Goal: Transaction & Acquisition: Purchase product/service

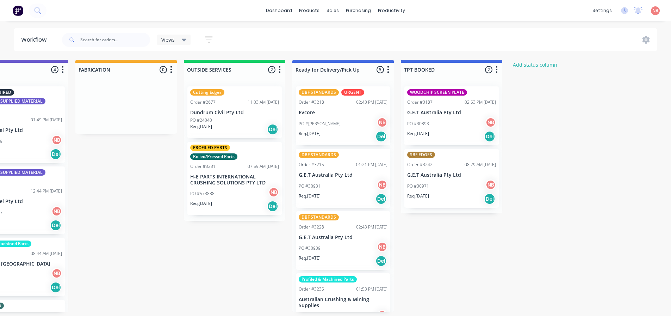
scroll to position [0, 486]
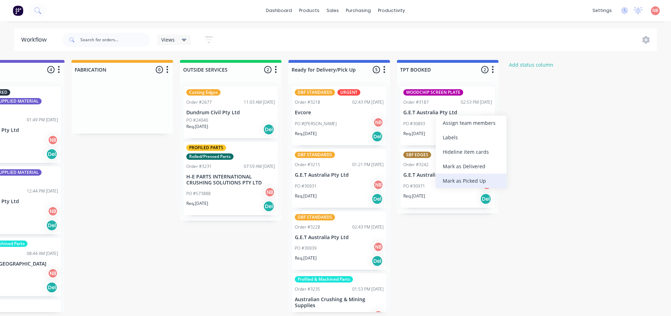
click at [448, 177] on div "Mark as Picked Up" at bounding box center [471, 180] width 71 height 14
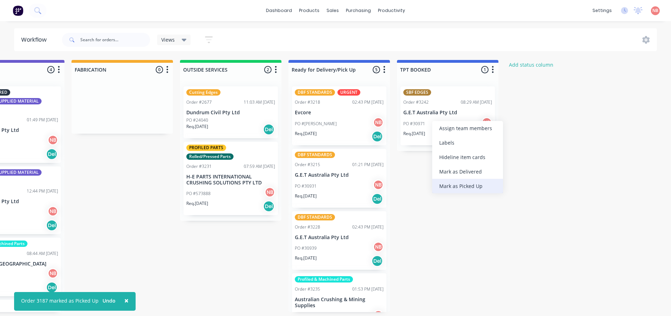
click at [442, 184] on div "Mark as Picked Up" at bounding box center [467, 186] width 71 height 14
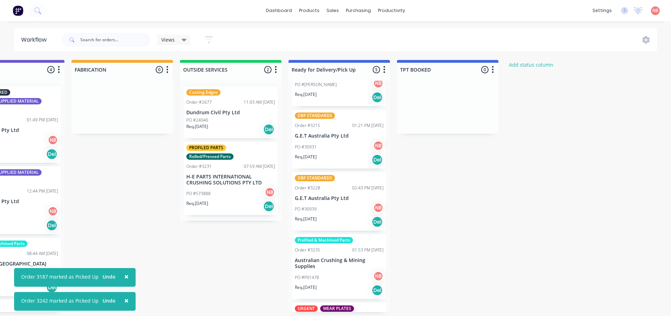
scroll to position [95, 0]
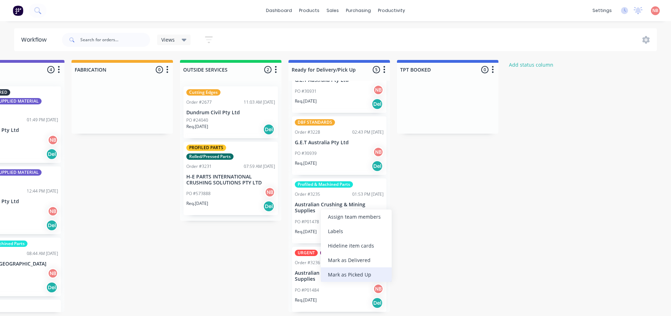
click at [337, 271] on div "Mark as Picked Up" at bounding box center [356, 274] width 71 height 14
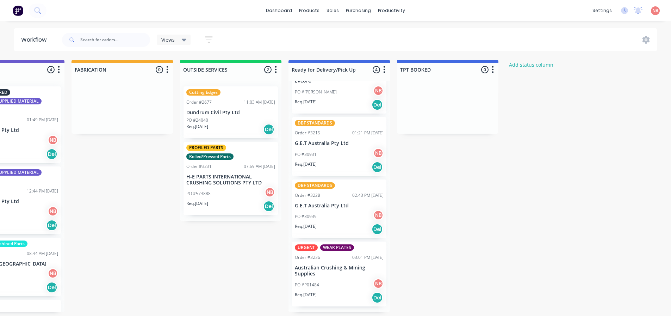
scroll to position [26, 0]
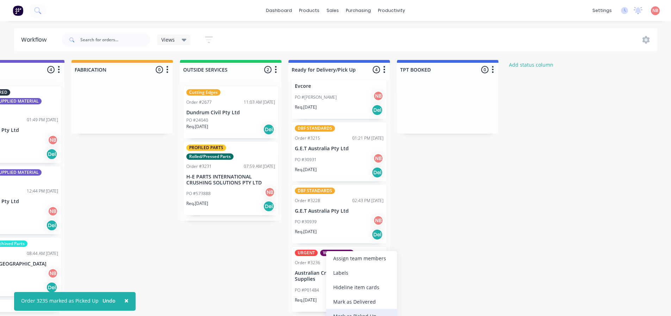
click at [334, 311] on div "Mark as Picked Up" at bounding box center [361, 316] width 71 height 14
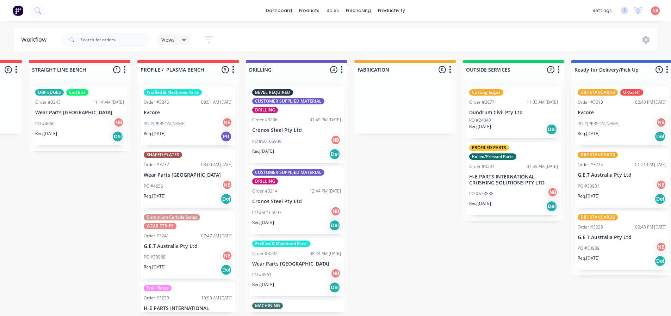
scroll to position [0, 194]
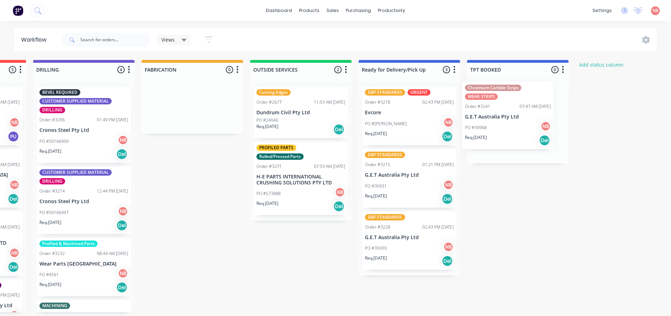
drag, startPoint x: 193, startPoint y: 244, endPoint x: 513, endPoint y: 110, distance: 346.7
click at [513, 110] on div "Submitted 4 Status colour #FF69B4 hex #FF69B4 Save Cancel Summaries Total order…" at bounding box center [166, 186] width 1175 height 252
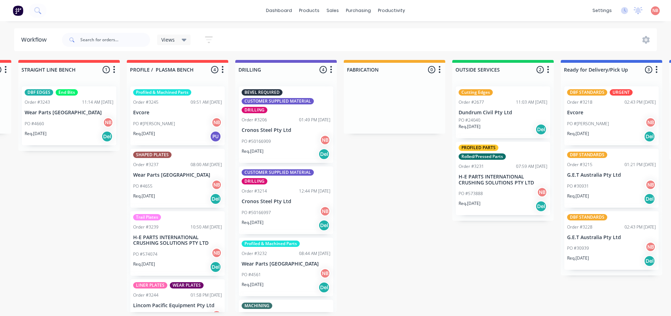
scroll to position [0, 214]
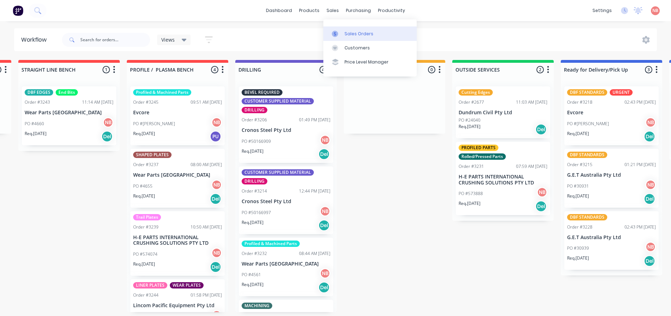
click at [345, 34] on div "Sales Orders" at bounding box center [358, 34] width 29 height 6
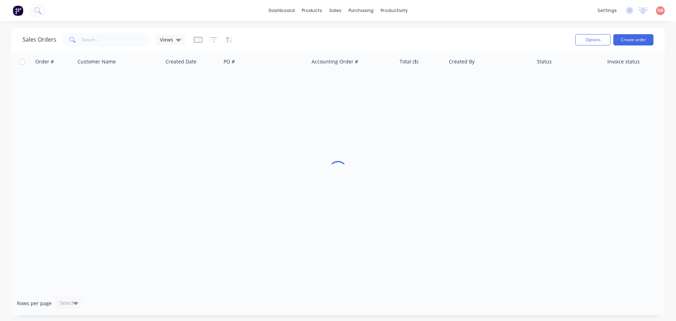
click at [167, 39] on span "Views" at bounding box center [166, 39] width 13 height 7
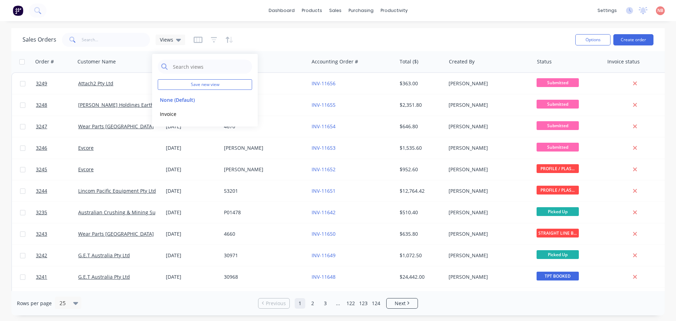
click at [132, 18] on div "dashboard products sales purchasing productivity dashboard products Product Cat…" at bounding box center [338, 10] width 676 height 21
click at [117, 38] on input "text" at bounding box center [116, 40] width 69 height 14
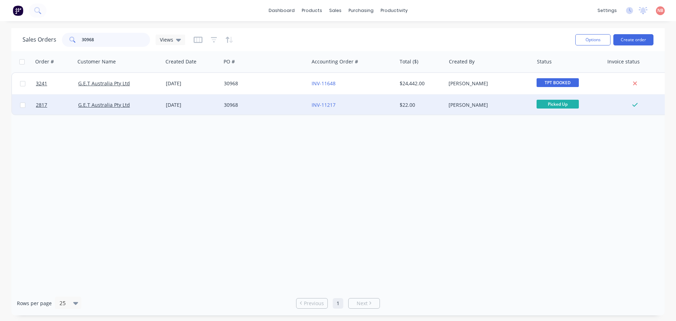
type input "30968"
click at [263, 100] on div "30968" at bounding box center [265, 104] width 88 height 21
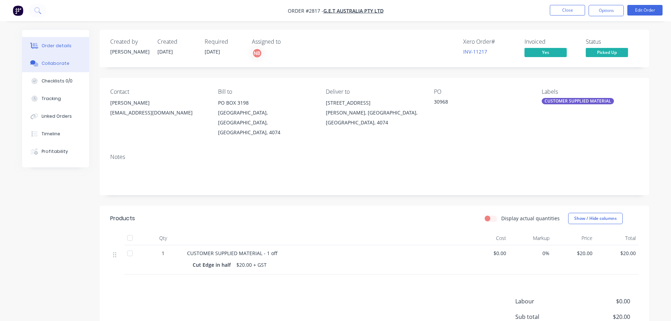
click at [56, 66] on div "Collaborate" at bounding box center [56, 63] width 28 height 6
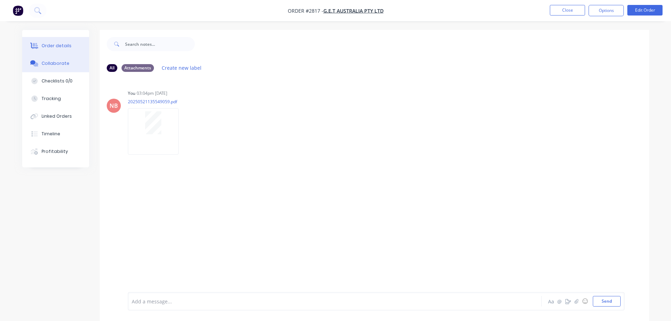
click at [55, 47] on div "Order details" at bounding box center [57, 46] width 30 height 6
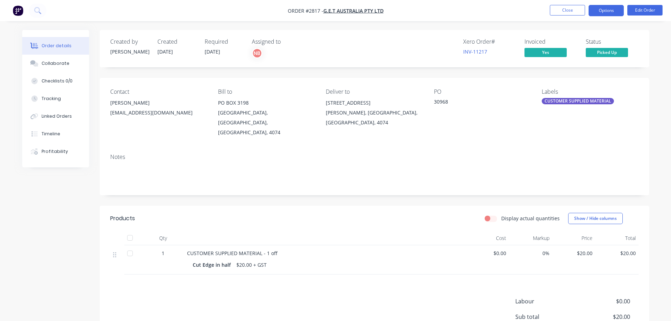
click at [610, 14] on button "Options" at bounding box center [606, 10] width 35 height 11
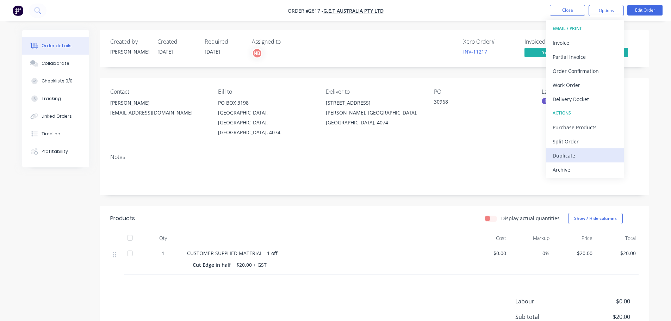
click at [570, 151] on div "Duplicate" at bounding box center [585, 155] width 65 height 10
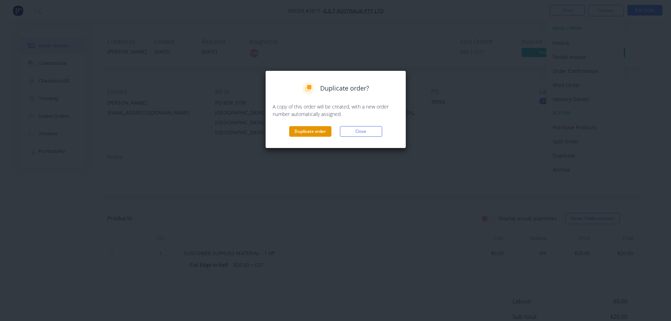
click at [312, 129] on button "Duplicate order" at bounding box center [310, 131] width 42 height 11
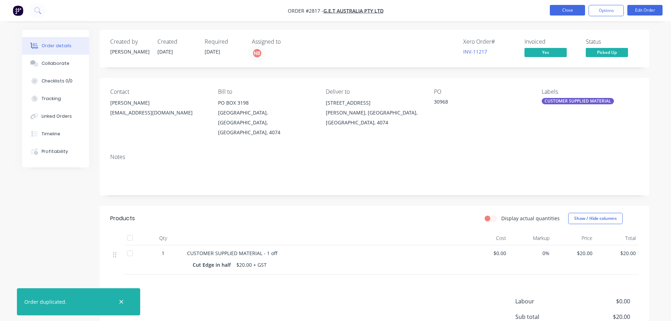
click at [571, 12] on button "Close" at bounding box center [567, 10] width 35 height 11
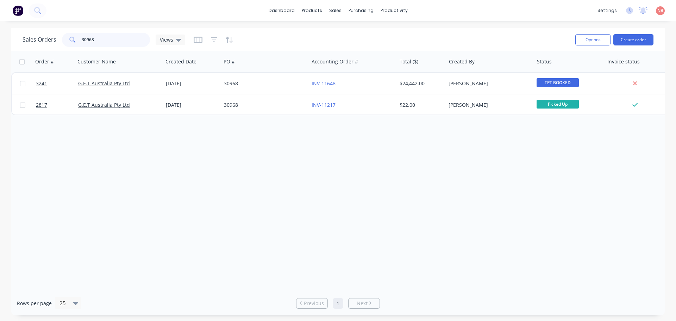
drag, startPoint x: 110, startPoint y: 38, endPoint x: 26, endPoint y: 39, distance: 84.2
click at [26, 40] on div "Sales Orders 30968 Views" at bounding box center [104, 40] width 163 height 14
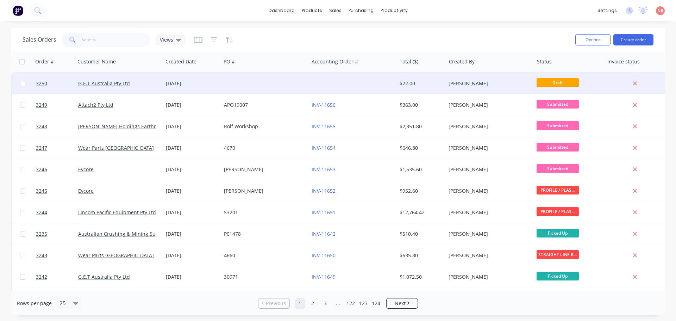
click at [290, 77] on div at bounding box center [265, 83] width 88 height 21
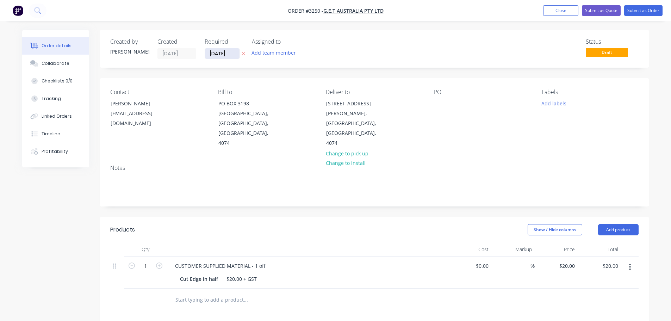
click at [223, 53] on input "[DATE]" at bounding box center [222, 53] width 35 height 11
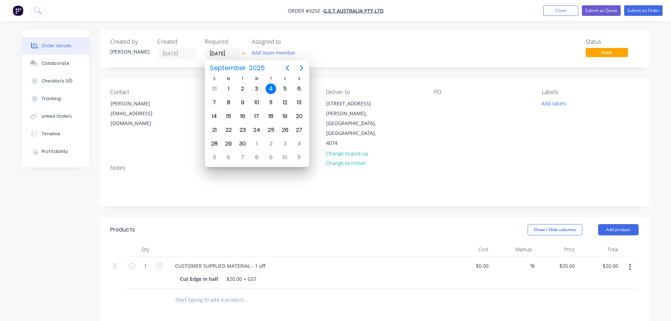
click at [343, 56] on div "Status Draft" at bounding box center [480, 48] width 316 height 21
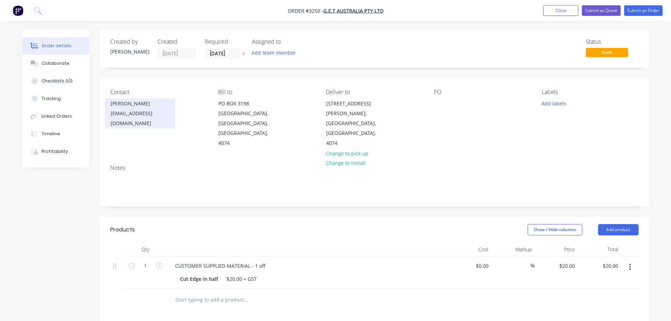
click at [137, 100] on div "[PERSON_NAME]" at bounding box center [140, 104] width 58 height 10
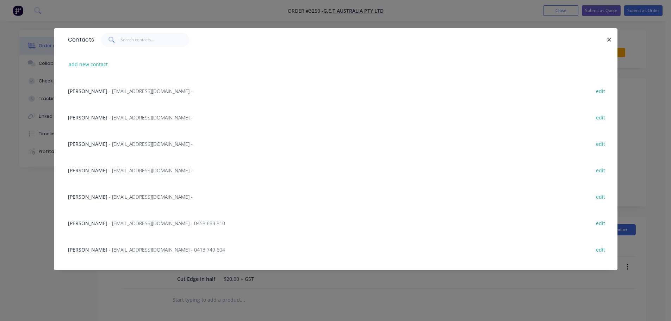
click at [109, 195] on span "- [EMAIL_ADDRESS][DOMAIN_NAME] -" at bounding box center [151, 196] width 84 height 7
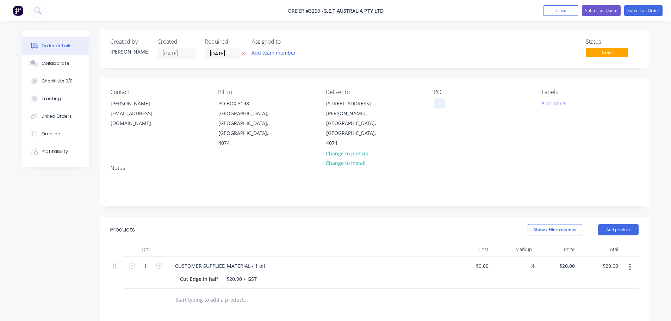
click at [443, 104] on div at bounding box center [439, 103] width 11 height 10
click at [557, 104] on button "Add labels" at bounding box center [554, 103] width 32 height 10
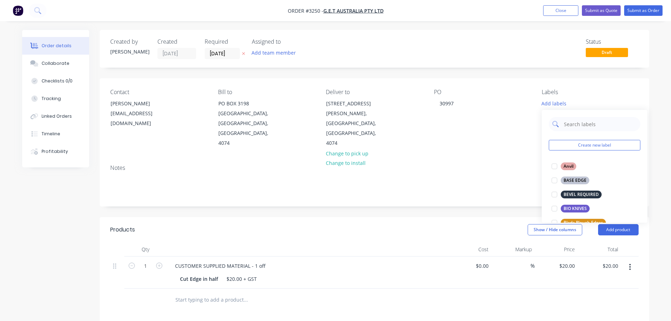
click at [579, 127] on input "text" at bounding box center [600, 124] width 74 height 14
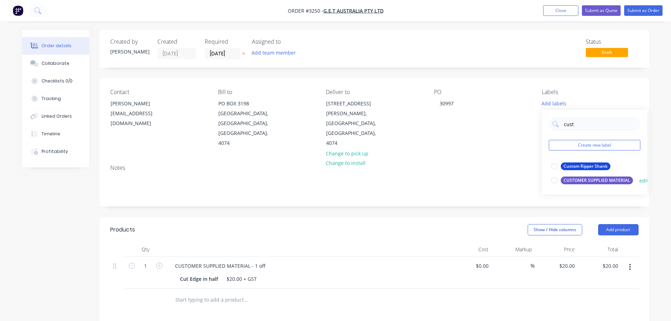
type input "cust"
click at [575, 180] on div "CUSTOMER SUPPLIED MATERIAL" at bounding box center [597, 180] width 72 height 8
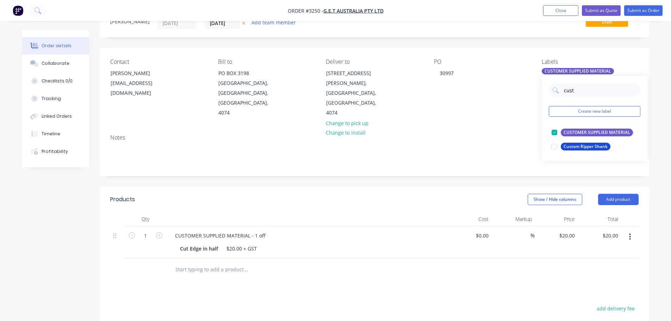
scroll to position [70, 0]
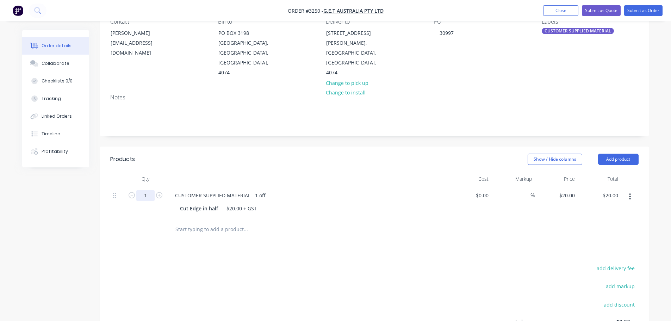
click at [144, 190] on input "1" at bounding box center [145, 195] width 18 height 11
type input "2"
type input "$40.00"
click at [191, 154] on div "Products" at bounding box center [166, 159] width 112 height 11
click at [200, 203] on div "Cut Edge in half" at bounding box center [199, 208] width 44 height 10
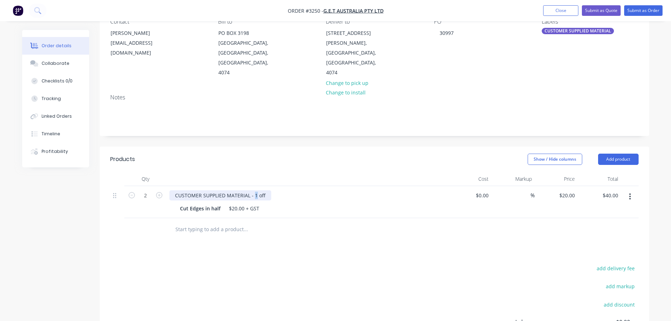
click at [253, 190] on div "CUSTOMER SUPPLIED MATERIAL - 1 off" at bounding box center [220, 195] width 102 height 10
click at [306, 154] on div "Show / Hide columns Add product" at bounding box center [430, 159] width 416 height 11
click at [245, 203] on div "$20.00 + GST" at bounding box center [244, 208] width 36 height 10
click at [245, 203] on div "$20.00 ea + GST" at bounding box center [248, 208] width 44 height 10
click at [514, 242] on div "Products Show / Hide columns Add product Qty Cost Markup Price Total 2 CUSTOMER…" at bounding box center [374, 278] width 549 height 263
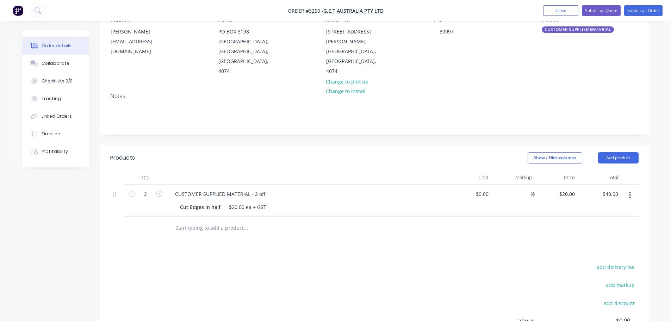
scroll to position [0, 0]
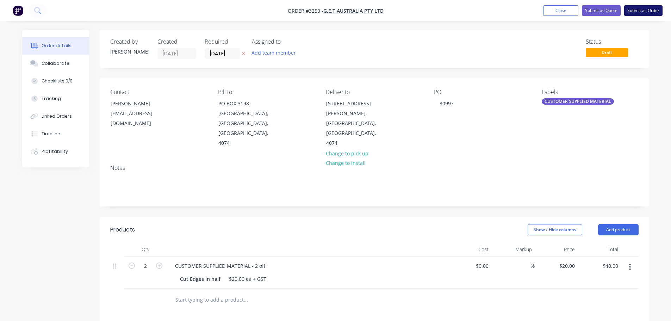
click at [637, 9] on button "Submit as Order" at bounding box center [643, 10] width 38 height 11
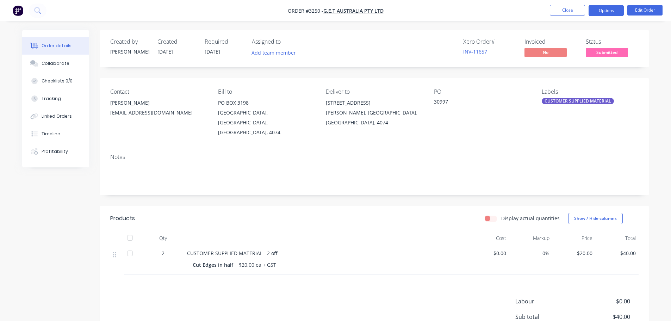
click at [605, 12] on button "Options" at bounding box center [606, 10] width 35 height 11
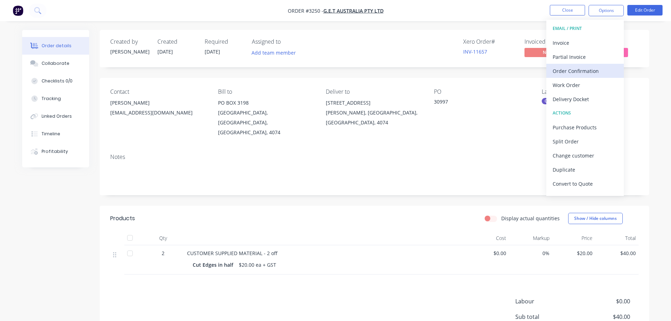
click at [566, 71] on div "Order Confirmation" at bounding box center [585, 71] width 65 height 10
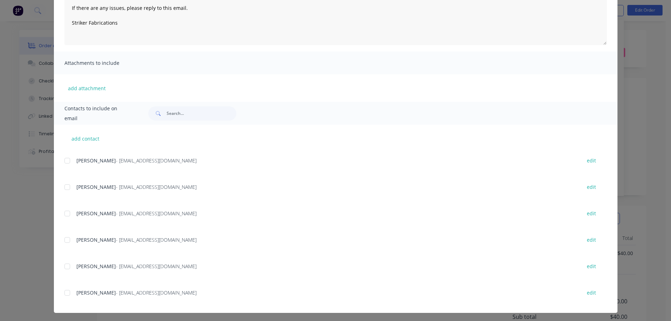
scroll to position [35, 0]
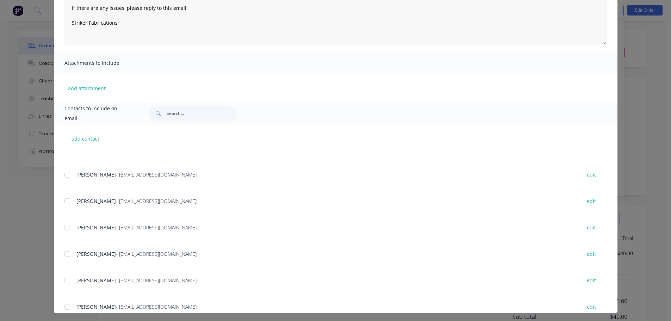
click at [67, 229] on div at bounding box center [67, 227] width 14 height 14
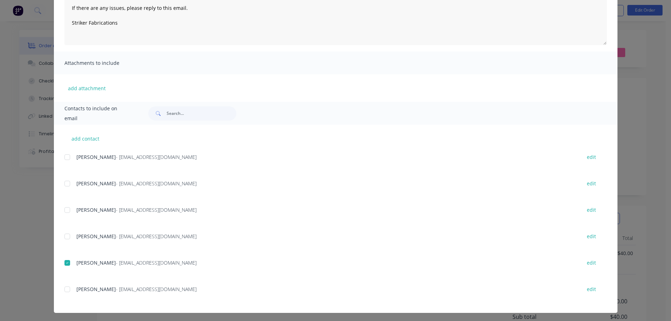
scroll to position [0, 0]
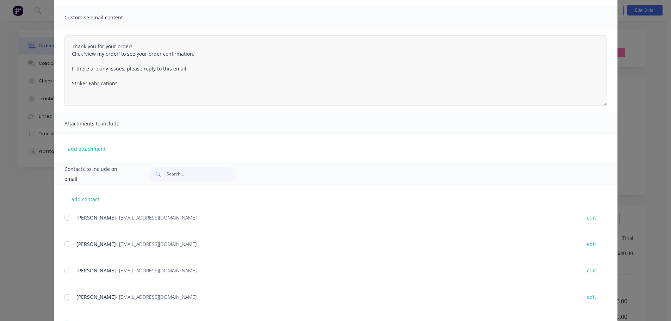
type textarea "Thank you for your order! Click 'view my order' to see your order confirmation.…"
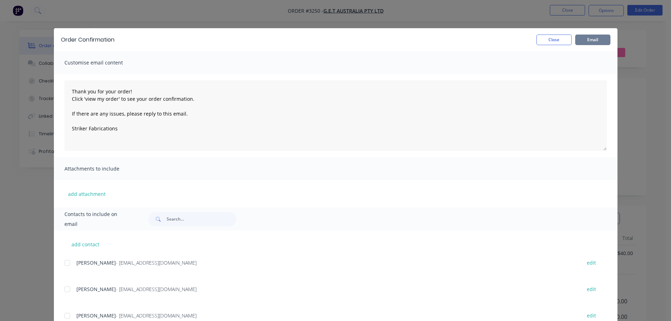
click at [583, 39] on button "Email" at bounding box center [592, 40] width 35 height 11
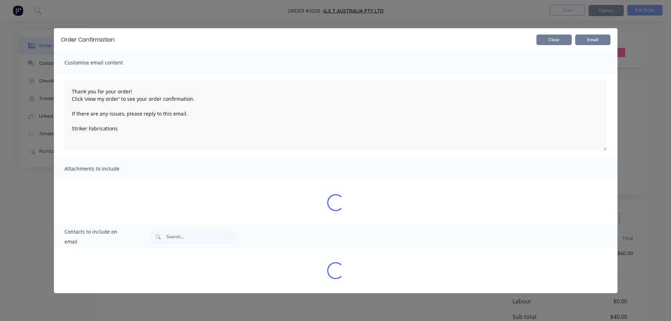
type textarea "Thank you for your order! Click 'view my order' to see your order confirmation.…"
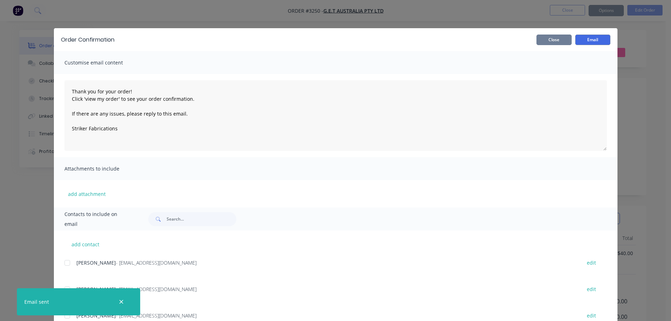
click at [549, 41] on button "Close" at bounding box center [553, 40] width 35 height 11
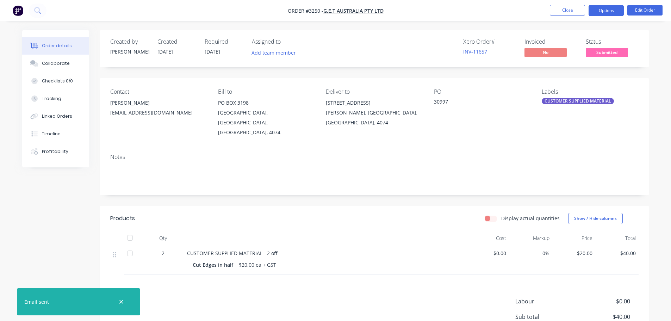
click at [596, 12] on button "Options" at bounding box center [606, 10] width 35 height 11
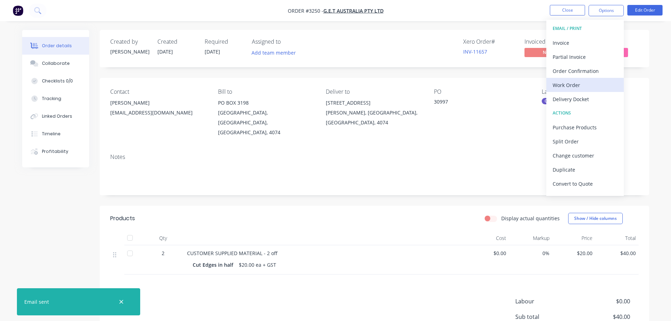
click at [569, 82] on div "Work Order" at bounding box center [585, 85] width 65 height 10
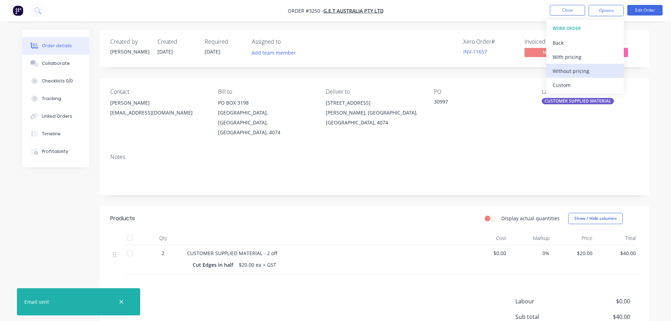
click at [567, 72] on div "Without pricing" at bounding box center [585, 71] width 65 height 10
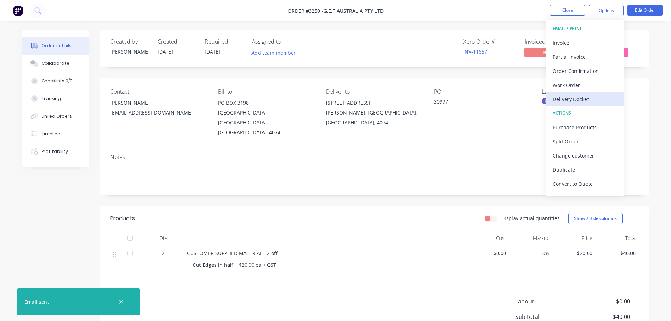
click at [576, 100] on div "Delivery Docket" at bounding box center [585, 99] width 65 height 10
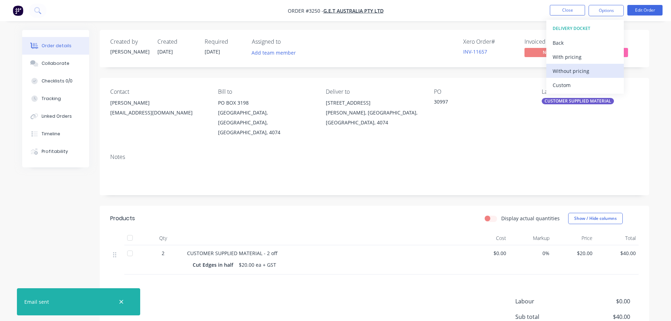
click at [567, 73] on div "Without pricing" at bounding box center [585, 71] width 65 height 10
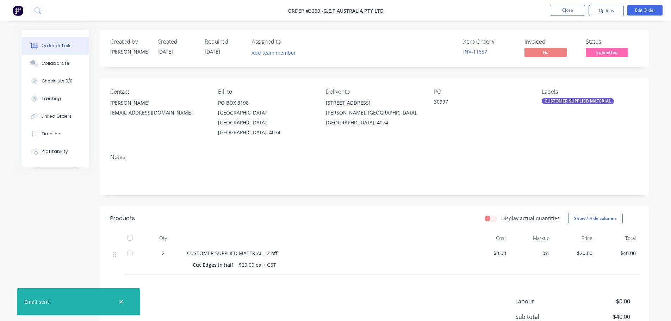
click at [452, 123] on div "PO 30997" at bounding box center [482, 112] width 97 height 49
click at [577, 10] on button "Close" at bounding box center [567, 10] width 35 height 11
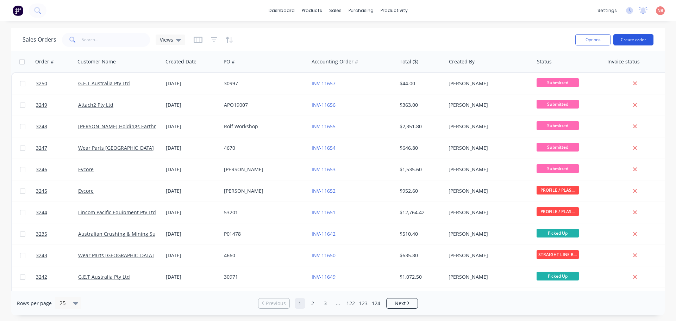
click at [634, 37] on button "Create order" at bounding box center [634, 39] width 40 height 11
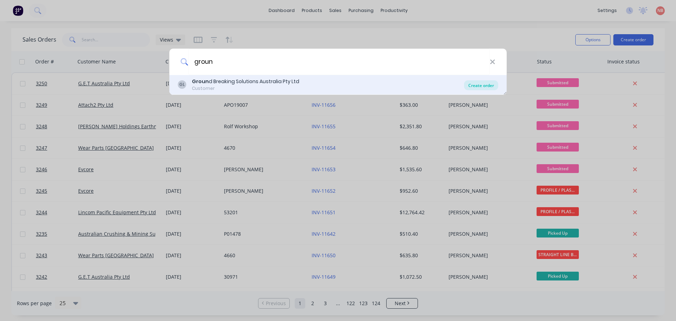
type input "groun"
click at [483, 83] on div "Create order" at bounding box center [481, 85] width 34 height 10
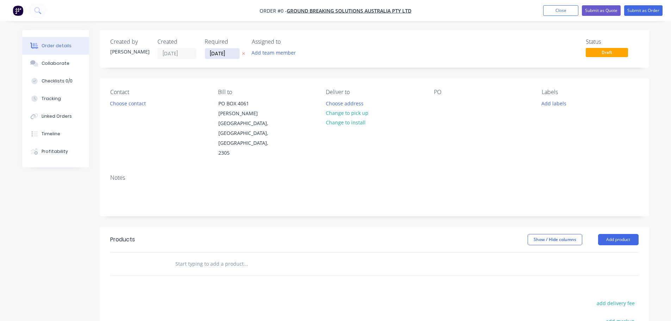
click at [218, 51] on input "[DATE]" at bounding box center [222, 53] width 35 height 11
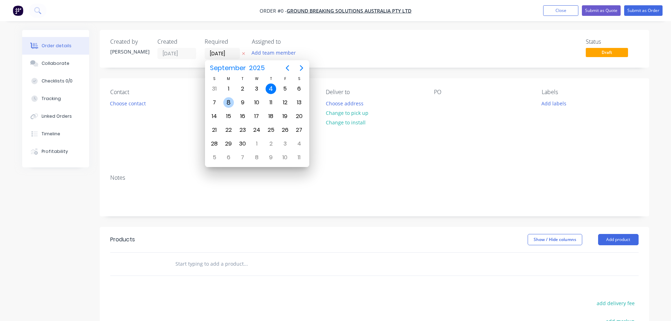
click at [232, 101] on div "8" at bounding box center [228, 102] width 11 height 11
type input "[DATE]"
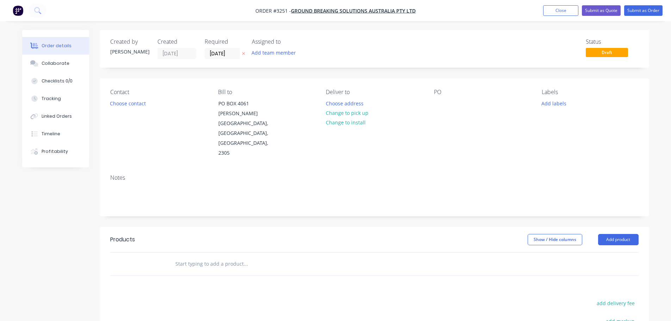
click at [260, 52] on button "Add team member" at bounding box center [274, 53] width 52 height 10
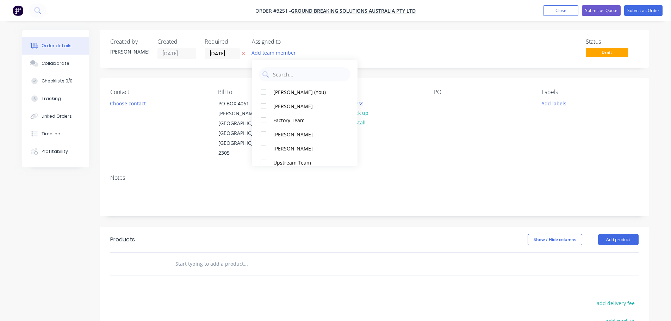
drag, startPoint x: 279, startPoint y: 93, endPoint x: 220, endPoint y: 98, distance: 58.6
click at [278, 93] on div "[PERSON_NAME] (You)" at bounding box center [308, 91] width 70 height 7
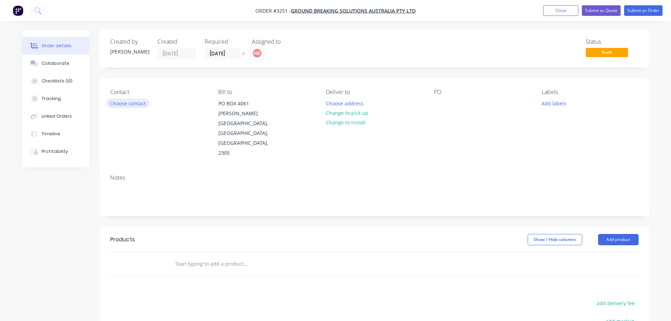
click at [132, 101] on button "Choose contact" at bounding box center [127, 103] width 43 height 10
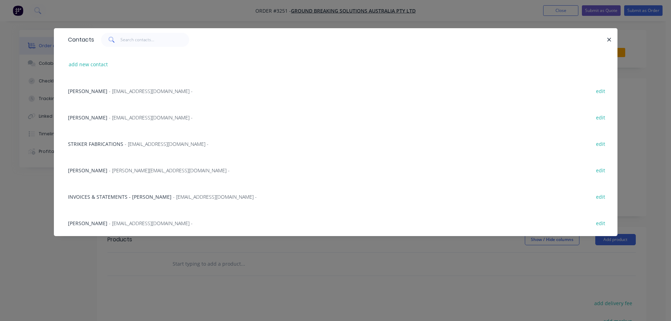
click at [109, 89] on span "- sales@groundbreakingsolutions.com.au -" at bounding box center [151, 91] width 84 height 7
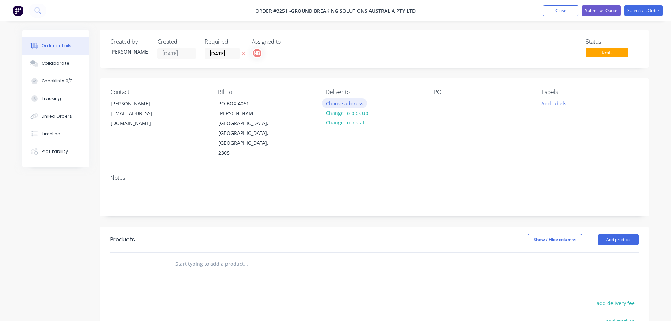
click at [342, 105] on button "Choose address" at bounding box center [344, 103] width 45 height 10
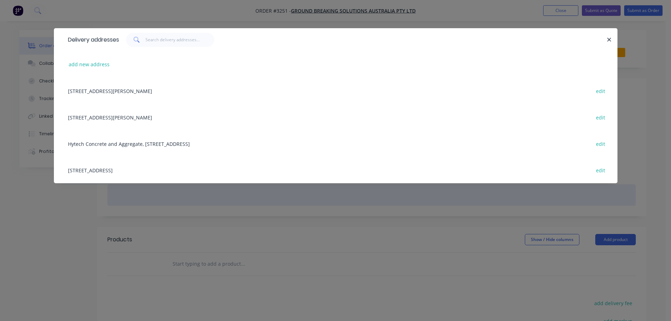
drag, startPoint x: 120, startPoint y: 172, endPoint x: 152, endPoint y: 162, distance: 33.9
click at [120, 172] on div "4/112 Munibung Road, Boolaroo, New South Wales, Australia, 2284 edit" at bounding box center [335, 170] width 542 height 26
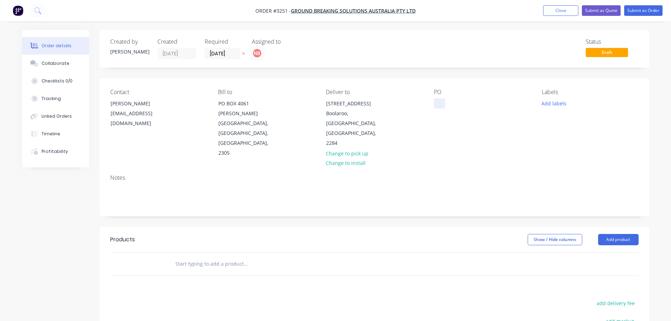
click at [441, 104] on div at bounding box center [439, 103] width 11 height 10
click at [560, 103] on button "Add labels" at bounding box center [554, 103] width 32 height 10
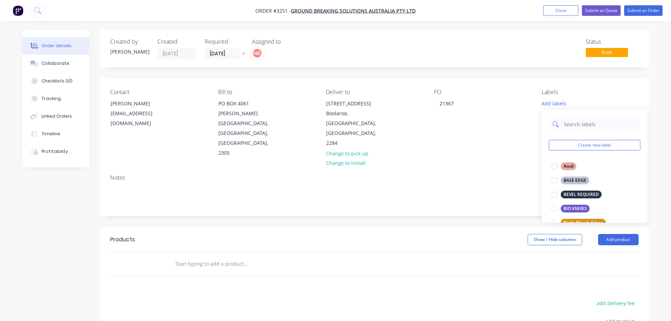
click at [566, 120] on input "text" at bounding box center [600, 124] width 74 height 14
click at [569, 126] on input "text" at bounding box center [600, 124] width 74 height 14
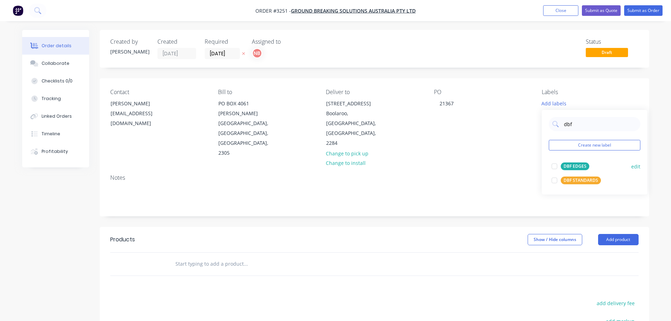
type input "dbf"
drag, startPoint x: 568, startPoint y: 165, endPoint x: 559, endPoint y: 169, distance: 10.6
click at [568, 165] on div "DBF EDGES" at bounding box center [575, 166] width 29 height 8
click at [453, 234] on div "Show / Hide columns Add product" at bounding box center [430, 239] width 416 height 11
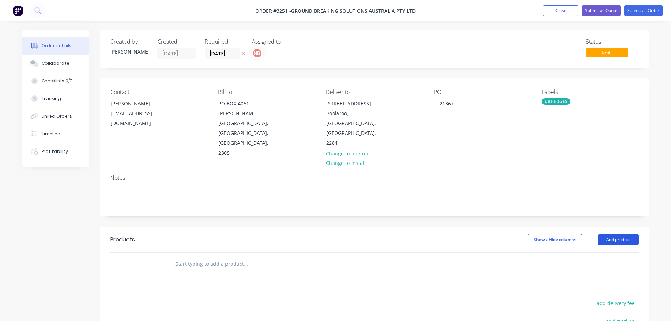
click at [614, 234] on button "Add product" at bounding box center [618, 239] width 41 height 11
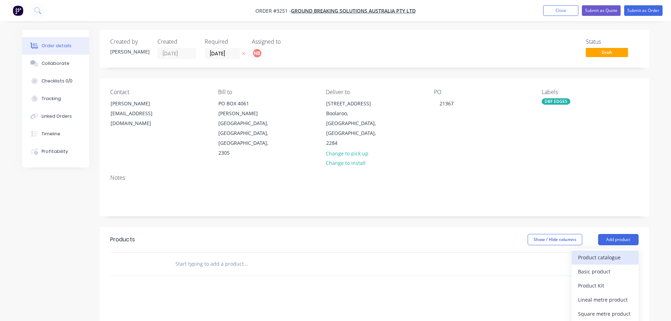
click at [606, 250] on button "Product catalogue" at bounding box center [605, 257] width 67 height 14
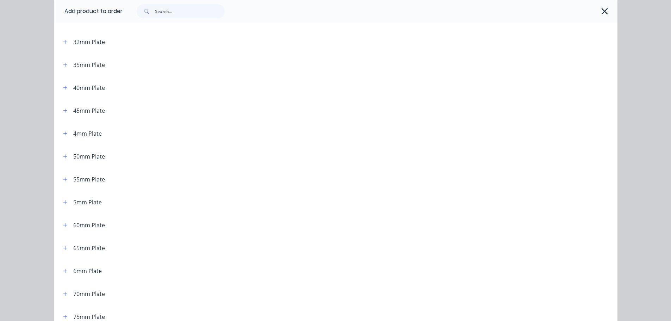
scroll to position [247, 0]
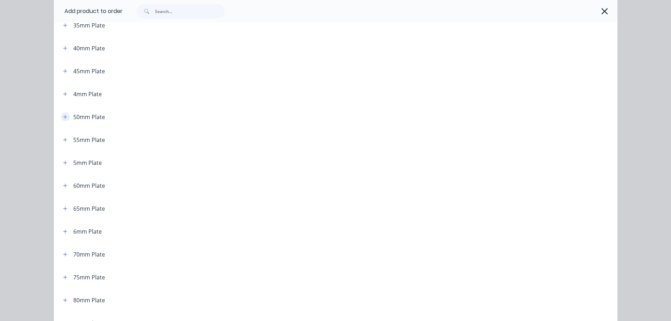
click at [64, 116] on icon "button" at bounding box center [65, 116] width 4 height 5
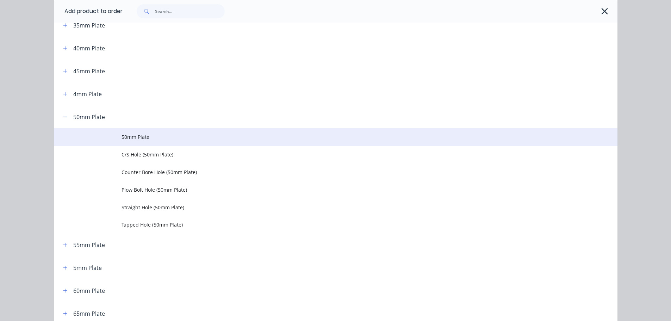
click at [141, 137] on span "50mm Plate" at bounding box center [320, 136] width 397 height 7
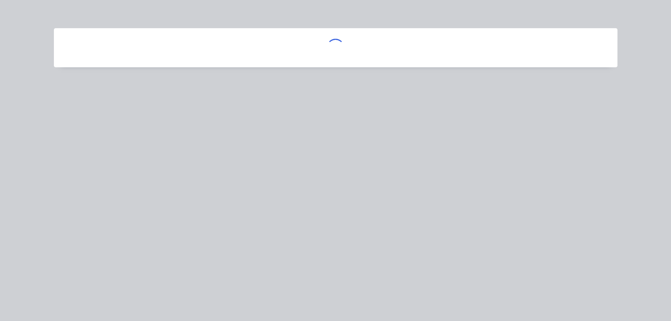
scroll to position [0, 0]
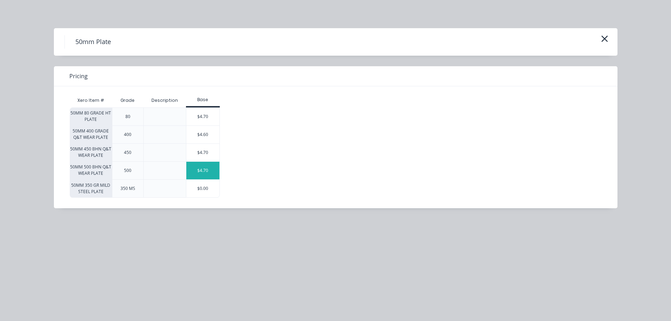
click at [198, 165] on div "$4.70" at bounding box center [202, 171] width 33 height 18
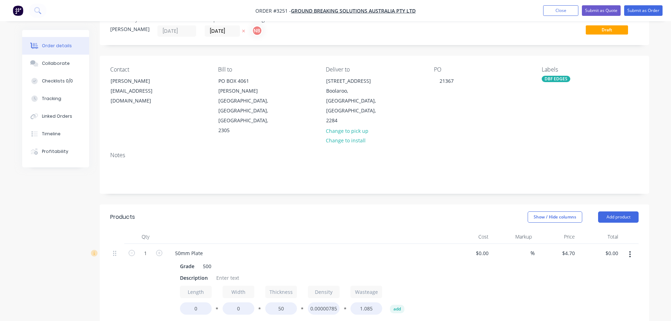
scroll to position [35, 0]
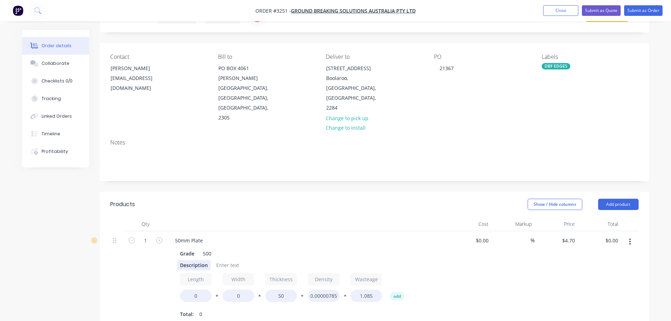
click at [181, 260] on div "Description" at bounding box center [193, 265] width 33 height 10
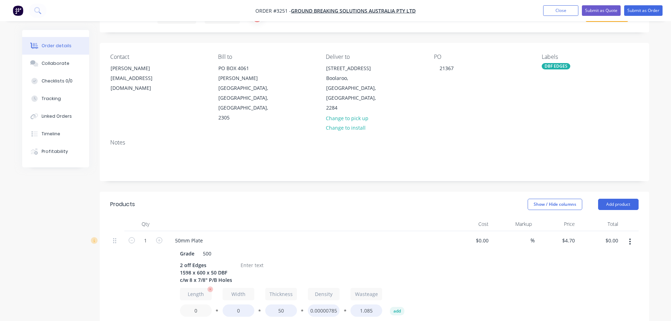
click at [193, 304] on input "0" at bounding box center [196, 310] width 32 height 12
type input "1598"
click at [236, 304] on input "0" at bounding box center [239, 310] width 32 height 12
type input "600"
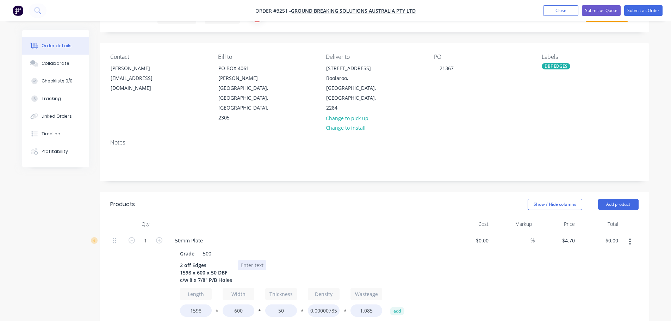
type input "$1,917.60"
click at [248, 260] on div at bounding box center [252, 265] width 29 height 10
click at [252, 260] on div at bounding box center [252, 265] width 29 height 10
click at [149, 235] on input "1" at bounding box center [145, 240] width 18 height 11
type input "3"
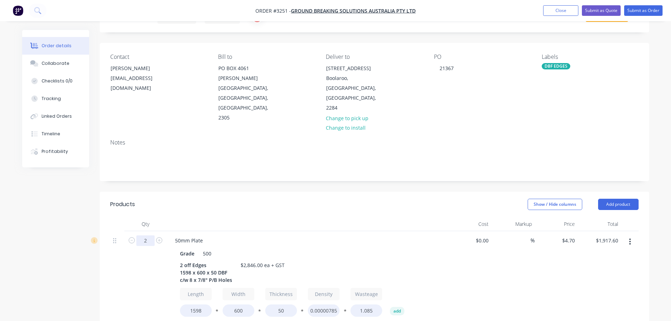
type input "2"
type input "$3,835.20"
click at [192, 199] on div "Products" at bounding box center [166, 204] width 112 height 11
click at [603, 199] on button "Add product" at bounding box center [618, 204] width 41 height 11
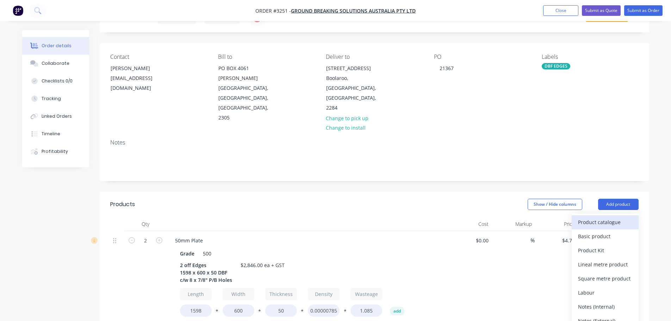
click at [603, 217] on div "Product catalogue" at bounding box center [605, 222] width 54 height 10
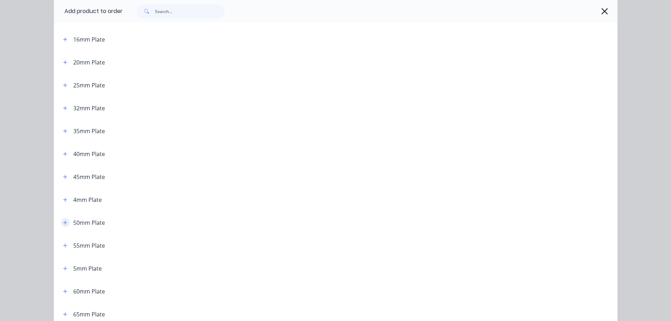
click at [63, 225] on icon "button" at bounding box center [65, 222] width 4 height 5
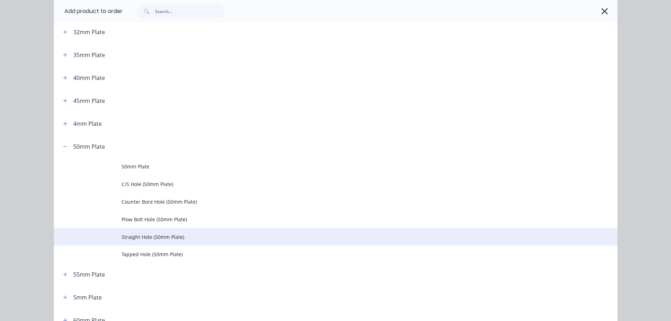
scroll to position [247, 0]
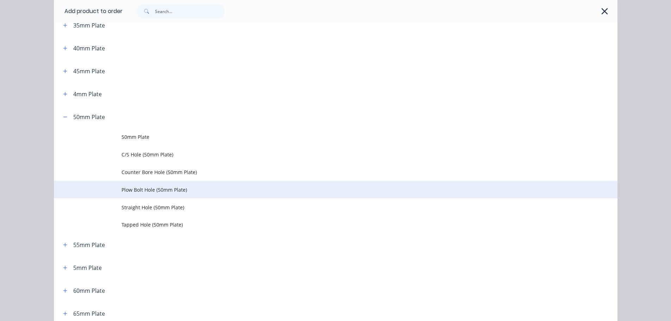
click at [126, 195] on td "Plow Bolt Hole (50mm Plate)" at bounding box center [370, 190] width 496 height 18
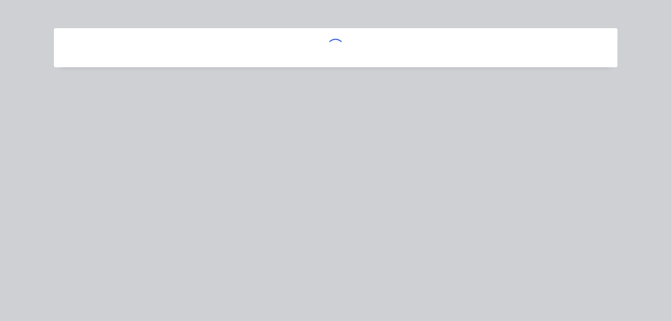
scroll to position [0, 0]
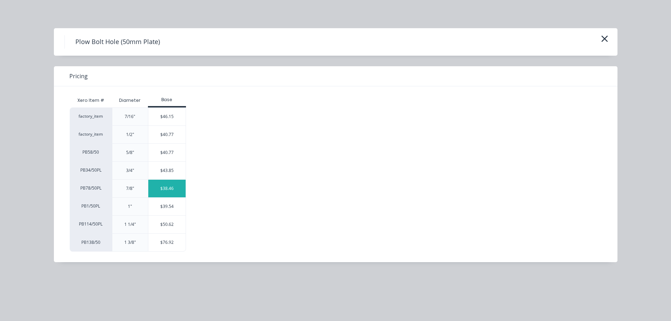
click at [169, 192] on div "$38.46" at bounding box center [167, 189] width 38 height 18
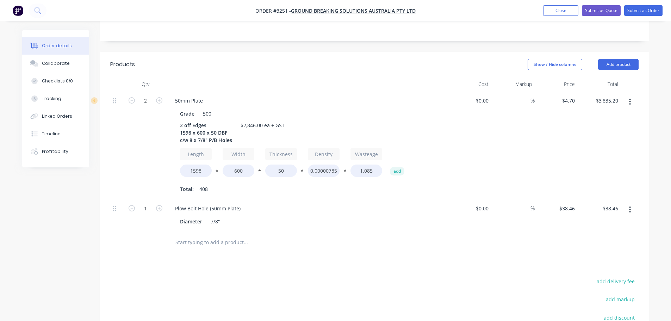
scroll to position [176, 0]
click at [145, 105] on input "1" at bounding box center [145, 99] width 18 height 11
type input "16"
type input "$615.36"
click at [433, 228] on div "Products Show / Hide columns Add product Qty Cost Markup Price Total 2 50mm Pla…" at bounding box center [374, 236] width 549 height 371
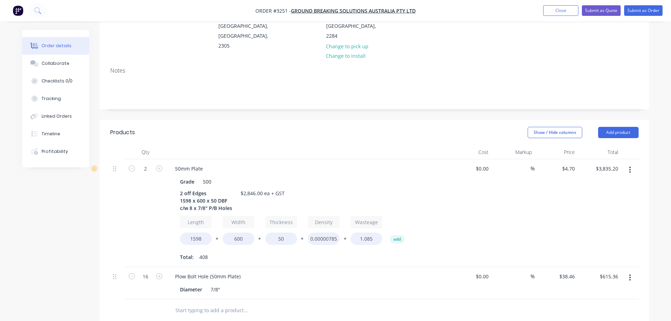
scroll to position [106, 0]
click at [610, 128] on button "Add product" at bounding box center [618, 133] width 41 height 11
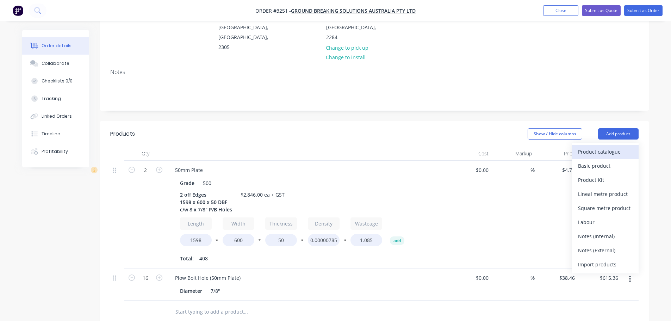
click at [602, 147] on div "Product catalogue" at bounding box center [605, 152] width 54 height 10
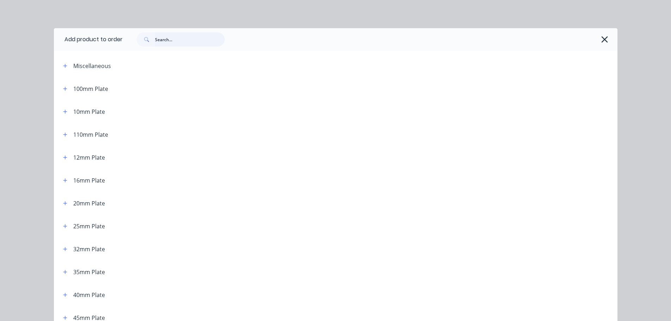
click at [192, 42] on input "text" at bounding box center [190, 39] width 70 height 14
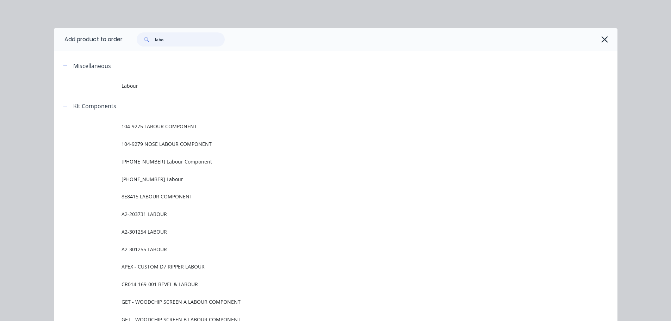
type input "labo"
click at [126, 89] on span "Labour" at bounding box center [320, 85] width 397 height 7
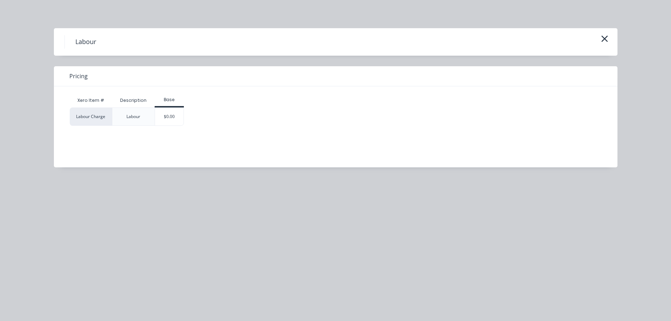
click at [165, 116] on div "$0.00" at bounding box center [169, 117] width 29 height 18
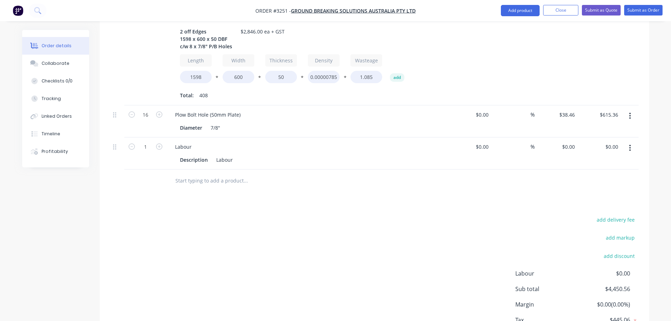
scroll to position [290, 0]
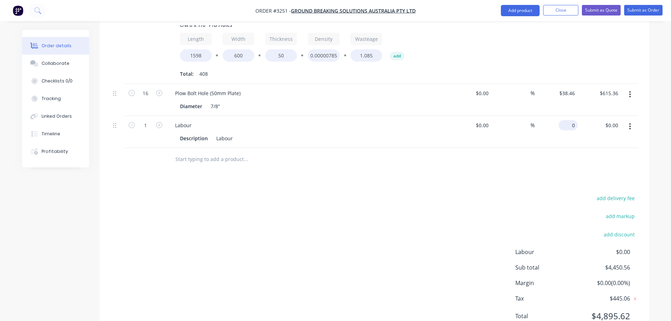
click at [570, 120] on input "0" at bounding box center [569, 125] width 16 height 10
type input "$1,241.44"
click at [437, 193] on div "add delivery fee add markup add discount Labour $0.00 Sub total $4,450.56 Margi…" at bounding box center [374, 261] width 528 height 136
click at [43, 60] on button "Collaborate" at bounding box center [55, 64] width 67 height 18
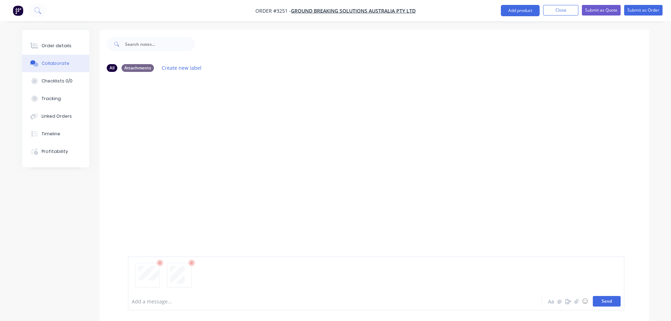
click at [600, 301] on button "Send" at bounding box center [607, 301] width 28 height 11
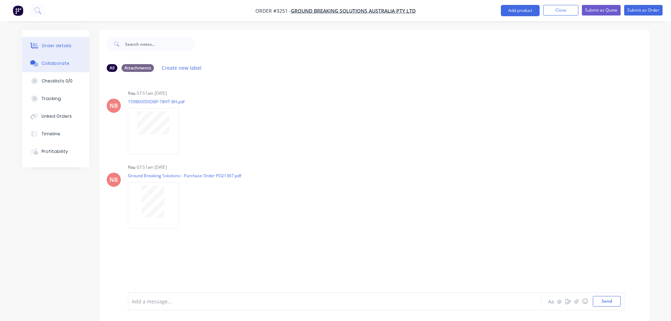
click at [57, 44] on div "Order details" at bounding box center [57, 46] width 30 height 6
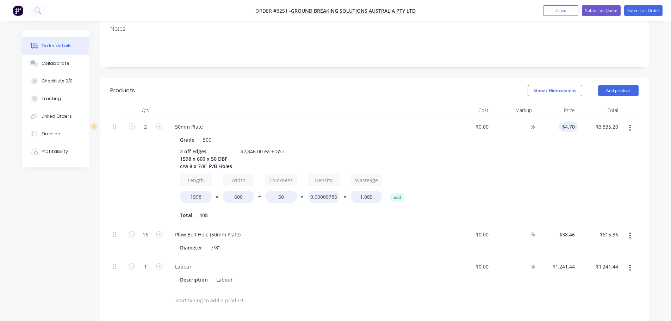
scroll to position [44, 0]
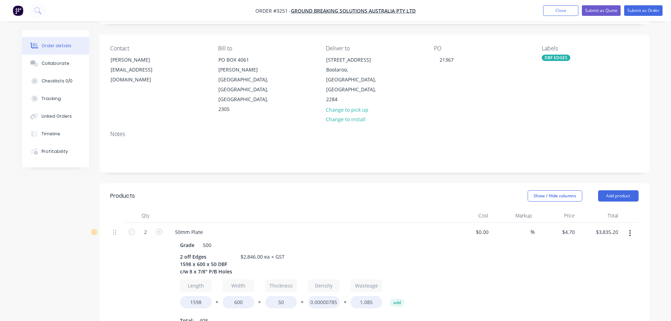
click at [554, 56] on div "DBF EDGES" at bounding box center [556, 58] width 29 height 6
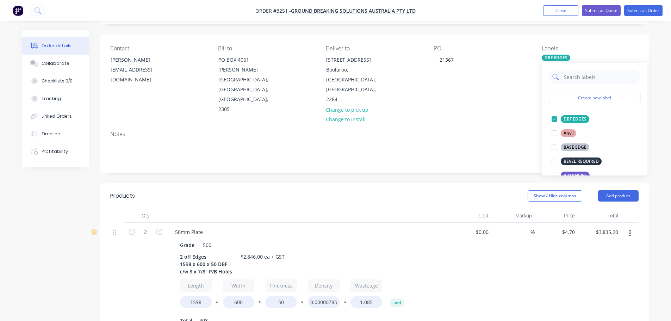
click at [570, 78] on input "text" at bounding box center [600, 77] width 74 height 14
type input "urg"
drag, startPoint x: 567, startPoint y: 119, endPoint x: 569, endPoint y: 112, distance: 7.0
click at [567, 119] on div "URGENT" at bounding box center [572, 119] width 23 height 8
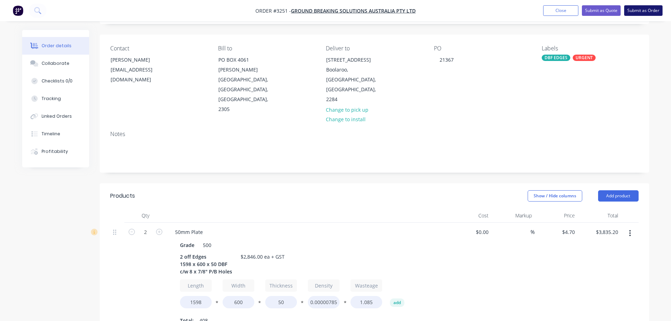
click at [633, 11] on button "Submit as Order" at bounding box center [643, 10] width 38 height 11
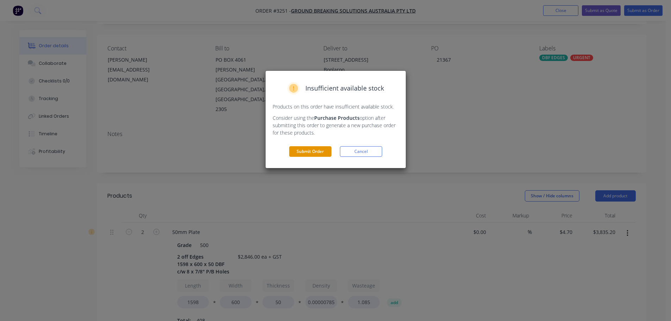
click at [325, 147] on button "Submit Order" at bounding box center [310, 151] width 42 height 11
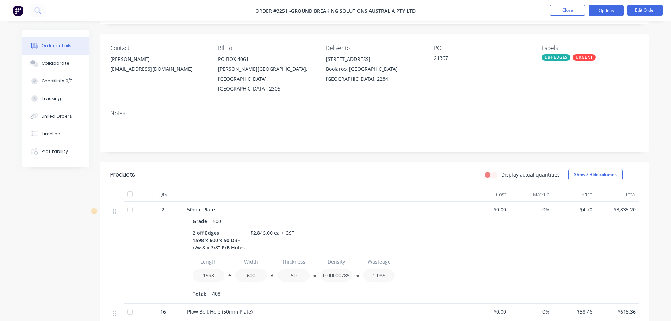
click at [604, 10] on button "Options" at bounding box center [606, 10] width 35 height 11
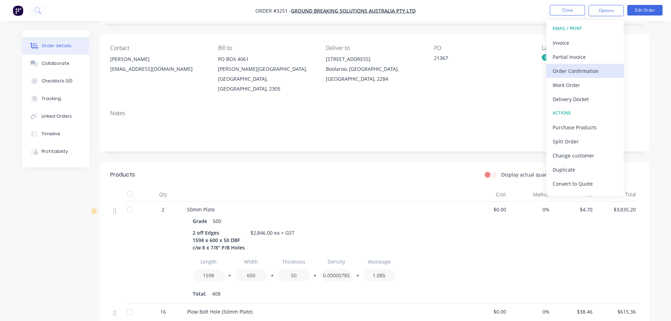
click at [570, 69] on div "Order Confirmation" at bounding box center [585, 71] width 65 height 10
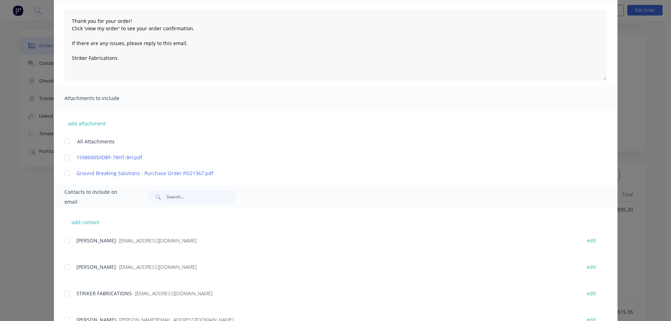
click at [68, 242] on div at bounding box center [67, 241] width 14 height 14
type textarea "Thank you for your order! Click 'view my order' to see your order confirmation.…"
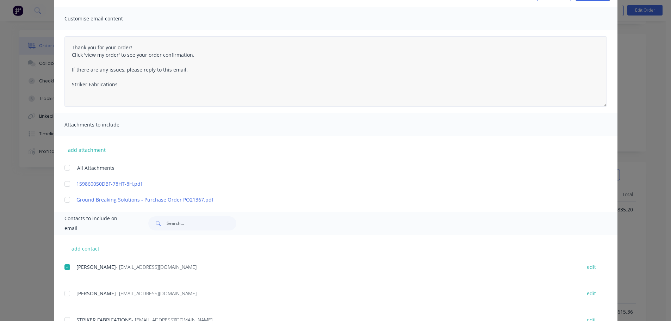
scroll to position [0, 0]
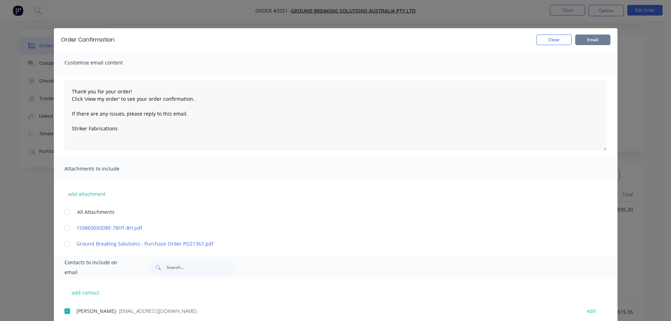
click at [575, 38] on button "Email" at bounding box center [592, 40] width 35 height 11
click at [560, 40] on button "Close" at bounding box center [553, 40] width 35 height 11
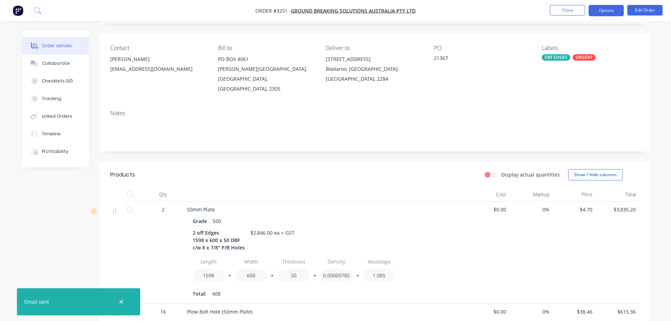
click at [611, 12] on button "Options" at bounding box center [606, 10] width 35 height 11
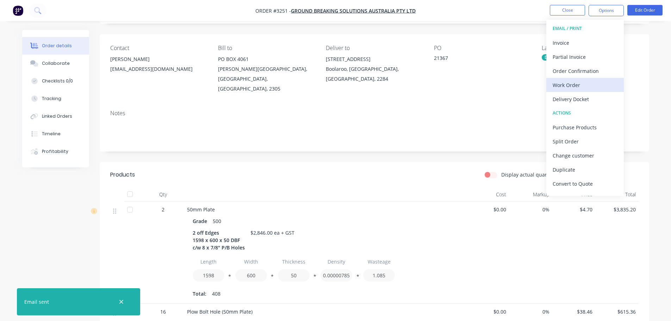
click at [568, 82] on div "Work Order" at bounding box center [585, 85] width 65 height 10
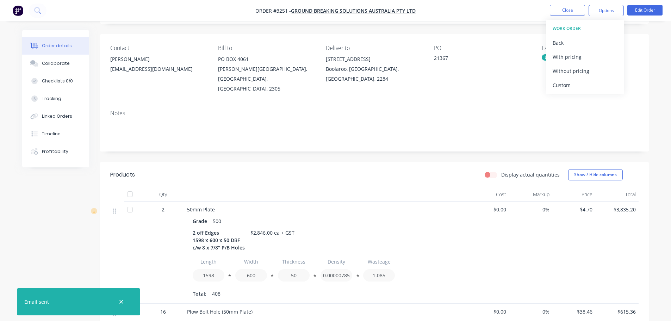
click at [568, 82] on div "Custom" at bounding box center [585, 85] width 65 height 10
click at [569, 74] on div "Without pricing" at bounding box center [585, 71] width 65 height 10
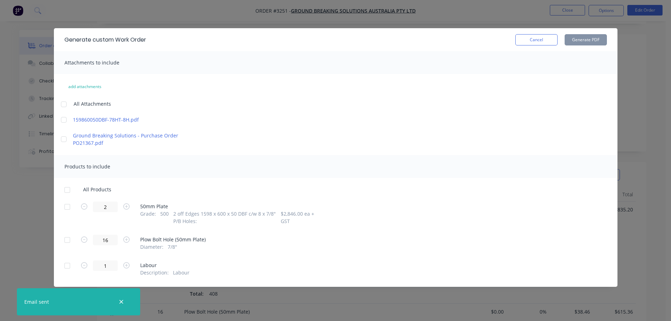
click at [67, 208] on div at bounding box center [67, 207] width 14 height 14
click at [585, 40] on button "Generate PDF" at bounding box center [586, 39] width 42 height 11
drag, startPoint x: 530, startPoint y: 46, endPoint x: 532, endPoint y: 43, distance: 3.6
click at [531, 45] on div "Generate custom Work Order Cancel Generate PDF" at bounding box center [336, 39] width 564 height 23
click at [533, 43] on button "Cancel" at bounding box center [536, 39] width 42 height 11
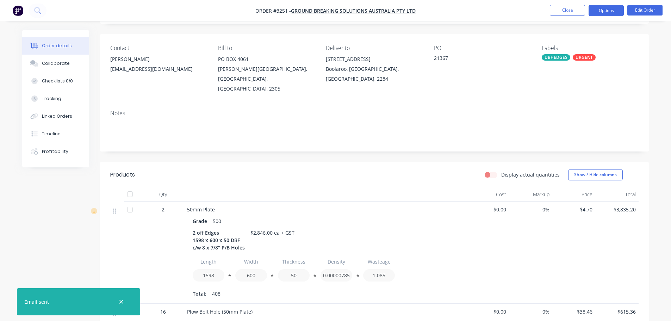
click at [600, 12] on button "Options" at bounding box center [606, 10] width 35 height 11
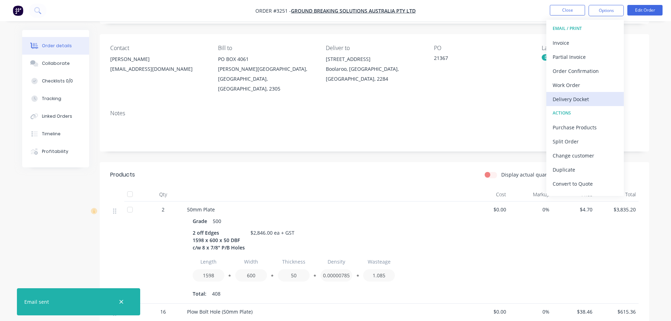
click at [591, 103] on div "Delivery Docket" at bounding box center [585, 99] width 65 height 10
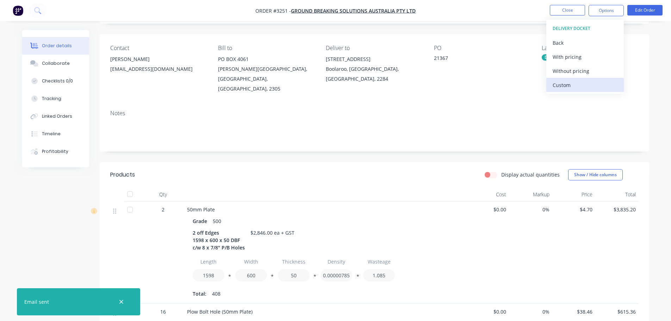
click at [587, 83] on div "Custom" at bounding box center [585, 85] width 65 height 10
click at [585, 72] on div "Without pricing" at bounding box center [585, 71] width 65 height 10
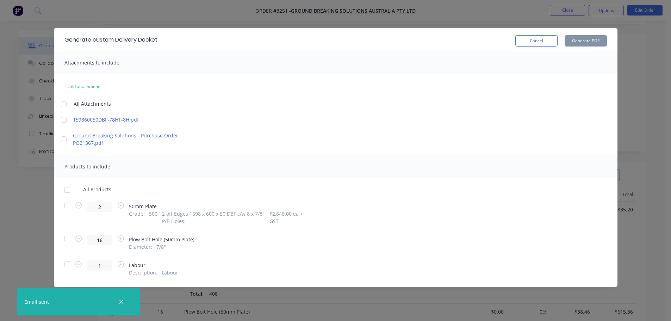
click at [69, 204] on div at bounding box center [67, 205] width 14 height 14
click at [592, 41] on button "Generate PDF" at bounding box center [586, 40] width 42 height 11
drag, startPoint x: 527, startPoint y: 39, endPoint x: 560, endPoint y: 29, distance: 33.9
click at [528, 39] on button "Cancel" at bounding box center [536, 40] width 42 height 11
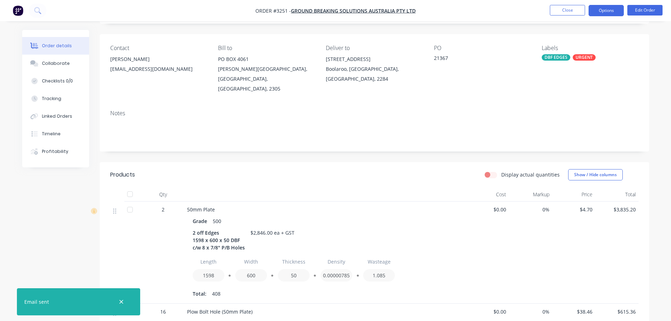
click at [597, 12] on button "Options" at bounding box center [606, 10] width 35 height 11
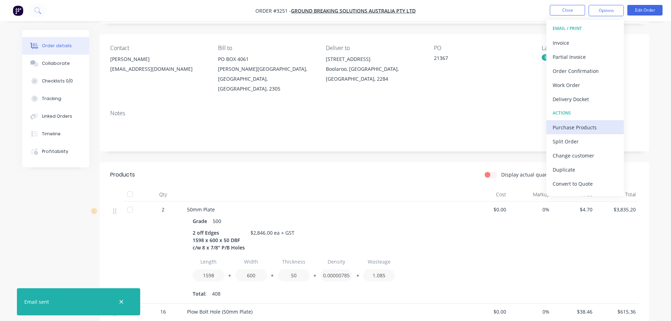
click at [573, 128] on div "Purchase Products" at bounding box center [585, 127] width 65 height 10
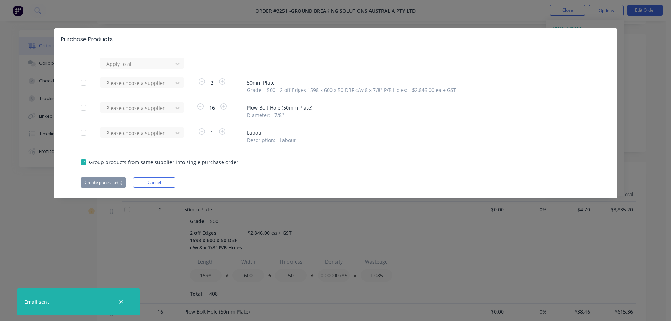
click at [149, 101] on div "Apply to all Please choose a supplier 2 50mm Plate Grade : 500 2 off Edges 1598…" at bounding box center [336, 123] width 564 height 130
click at [148, 69] on div "Please choose a supplier" at bounding box center [138, 63] width 68 height 11
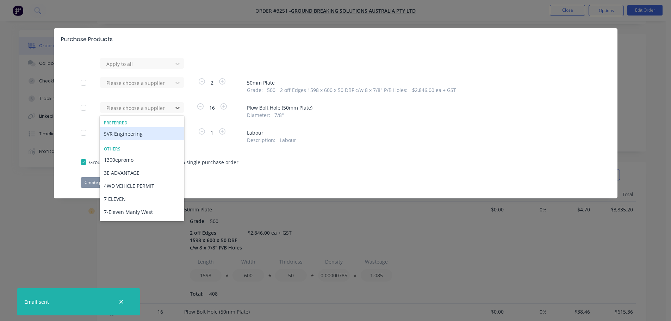
click at [143, 131] on div "SVR Engineering" at bounding box center [142, 133] width 85 height 13
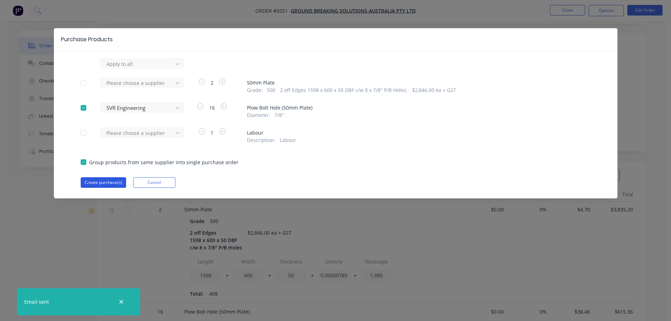
click at [111, 178] on button "Create purchase(s)" at bounding box center [103, 182] width 45 height 11
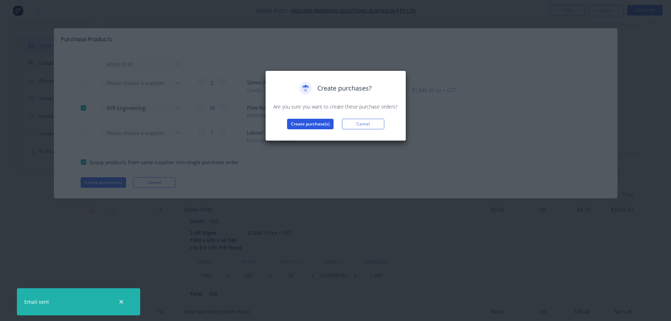
click at [299, 125] on button "Create purchase(s)" at bounding box center [310, 124] width 46 height 11
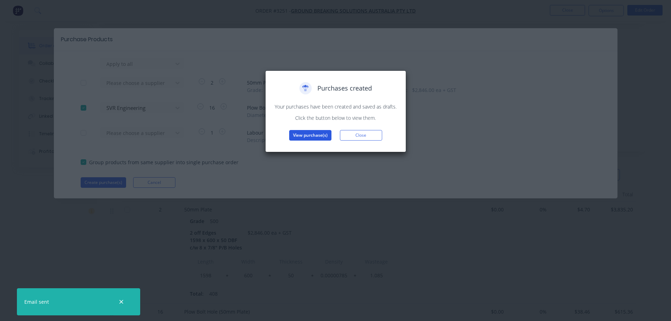
click at [297, 133] on button "View purchase(s)" at bounding box center [310, 135] width 42 height 11
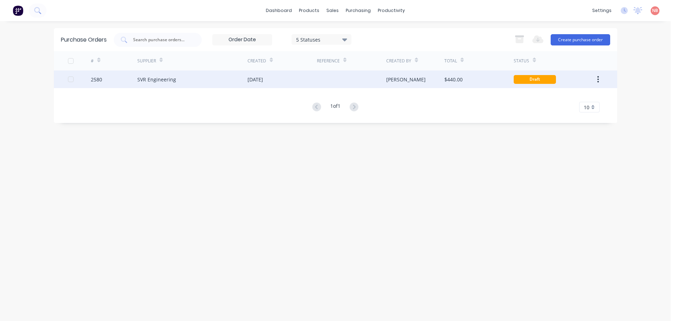
click at [278, 76] on div "[DATE]" at bounding box center [282, 79] width 69 height 18
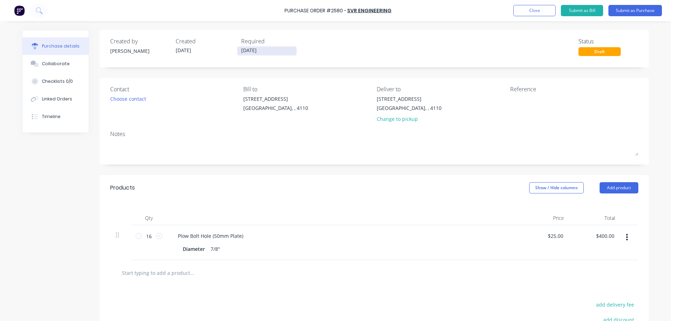
click at [268, 48] on input "[DATE]" at bounding box center [266, 50] width 59 height 9
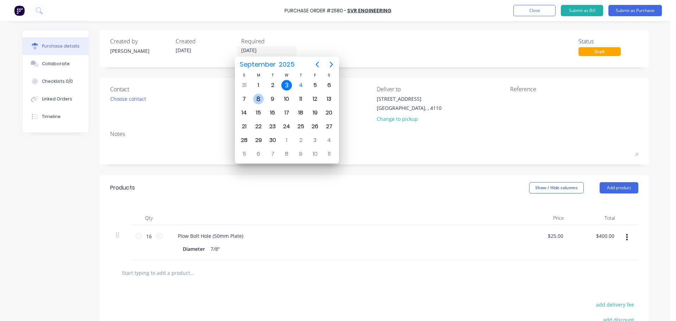
drag, startPoint x: 256, startPoint y: 97, endPoint x: 268, endPoint y: 92, distance: 12.9
click at [258, 97] on div "8" at bounding box center [258, 99] width 11 height 11
type input "[DATE]"
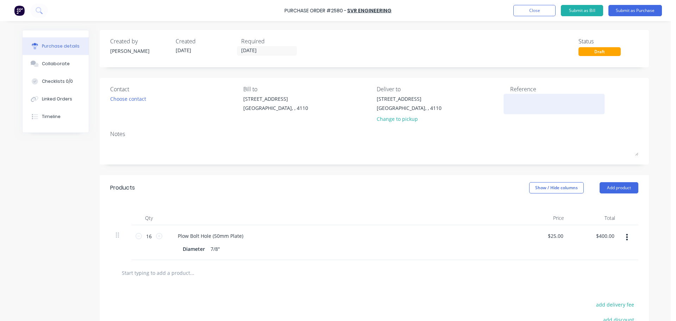
click at [557, 103] on textarea at bounding box center [554, 103] width 88 height 16
type textarea "GBSA 21367"
type textarea "x"
type textarea "GBSA 21367"
click at [621, 10] on button "Submit as Purchase" at bounding box center [636, 10] width 54 height 11
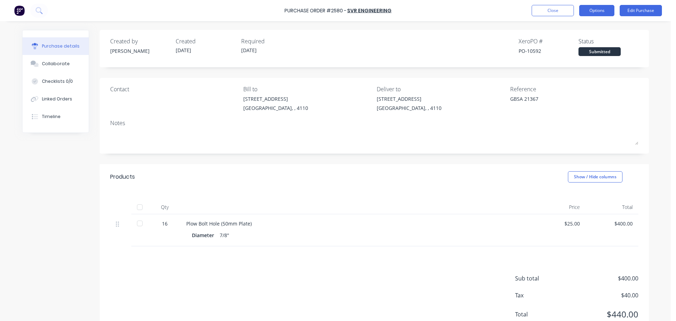
click at [584, 11] on button "Options" at bounding box center [596, 10] width 35 height 11
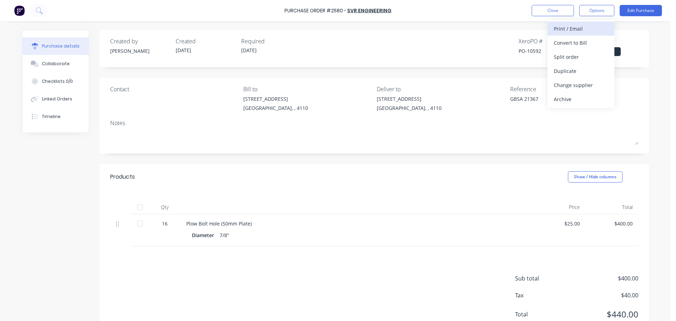
click at [575, 25] on div "Print / Email" at bounding box center [581, 29] width 54 height 10
click at [573, 41] on div "With pricing" at bounding box center [581, 43] width 54 height 10
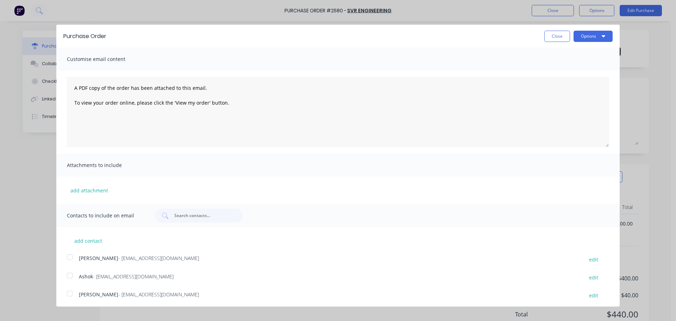
click at [71, 272] on div at bounding box center [70, 275] width 14 height 14
click at [587, 39] on button "Options" at bounding box center [593, 36] width 39 height 11
click at [572, 56] on div "Print" at bounding box center [579, 54] width 54 height 10
click at [587, 67] on div "Email" at bounding box center [579, 68] width 54 height 10
type textarea "x"
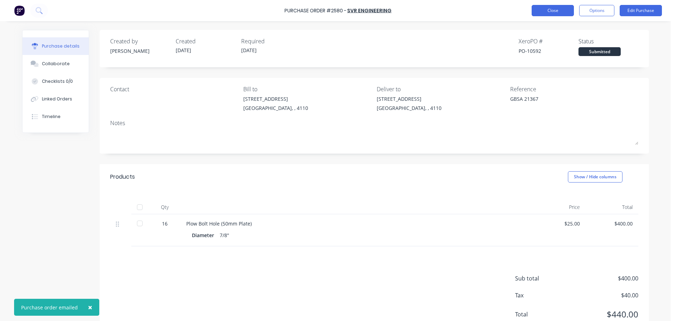
click at [549, 13] on button "Close" at bounding box center [553, 10] width 42 height 11
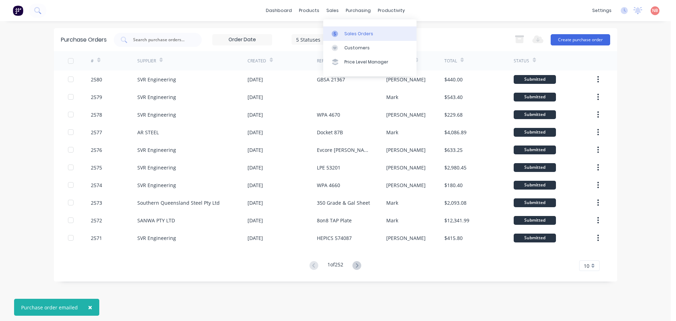
click at [340, 32] on div at bounding box center [337, 34] width 11 height 6
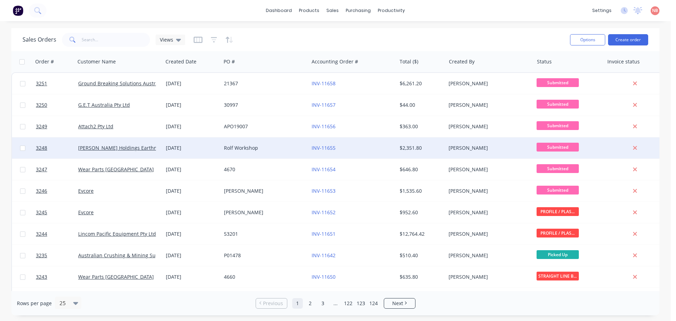
click at [270, 144] on div "Rolf Workshop" at bounding box center [265, 147] width 88 height 21
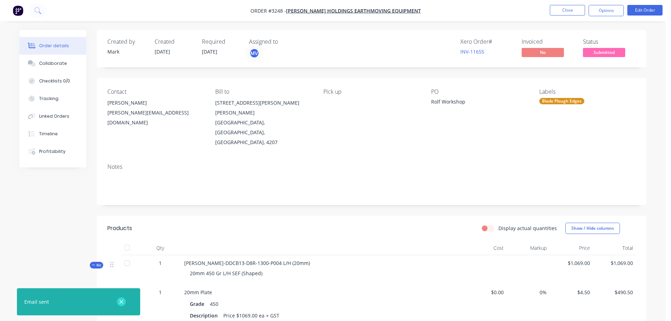
click at [120, 303] on icon "button" at bounding box center [121, 302] width 5 height 6
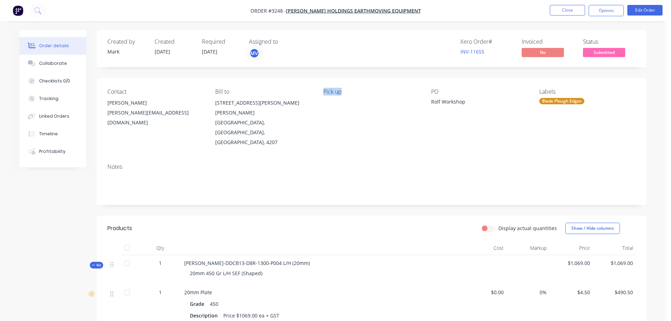
drag, startPoint x: 341, startPoint y: 92, endPoint x: 322, endPoint y: 92, distance: 19.0
click at [322, 92] on div "Contact Simon Donaldson simon@dixieholdings.com Bill to 1343 Stapylton Jacobs W…" at bounding box center [371, 118] width 549 height 80
click at [324, 92] on div "Pick up" at bounding box center [371, 91] width 97 height 7
drag, startPoint x: 323, startPoint y: 92, endPoint x: 341, endPoint y: 92, distance: 18.3
click at [341, 92] on div "Pick up" at bounding box center [371, 91] width 97 height 7
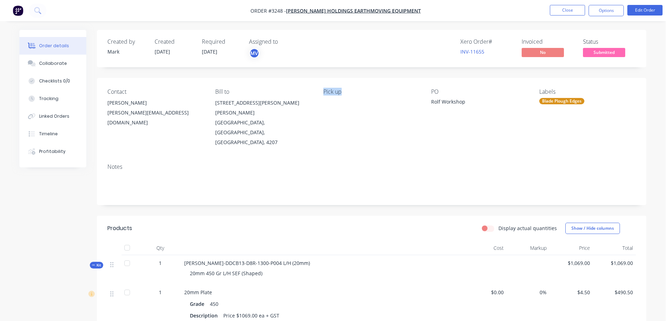
click at [341, 92] on div "Pick up" at bounding box center [371, 91] width 97 height 7
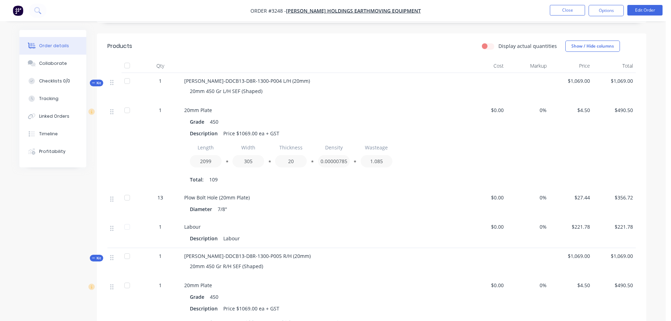
scroll to position [247, 0]
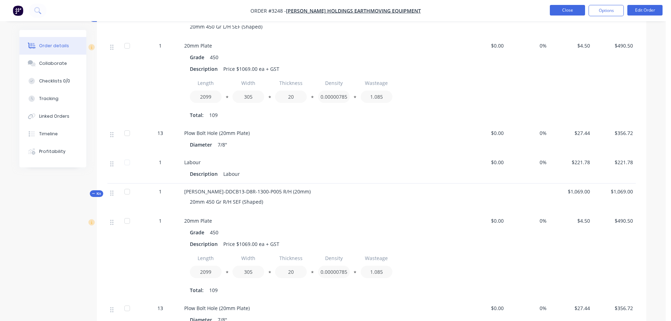
click at [566, 6] on button "Close" at bounding box center [567, 10] width 35 height 11
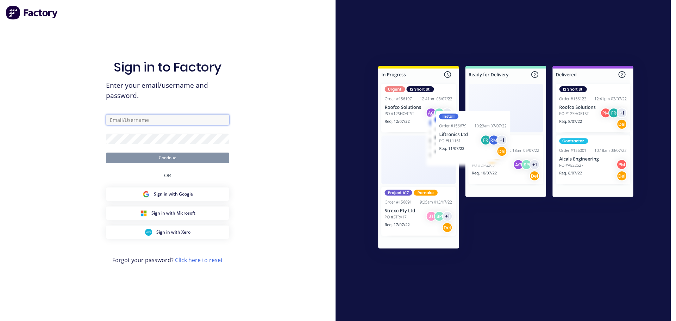
click at [154, 119] on input "text" at bounding box center [167, 119] width 123 height 11
type input "sales@strikerfabrications.com.au"
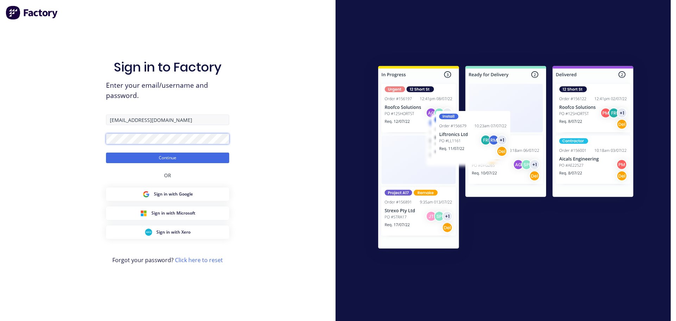
click at [106, 152] on button "Continue" at bounding box center [167, 157] width 123 height 11
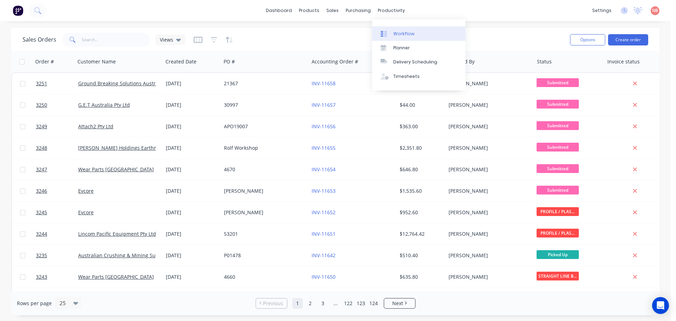
click at [388, 29] on link "Workflow" at bounding box center [418, 33] width 93 height 14
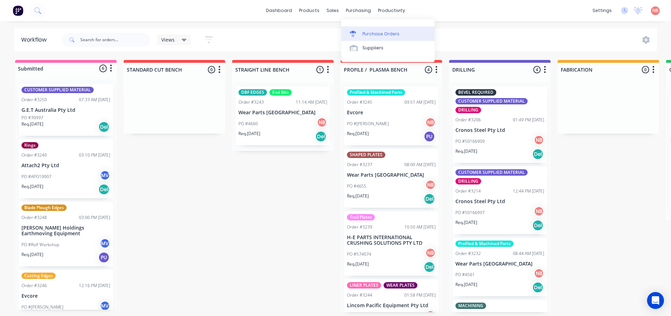
click at [355, 27] on link "Purchase Orders" at bounding box center [387, 33] width 93 height 14
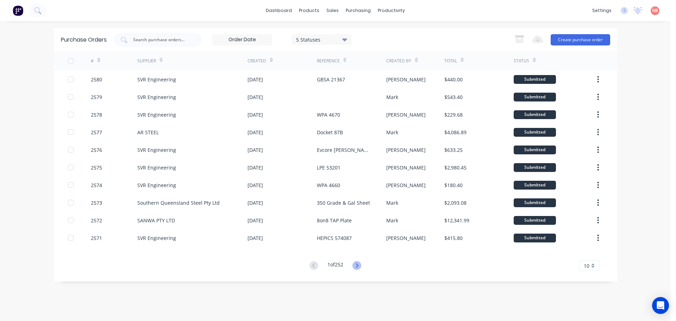
click at [360, 263] on icon at bounding box center [357, 265] width 9 height 9
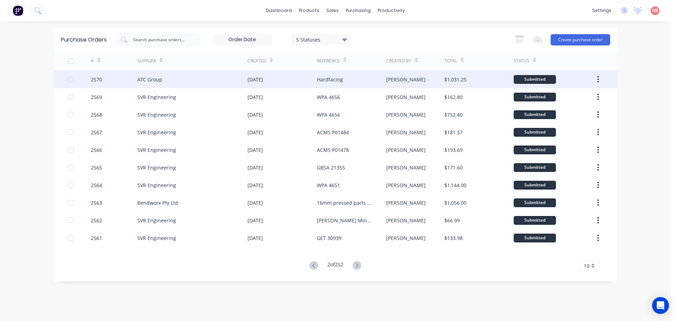
click at [220, 81] on div "ATC Group" at bounding box center [192, 79] width 110 height 18
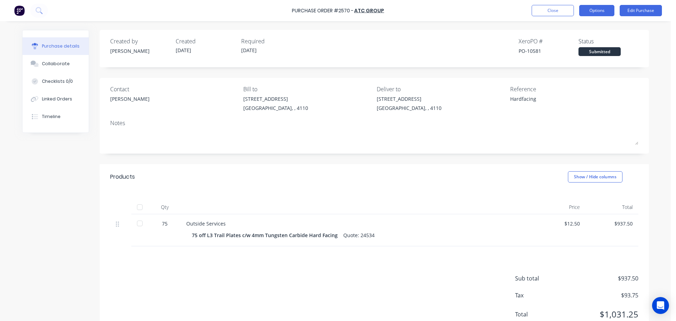
click at [603, 13] on button "Options" at bounding box center [596, 10] width 35 height 11
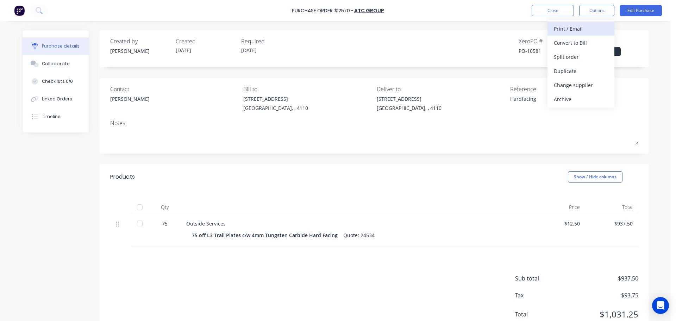
click at [593, 31] on div "Print / Email" at bounding box center [581, 29] width 54 height 10
click at [582, 43] on div "With pricing" at bounding box center [581, 43] width 54 height 10
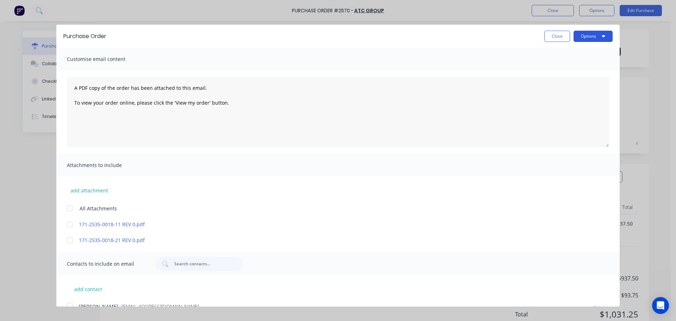
click at [603, 32] on button "Options" at bounding box center [593, 36] width 39 height 11
click at [578, 53] on div "Print" at bounding box center [579, 54] width 54 height 10
click at [549, 37] on button "Close" at bounding box center [557, 36] width 26 height 11
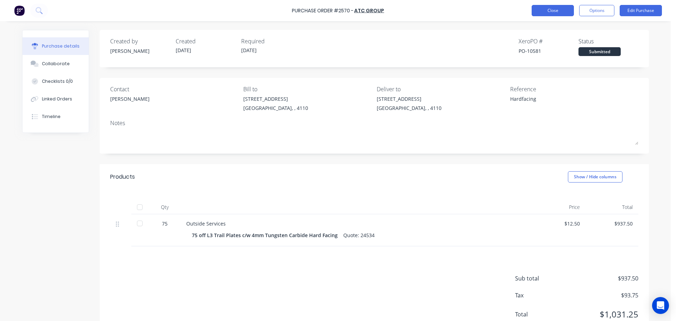
click at [549, 12] on button "Close" at bounding box center [553, 10] width 42 height 11
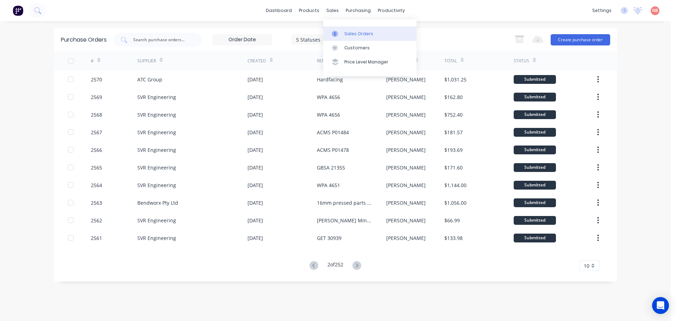
click at [345, 32] on div "Sales Orders" at bounding box center [358, 34] width 29 height 6
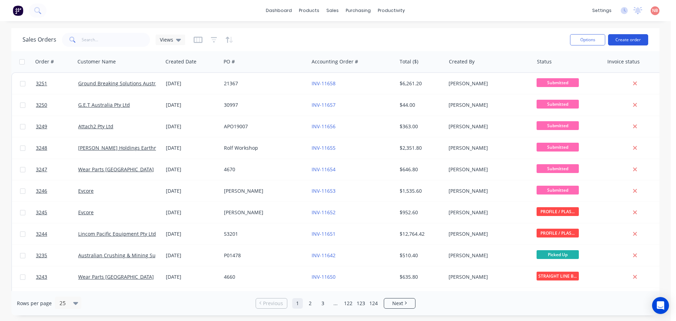
click at [618, 39] on button "Create order" at bounding box center [628, 39] width 40 height 11
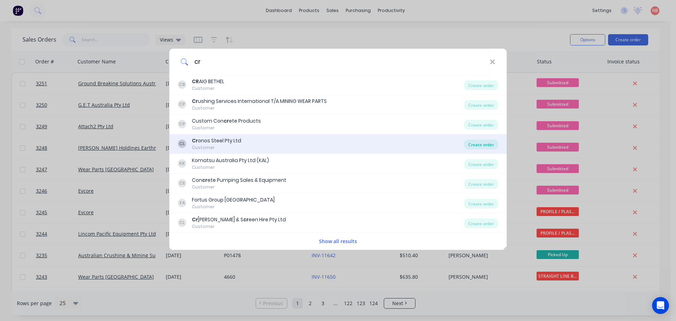
type input "cr"
click at [485, 142] on div "Create order" at bounding box center [481, 144] width 34 height 10
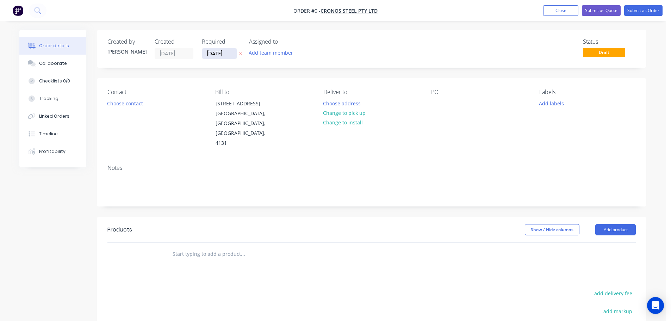
click at [221, 53] on input "[DATE]" at bounding box center [219, 53] width 35 height 11
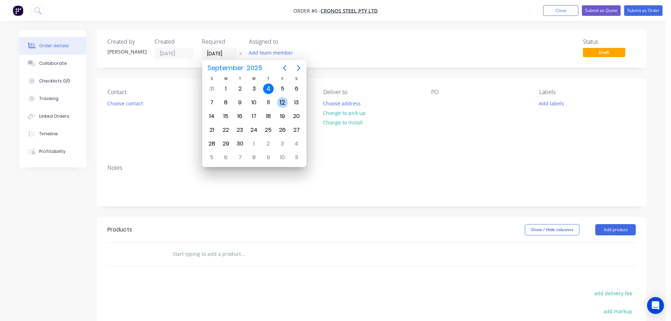
click at [283, 101] on div "12" at bounding box center [282, 102] width 11 height 11
type input "[DATE]"
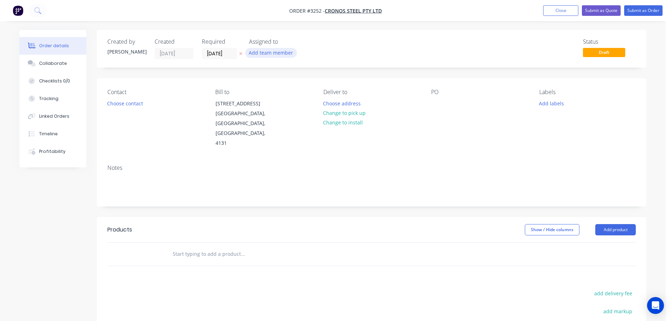
click at [270, 52] on button "Add team member" at bounding box center [271, 53] width 52 height 10
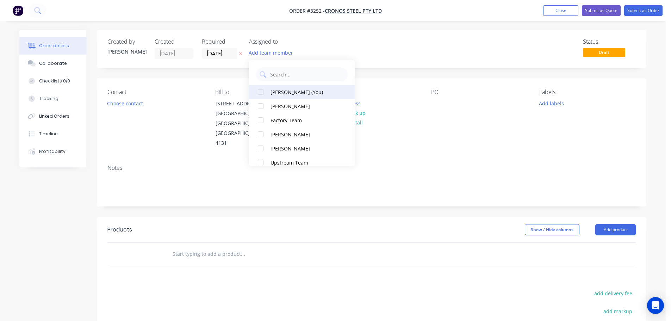
click at [279, 91] on div "[PERSON_NAME] (You)" at bounding box center [305, 91] width 70 height 7
click at [114, 104] on button "Choose contact" at bounding box center [125, 103] width 43 height 10
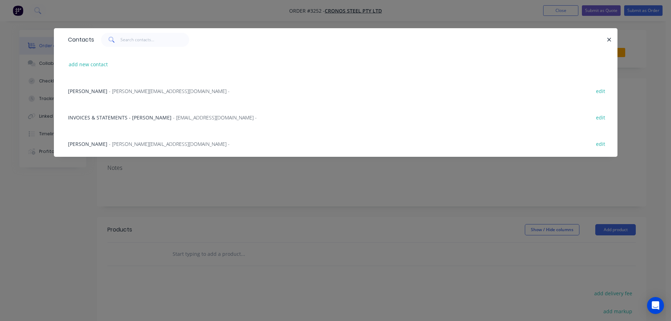
click at [111, 90] on span "- nathanh@cronosplate.com.au -" at bounding box center [169, 91] width 121 height 7
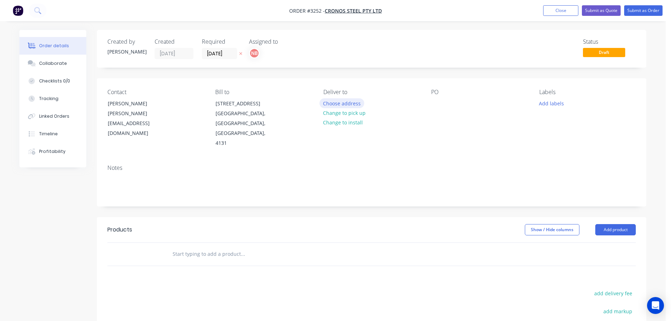
click at [331, 101] on button "Choose address" at bounding box center [341, 103] width 45 height 10
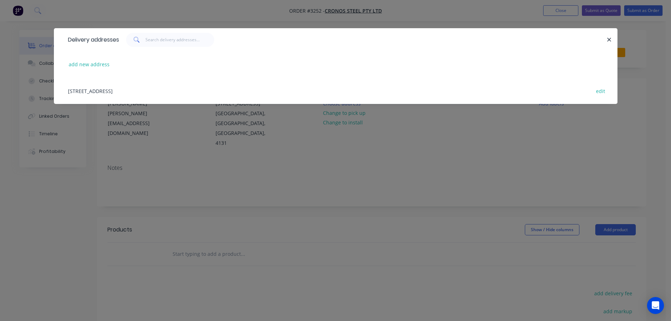
click at [113, 94] on div "56 Badu Court, Meadowbrook, Queensland, Australia, 4131 edit" at bounding box center [335, 90] width 542 height 26
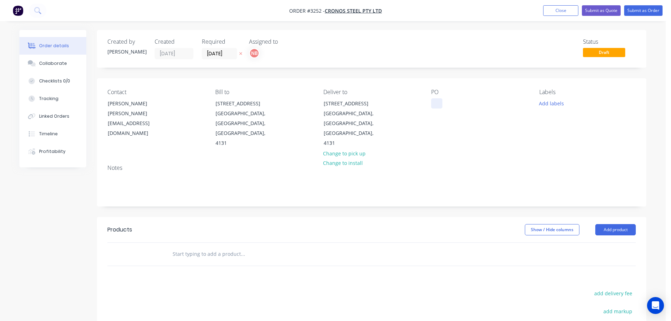
click at [437, 103] on div at bounding box center [436, 103] width 11 height 10
click at [434, 103] on div at bounding box center [436, 103] width 11 height 10
drag, startPoint x: 435, startPoint y: 105, endPoint x: 324, endPoint y: 215, distance: 155.9
click at [324, 224] on div "Show / Hide columns Add product" at bounding box center [428, 229] width 416 height 11
click at [433, 104] on div at bounding box center [436, 103] width 11 height 10
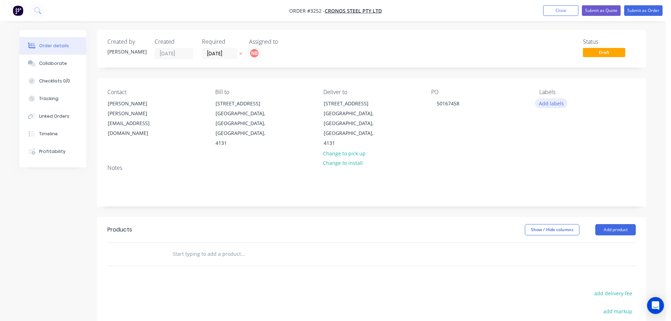
click at [545, 103] on button "Add labels" at bounding box center [551, 103] width 32 height 10
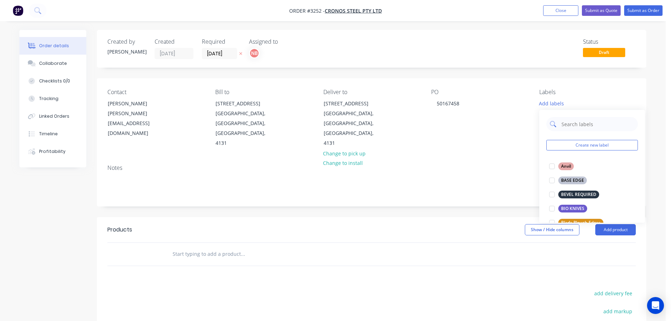
click at [564, 125] on input "text" at bounding box center [598, 124] width 74 height 14
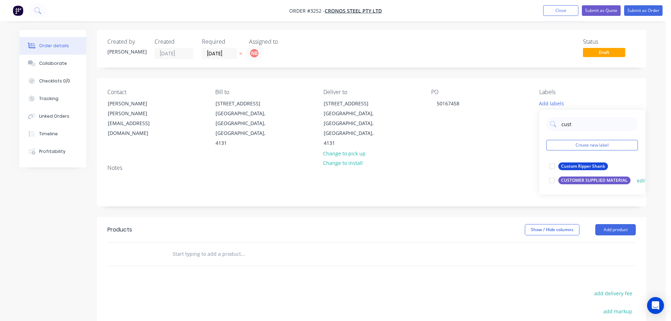
click at [585, 177] on div "CUSTOMER SUPPLIED MATERIAL" at bounding box center [594, 180] width 72 height 8
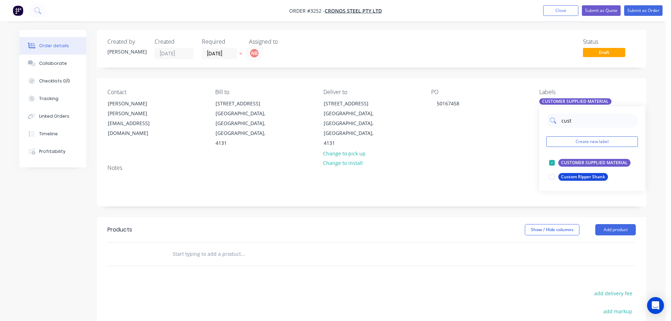
click at [572, 124] on input "cust" at bounding box center [598, 120] width 74 height 14
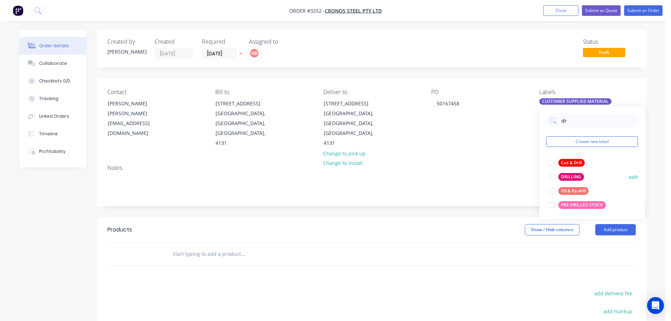
click at [572, 175] on div "DRILLING" at bounding box center [571, 177] width 26 height 8
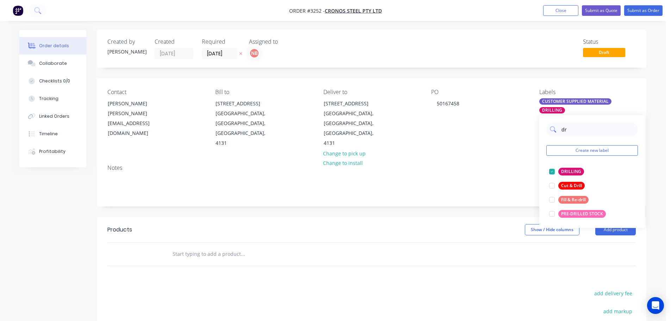
click at [566, 127] on input "dr" at bounding box center [598, 129] width 74 height 14
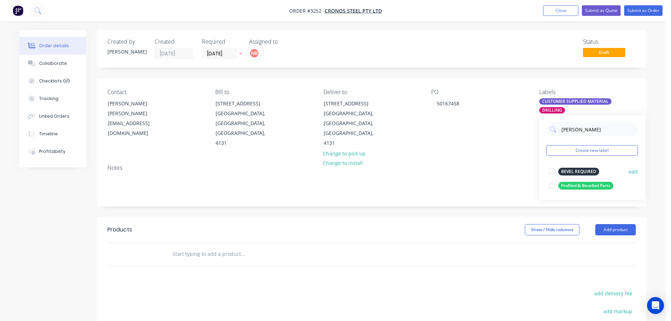
type input "bev"
click at [569, 171] on div "BEVEL REQUIRED" at bounding box center [578, 172] width 41 height 8
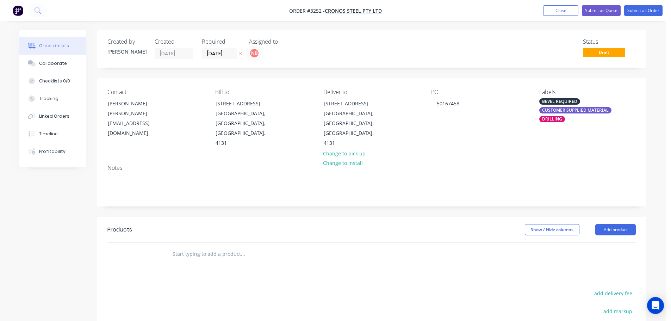
click at [500, 224] on div "Show / Hide columns Add product" at bounding box center [428, 229] width 416 height 11
click at [623, 217] on header "Products Show / Hide columns Add product" at bounding box center [371, 229] width 549 height 25
click at [615, 224] on button "Add product" at bounding box center [615, 229] width 41 height 11
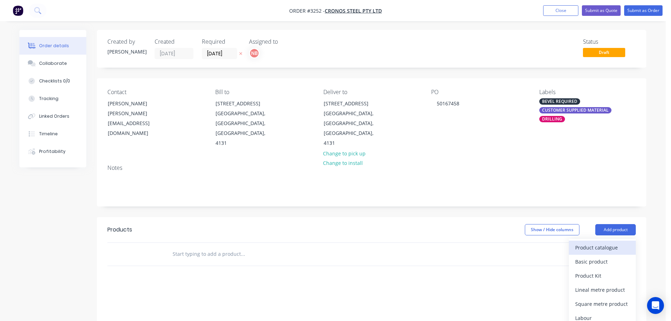
click at [607, 242] on div "Product catalogue" at bounding box center [602, 247] width 54 height 10
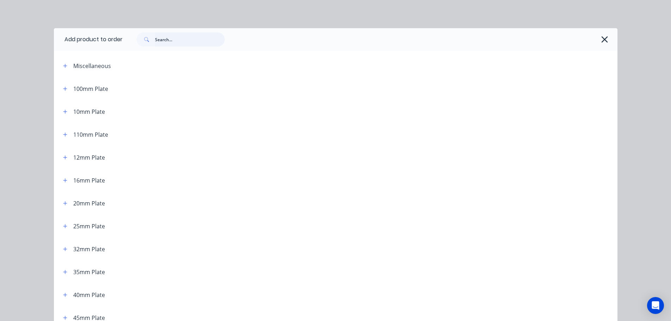
click at [175, 41] on input "text" at bounding box center [190, 39] width 70 height 14
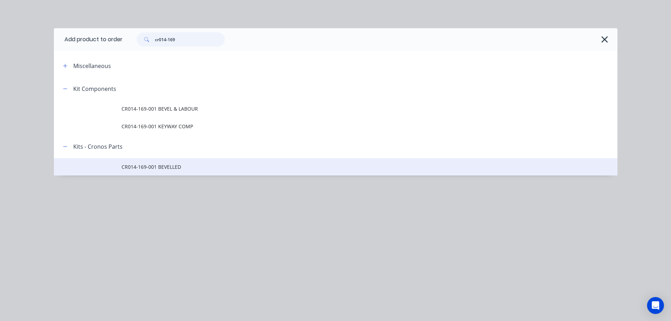
type input "cr014-169"
click at [146, 163] on span "CR014-169-001 BEVELLED" at bounding box center [320, 166] width 397 height 7
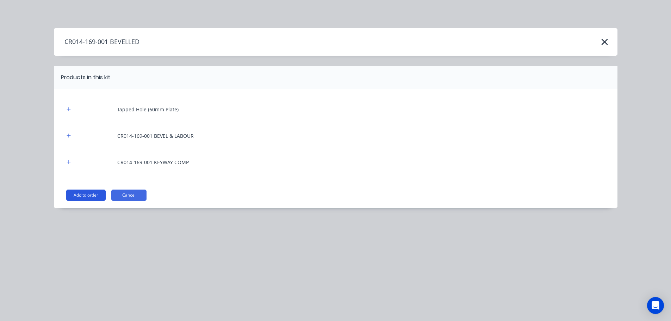
click at [93, 192] on button "Add to order" at bounding box center [85, 194] width 39 height 11
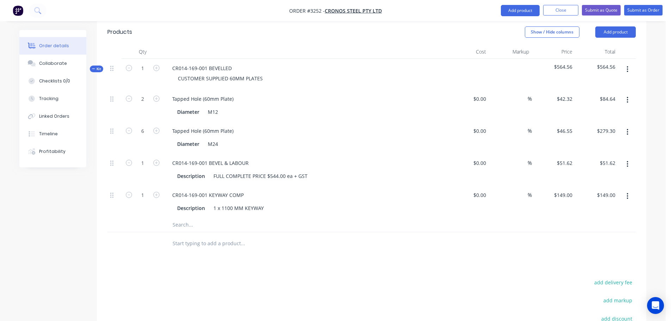
scroll to position [176, 0]
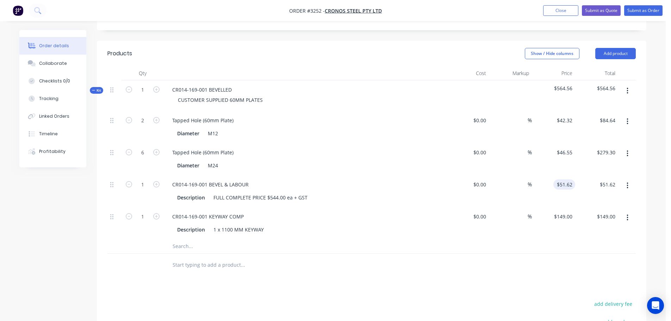
type input "51.62"
click at [569, 179] on input "51.62" at bounding box center [567, 184] width 16 height 10
type input "46.55"
type input "$51.62"
click at [566, 147] on input "46.55" at bounding box center [565, 152] width 19 height 10
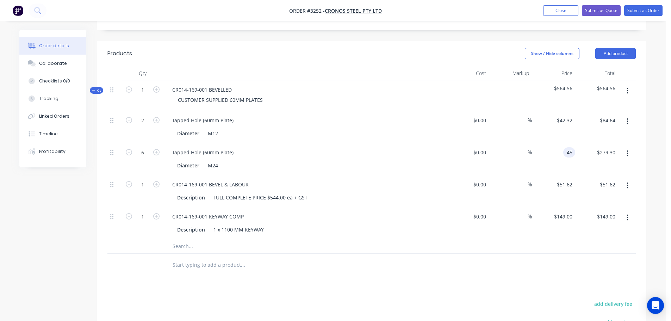
type input "$45.00"
type input "$270.00"
click at [580, 239] on div at bounding box center [371, 246] width 528 height 14
click at [570, 179] on input "51.62" at bounding box center [565, 184] width 19 height 10
type input "$40.36"
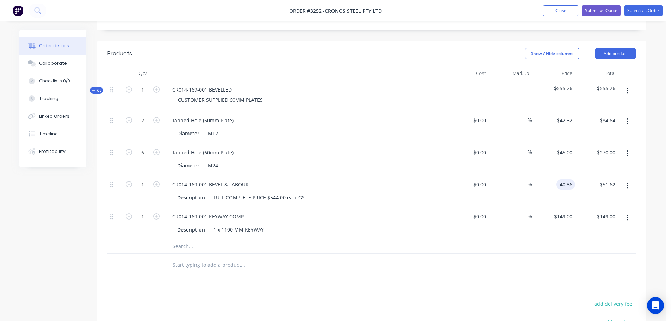
type input "$40.36"
click at [446, 279] on div "Products Show / Hide columns Add product Qty Cost Markup Price Total Kit 1 CR01…" at bounding box center [371, 243] width 549 height 405
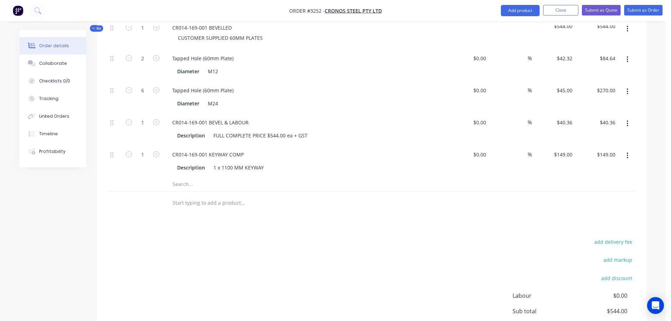
scroll to position [301, 0]
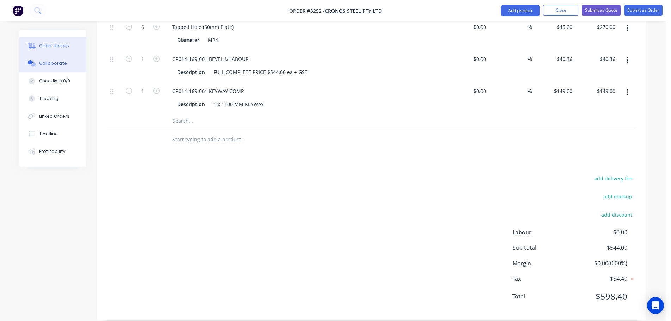
click at [64, 63] on button "Collaborate" at bounding box center [52, 64] width 67 height 18
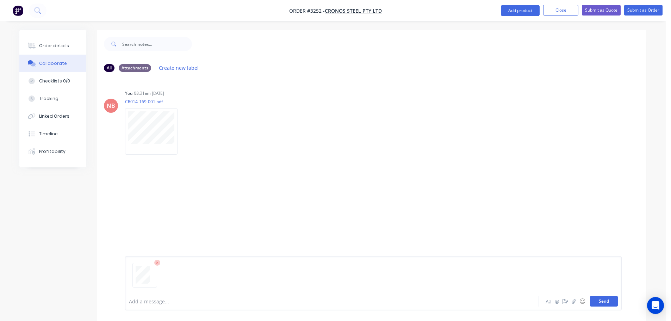
click at [605, 297] on button "Send" at bounding box center [604, 301] width 28 height 11
click at [56, 45] on div "Order details" at bounding box center [54, 46] width 30 height 6
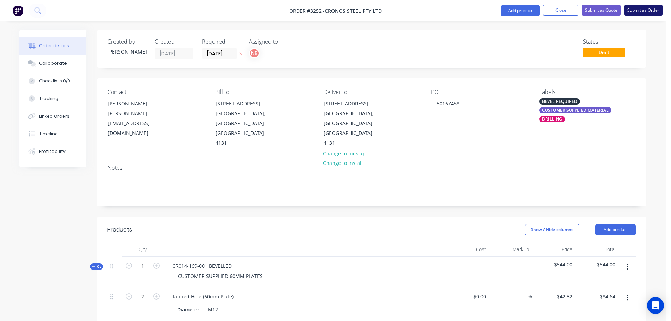
click at [638, 12] on button "Submit as Order" at bounding box center [643, 10] width 38 height 11
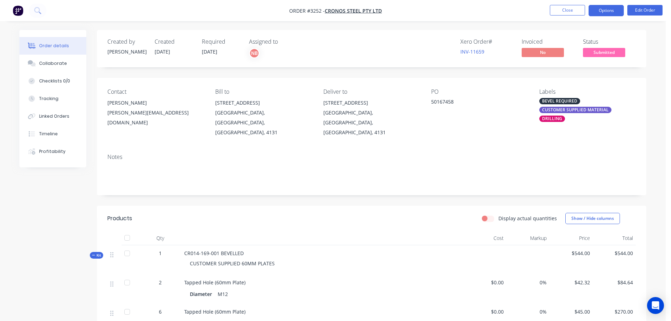
click at [603, 9] on button "Options" at bounding box center [606, 10] width 35 height 11
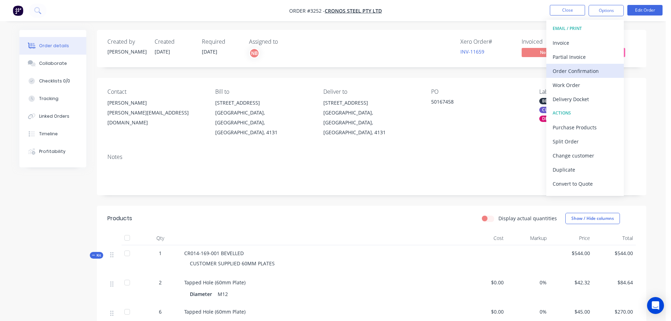
click at [574, 70] on div "Order Confirmation" at bounding box center [585, 71] width 65 height 10
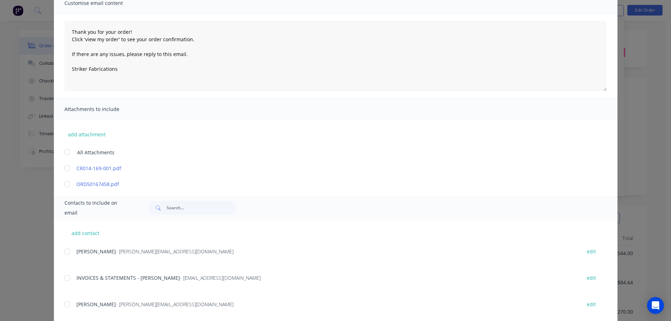
scroll to position [70, 0]
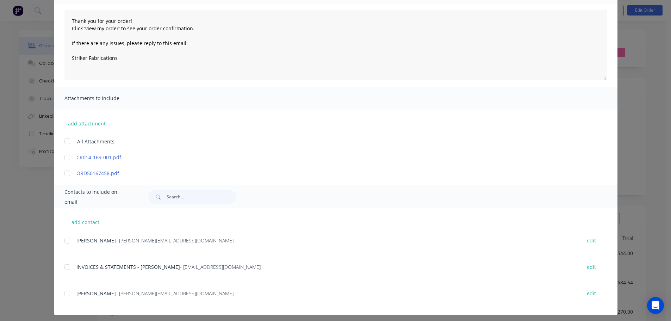
click at [62, 242] on div at bounding box center [67, 241] width 14 height 14
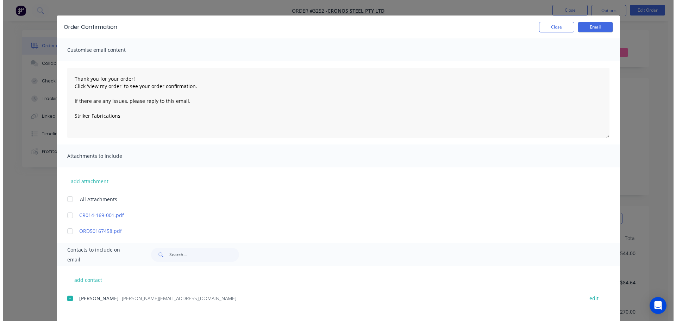
scroll to position [0, 0]
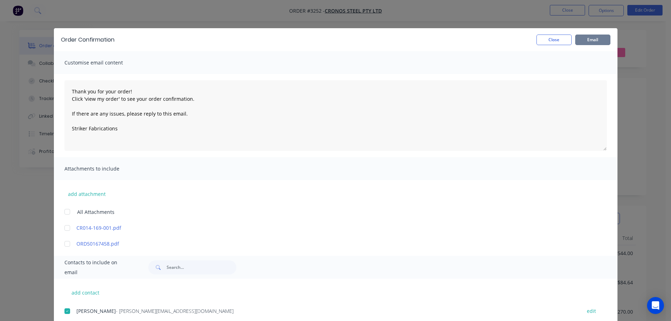
click at [581, 41] on button "Email" at bounding box center [592, 40] width 35 height 11
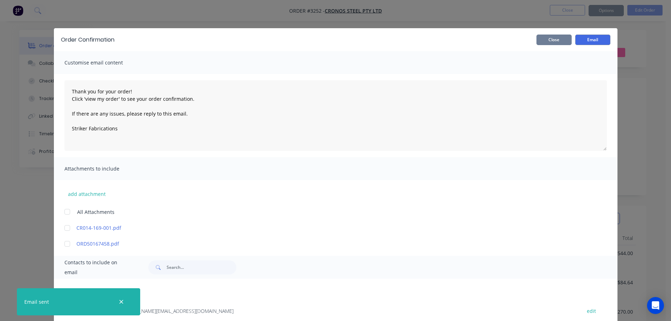
click at [553, 38] on button "Close" at bounding box center [553, 40] width 35 height 11
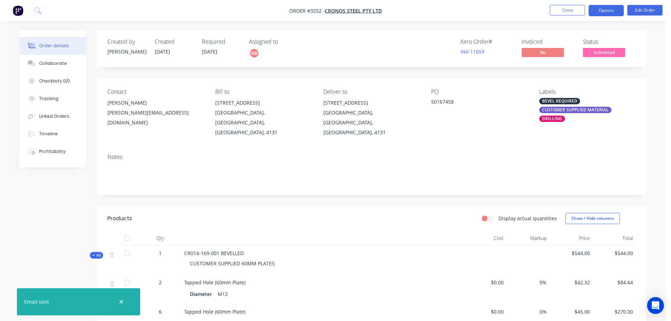
click at [593, 13] on button "Options" at bounding box center [606, 10] width 35 height 11
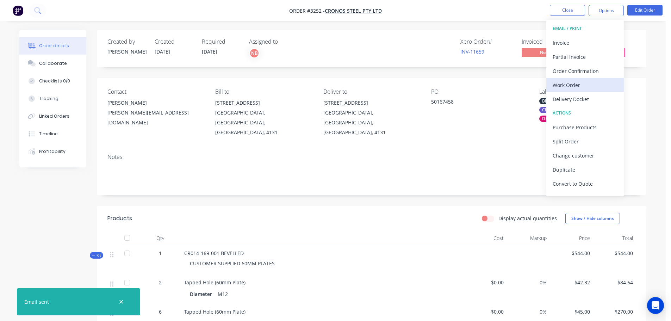
click at [575, 84] on div "Work Order" at bounding box center [585, 85] width 65 height 10
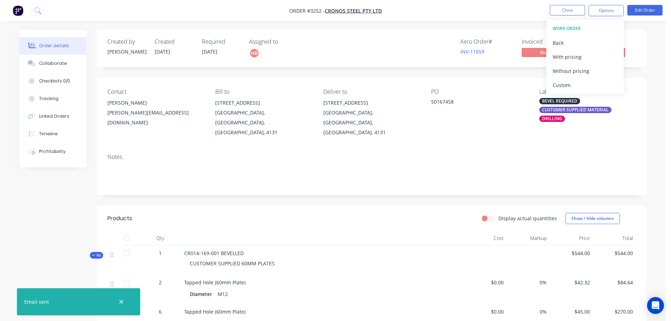
click at [570, 66] on div "Without pricing" at bounding box center [585, 71] width 65 height 10
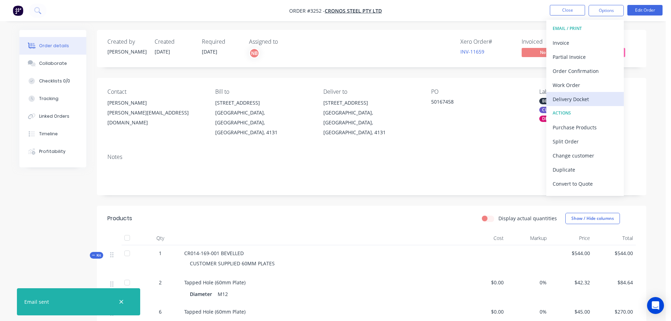
click at [562, 105] on button "Delivery Docket" at bounding box center [584, 99] width 77 height 14
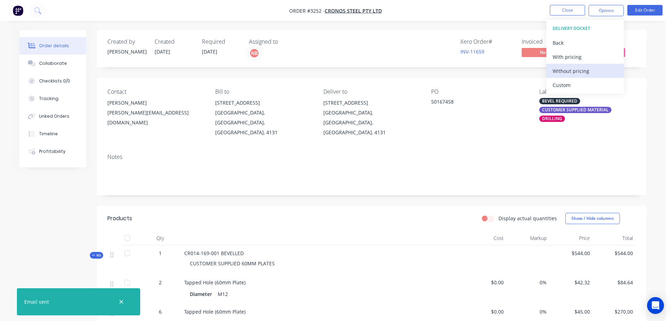
click at [566, 67] on div "Without pricing" at bounding box center [585, 71] width 65 height 10
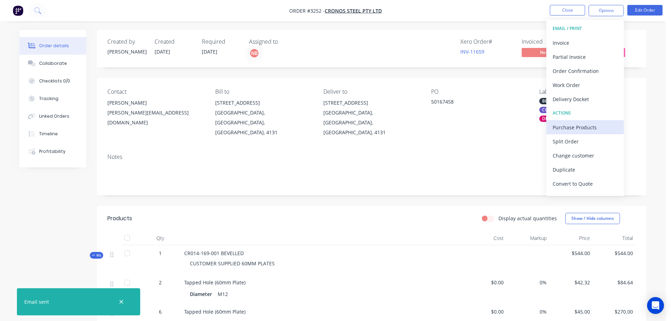
click at [577, 128] on div "Purchase Products" at bounding box center [585, 127] width 65 height 10
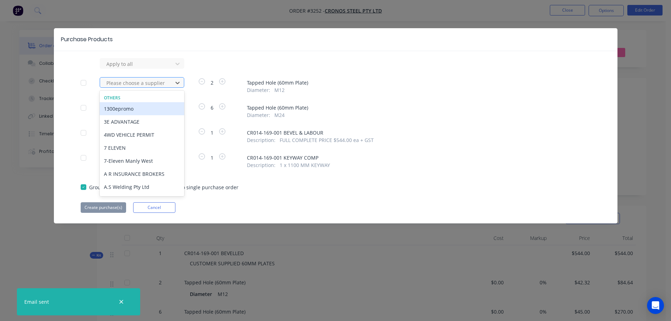
click at [170, 80] on div "Please choose a supplier" at bounding box center [138, 82] width 68 height 11
type input "sv"
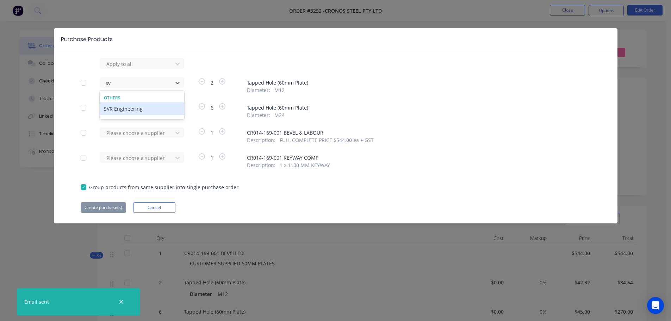
click at [158, 104] on div "SVR Engineering" at bounding box center [142, 108] width 85 height 13
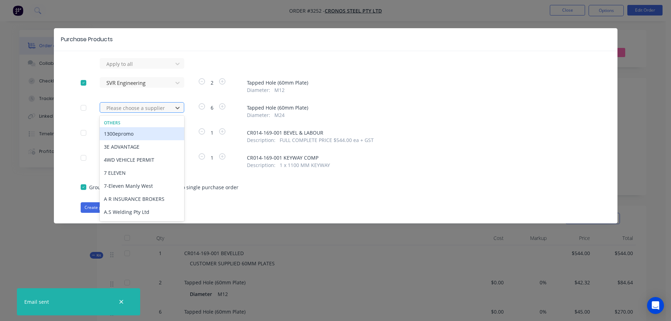
click at [158, 106] on div at bounding box center [137, 108] width 63 height 9
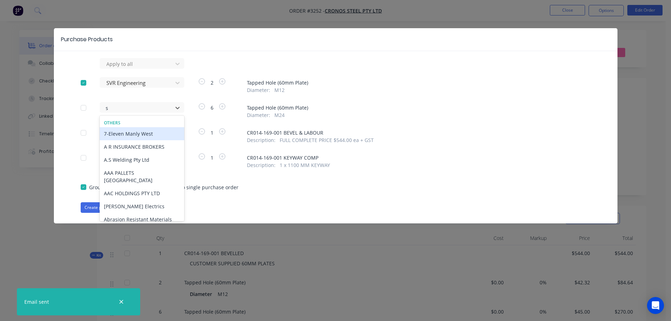
type input "sv"
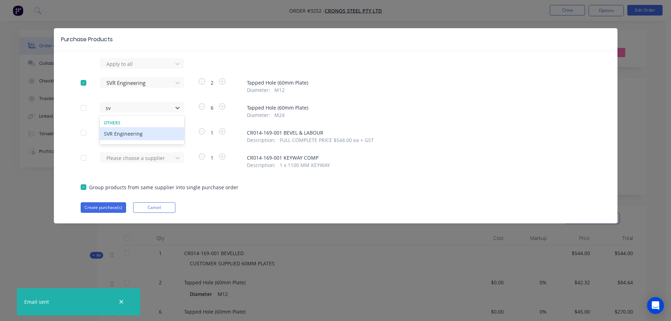
click at [157, 121] on div "Others" at bounding box center [142, 123] width 85 height 6
click at [155, 129] on div "SVR Engineering" at bounding box center [142, 133] width 85 height 13
click at [141, 68] on div at bounding box center [137, 64] width 63 height 9
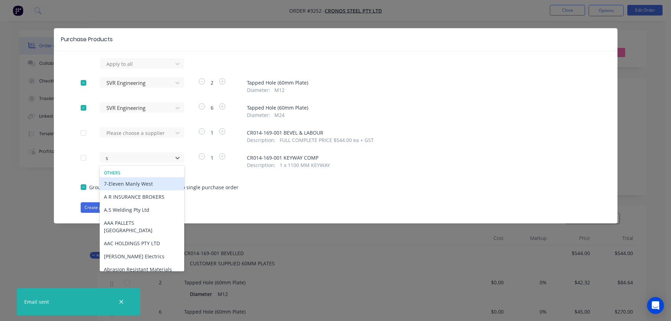
type input "sv"
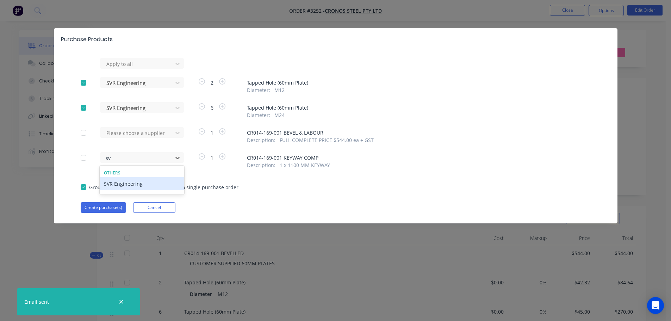
click at [135, 180] on div "SVR Engineering" at bounding box center [142, 183] width 85 height 13
click at [111, 201] on div "Apply to all SVR Engineering 2 Tapped Hole (60mm Plate) Diameter : M12 SVR Engi…" at bounding box center [336, 135] width 564 height 155
click at [97, 210] on button "Create purchase(s)" at bounding box center [103, 207] width 45 height 11
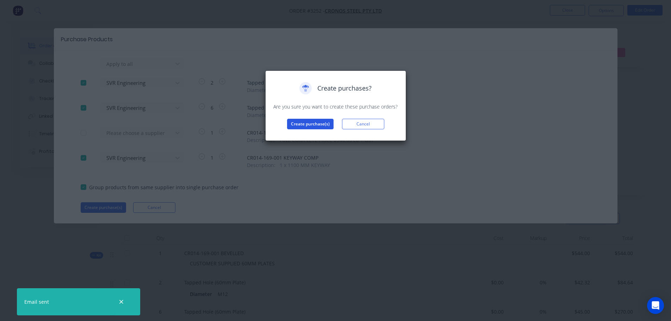
click at [307, 125] on button "Create purchase(s)" at bounding box center [310, 124] width 46 height 11
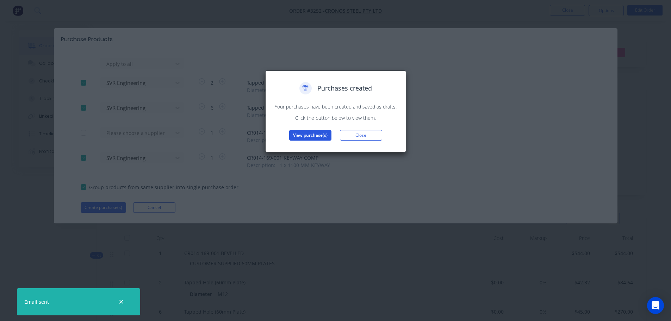
click at [309, 135] on button "View purchase(s)" at bounding box center [310, 135] width 42 height 11
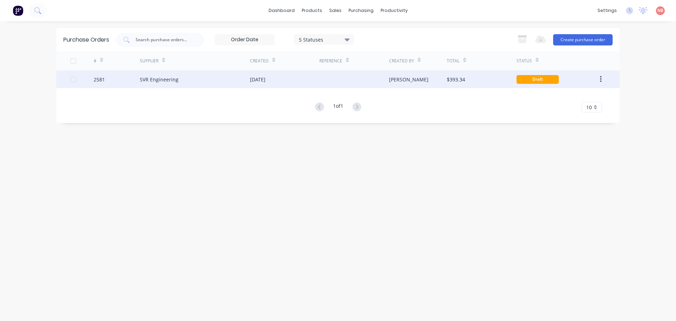
click at [351, 82] on div at bounding box center [353, 79] width 69 height 18
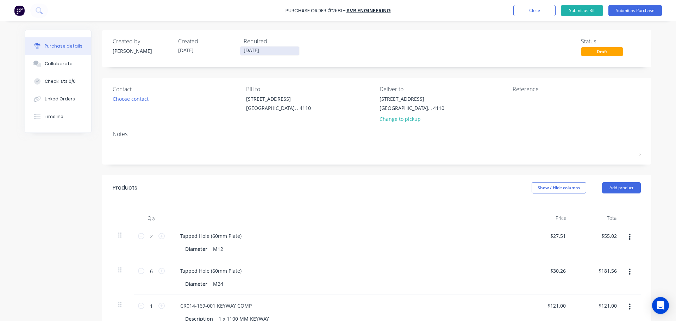
click at [251, 49] on input "[DATE]" at bounding box center [269, 50] width 59 height 9
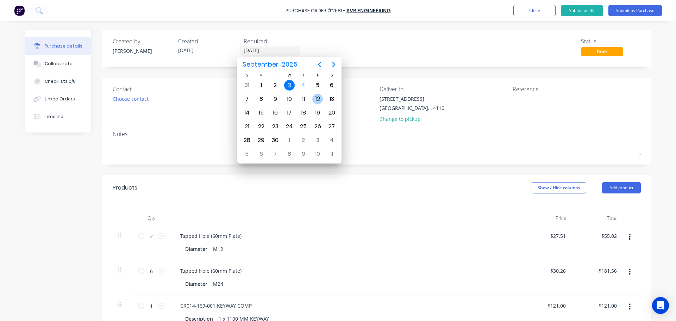
click at [320, 93] on div "12" at bounding box center [318, 98] width 14 height 13
type input "[DATE]"
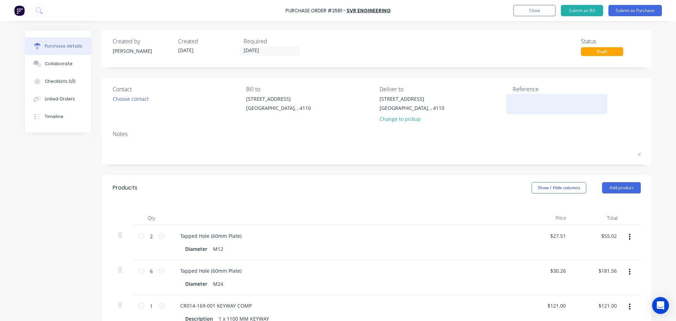
click at [513, 100] on textarea at bounding box center [557, 103] width 88 height 16
type textarea "x"
type textarea "C"
type textarea "x"
type textarea "Cr"
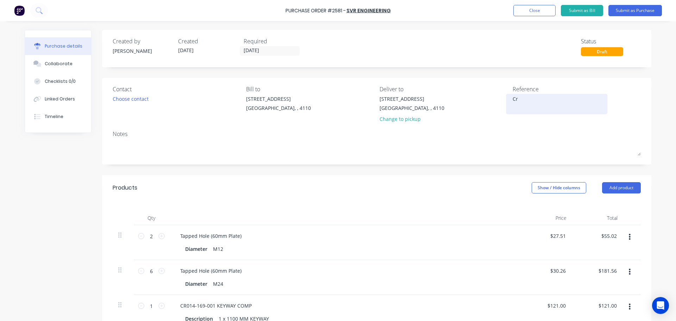
type textarea "x"
type textarea "Cro"
type textarea "x"
type textarea "Cron"
type textarea "x"
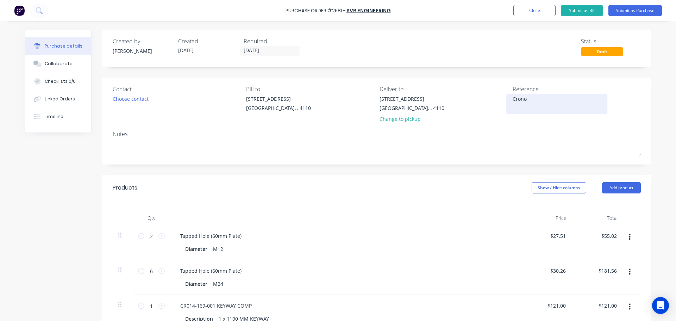
type textarea "Cronos"
type textarea "x"
type textarea "Cronos"
type textarea "x"
type textarea "Cronos 5"
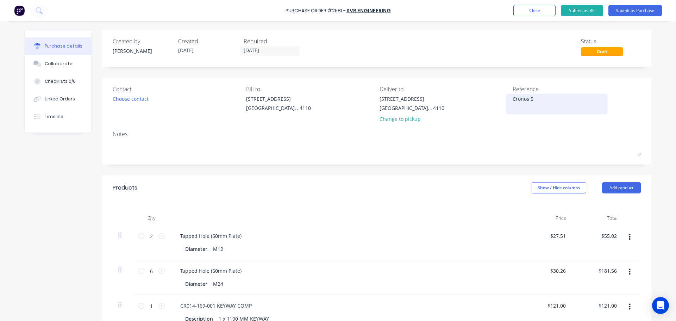
type textarea "x"
type textarea "Cronos 50"
type textarea "x"
type textarea "Cronos 501"
type textarea "x"
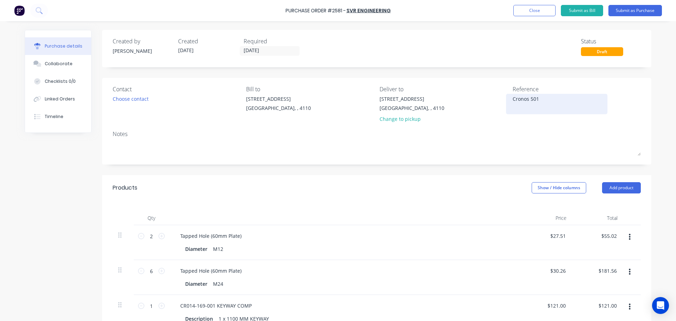
type textarea "Cronos 5016"
type textarea "x"
type textarea "Cronos 50167"
type textarea "x"
type textarea "Cronos 501674"
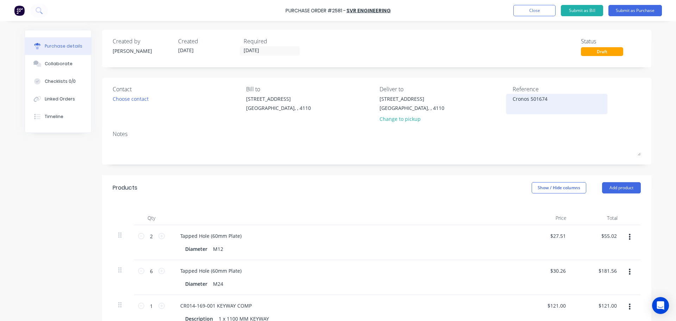
type textarea "x"
type textarea "Cronos 5016745"
type textarea "x"
type textarea "Cronos 50167458"
type textarea "x"
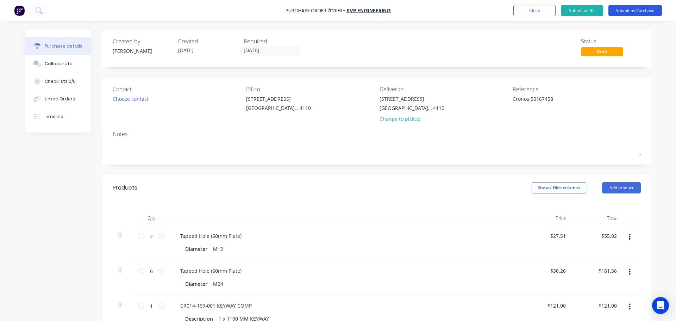
type textarea "Cronos 50167458"
click at [630, 9] on button "Submit as Purchase" at bounding box center [636, 10] width 54 height 11
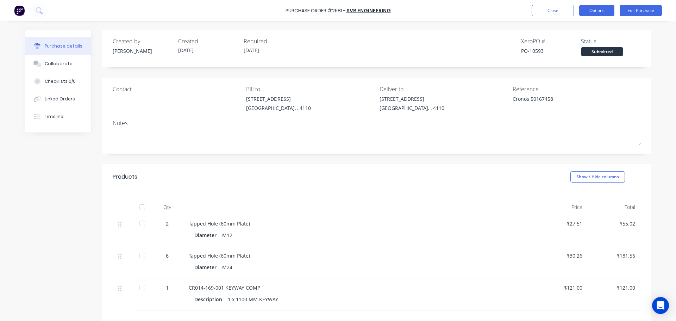
click at [591, 12] on button "Options" at bounding box center [596, 10] width 35 height 11
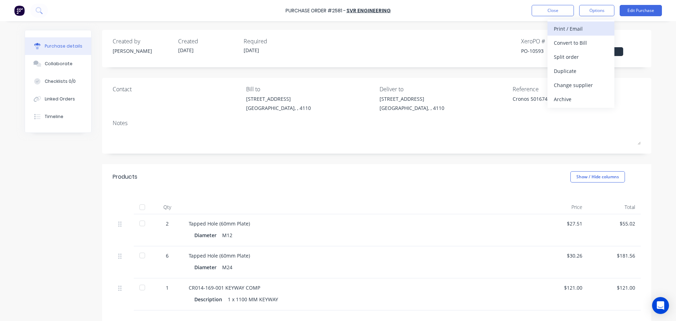
click at [578, 25] on div "Print / Email" at bounding box center [581, 29] width 54 height 10
click at [569, 41] on div "With pricing" at bounding box center [581, 43] width 54 height 10
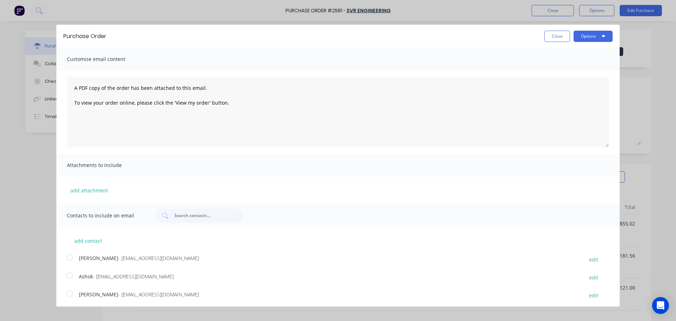
click at [70, 273] on div at bounding box center [70, 275] width 14 height 14
click at [593, 38] on button "Options" at bounding box center [593, 36] width 39 height 11
click at [578, 52] on div "Print" at bounding box center [579, 54] width 54 height 10
click at [565, 67] on div "Email" at bounding box center [579, 68] width 54 height 10
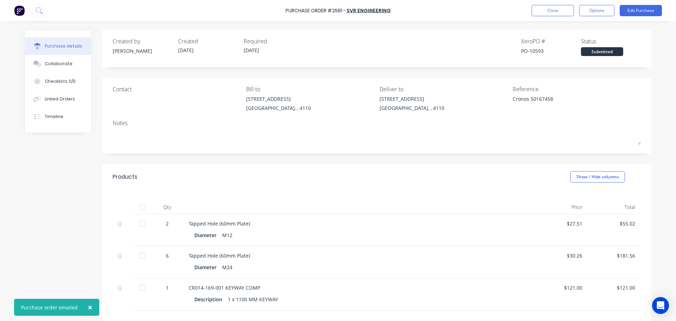
type textarea "x"
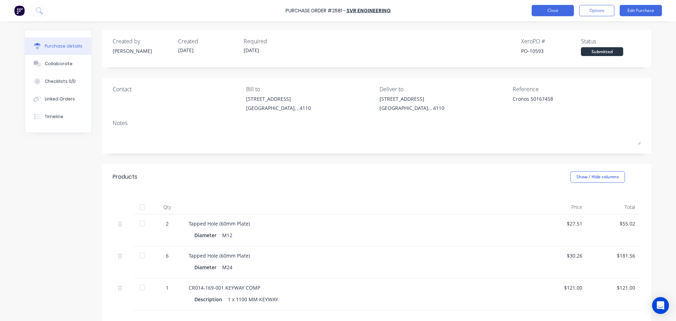
click at [544, 6] on button "Close" at bounding box center [553, 10] width 42 height 11
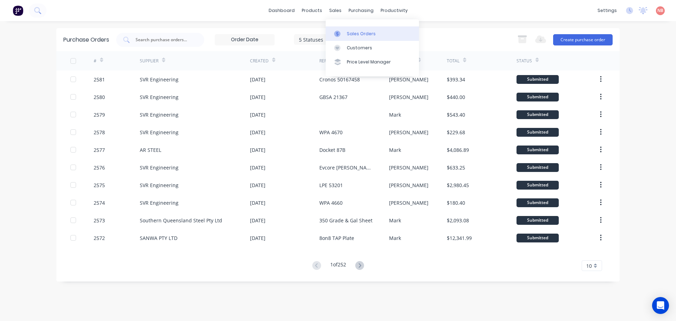
click at [342, 29] on link "Sales Orders" at bounding box center [372, 33] width 93 height 14
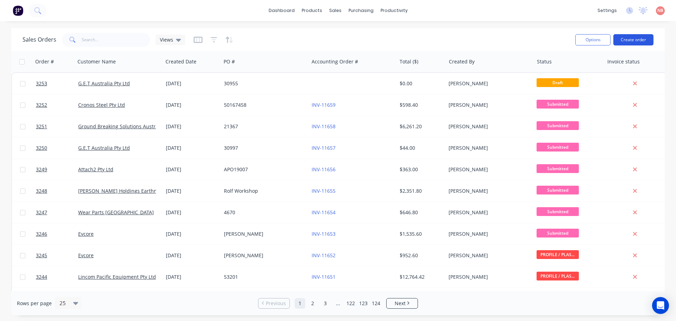
click at [635, 42] on button "Create order" at bounding box center [634, 39] width 40 height 11
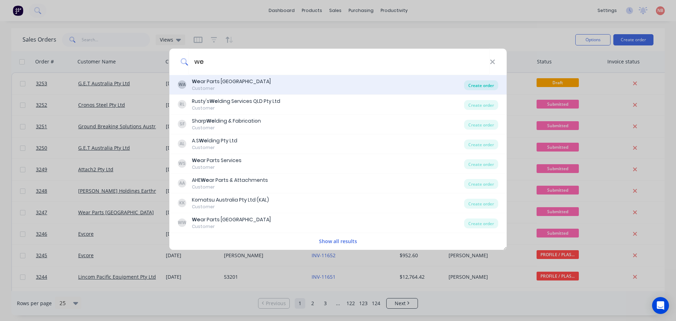
type input "we"
click at [475, 85] on div "Create order" at bounding box center [481, 85] width 34 height 10
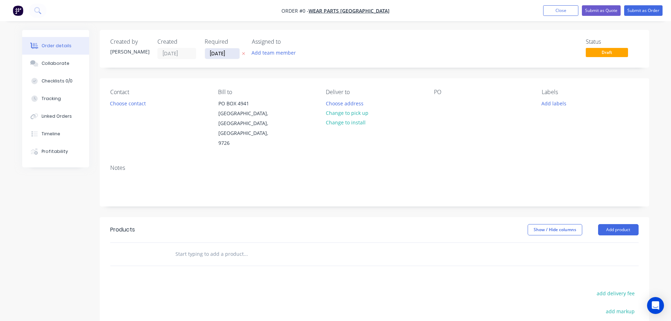
click at [213, 55] on input "[DATE]" at bounding box center [222, 53] width 35 height 11
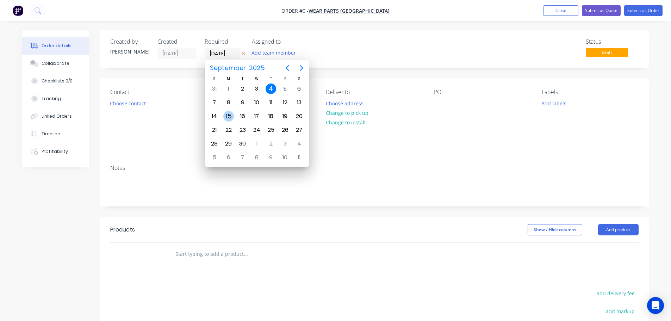
click at [227, 114] on div "15" at bounding box center [228, 116] width 11 height 11
type input "[DATE]"
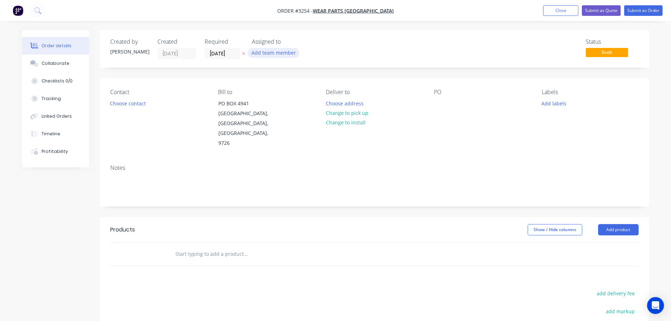
click at [273, 52] on button "Add team member" at bounding box center [274, 53] width 52 height 10
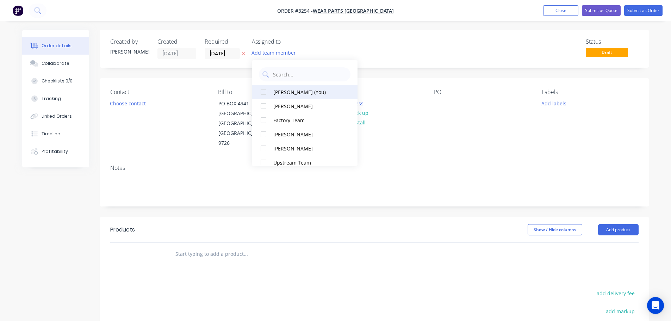
click at [283, 92] on div "[PERSON_NAME] (You)" at bounding box center [308, 91] width 70 height 7
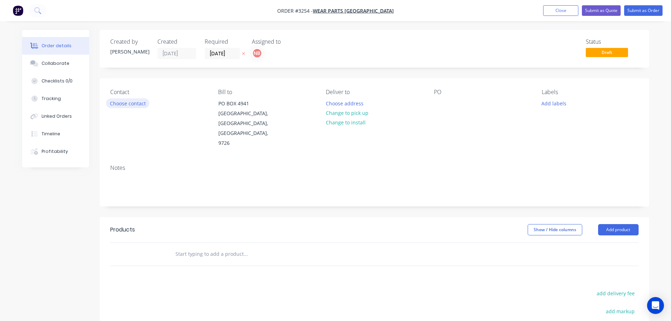
click at [117, 103] on button "Choose contact" at bounding box center [127, 103] width 43 height 10
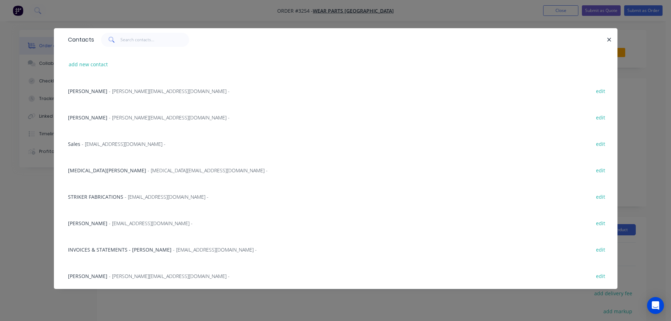
click at [148, 170] on span "- [MEDICAL_DATA][EMAIL_ADDRESS][DOMAIN_NAME] -" at bounding box center [208, 170] width 120 height 7
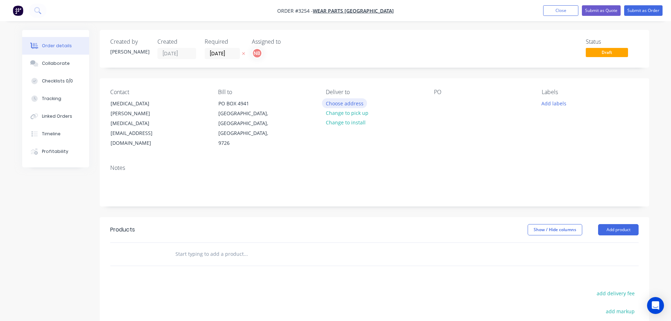
click at [349, 101] on button "Choose address" at bounding box center [344, 103] width 45 height 10
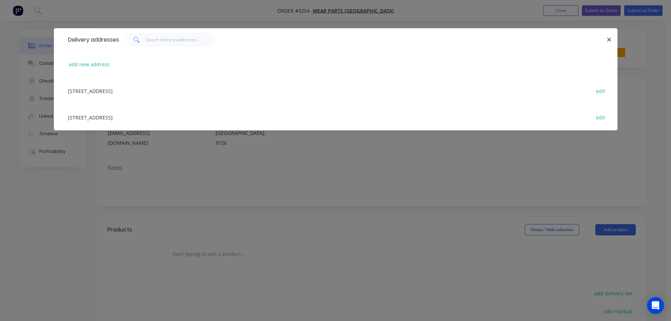
click at [118, 116] on div "[STREET_ADDRESS] edit" at bounding box center [335, 117] width 542 height 26
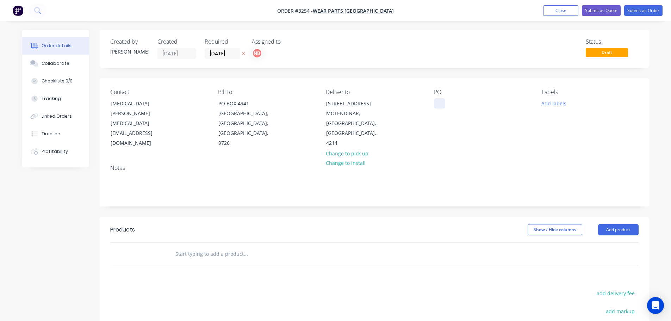
click at [440, 104] on div at bounding box center [439, 103] width 11 height 10
click at [559, 102] on button "Add labels" at bounding box center [554, 103] width 32 height 10
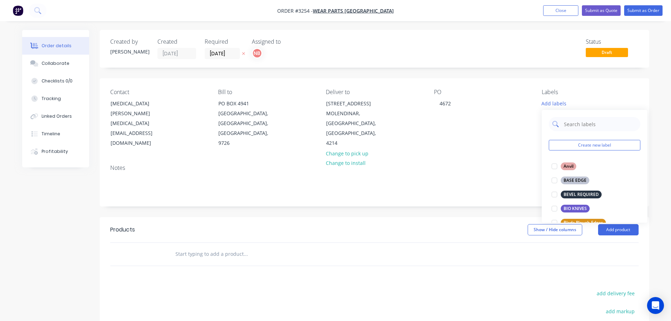
click at [569, 125] on input "text" at bounding box center [600, 124] width 74 height 14
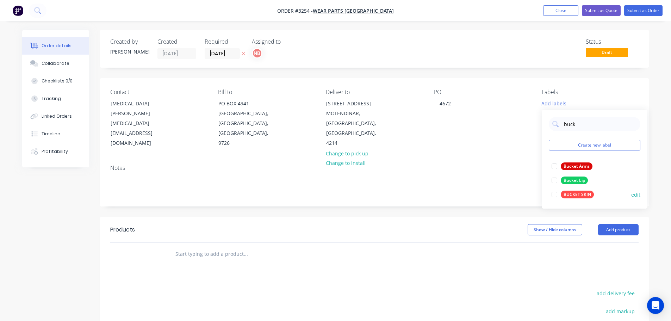
type input "buck"
click at [581, 195] on div "BUCKET SKIN" at bounding box center [577, 195] width 33 height 8
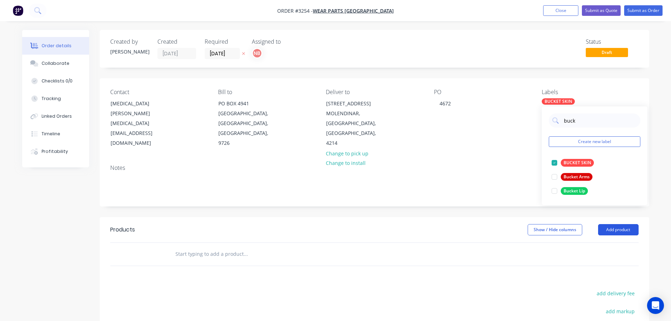
click at [623, 234] on button "Add product" at bounding box center [618, 229] width 41 height 11
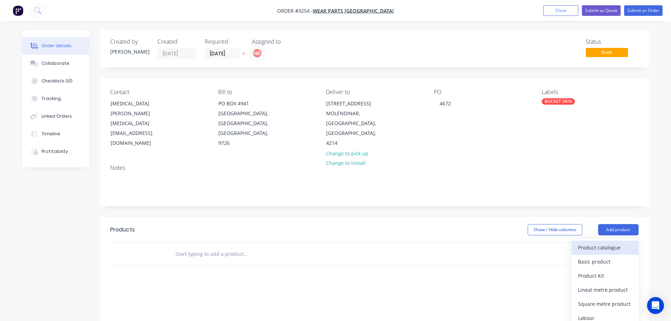
click at [600, 252] on div "Product catalogue" at bounding box center [605, 247] width 54 height 10
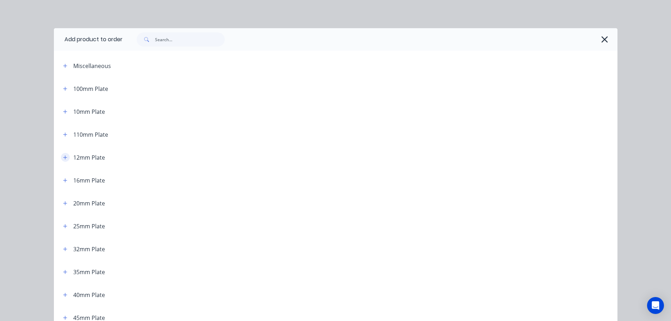
click at [63, 156] on icon "button" at bounding box center [65, 157] width 4 height 5
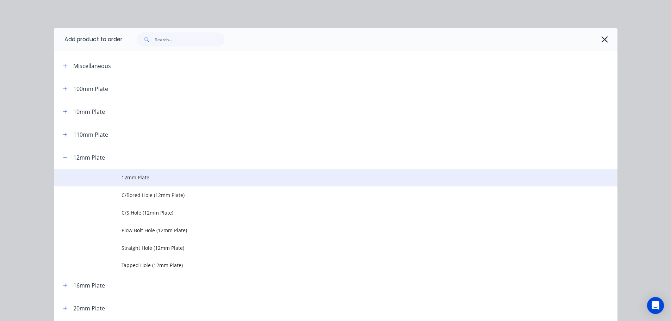
click at [125, 183] on td "12mm Plate" at bounding box center [370, 178] width 496 height 18
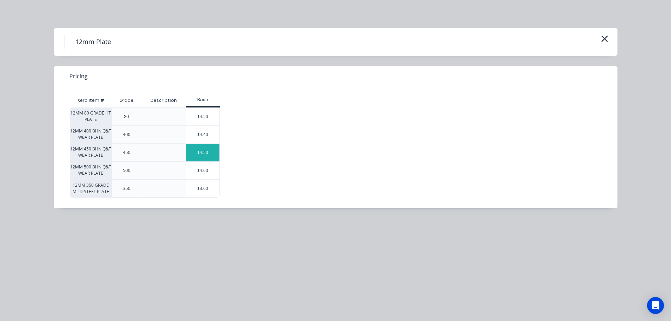
click at [208, 153] on div "$4.50" at bounding box center [202, 153] width 33 height 18
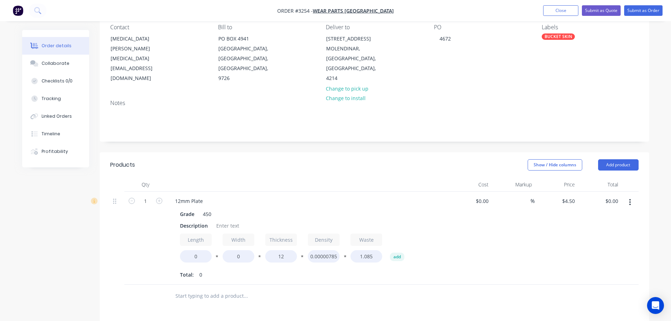
scroll to position [70, 0]
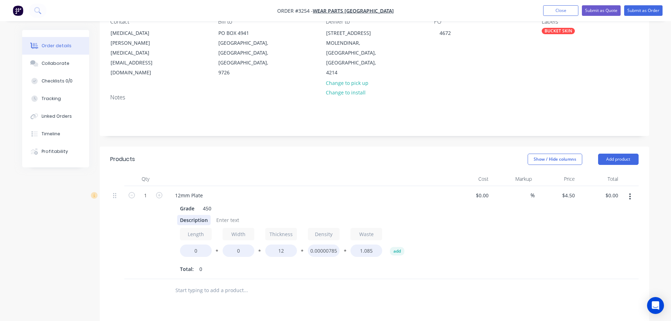
click at [187, 219] on div "Description" at bounding box center [193, 220] width 33 height 10
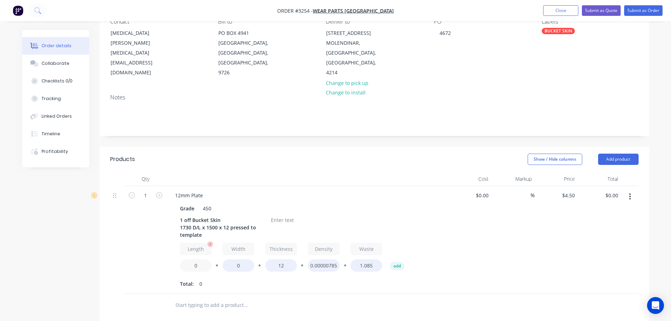
click at [194, 268] on input "0" at bounding box center [196, 265] width 32 height 12
type input "1730"
click at [232, 265] on input "0" at bounding box center [239, 265] width 32 height 12
type input "1500"
type input "$1,192.50"
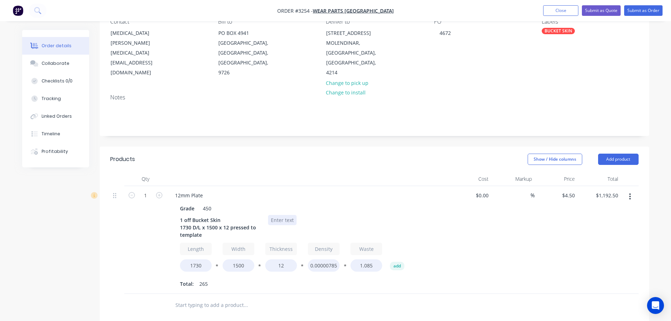
click at [274, 222] on div at bounding box center [282, 220] width 29 height 10
click at [606, 161] on button "Add product" at bounding box center [618, 159] width 41 height 11
click at [602, 174] on div "Product catalogue" at bounding box center [605, 177] width 54 height 10
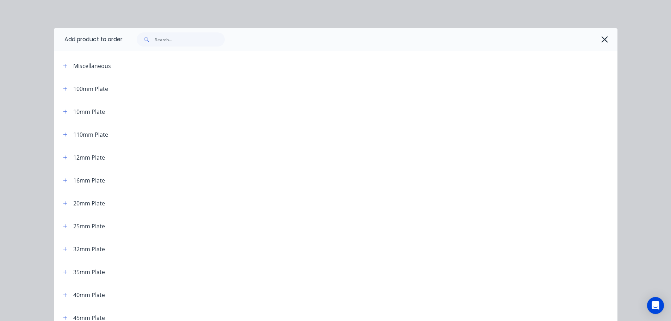
click at [169, 38] on input "text" at bounding box center [190, 39] width 70 height 14
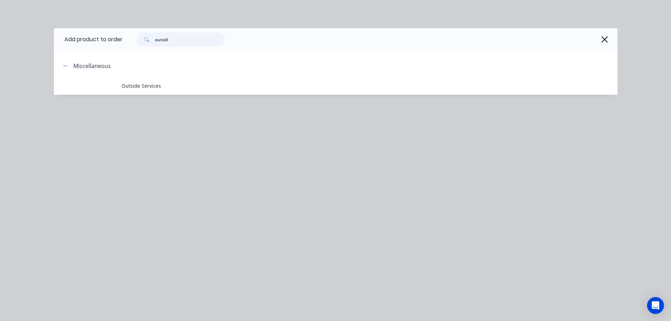
type input "outsid"
click at [140, 89] on span "Outside Services" at bounding box center [320, 85] width 397 height 7
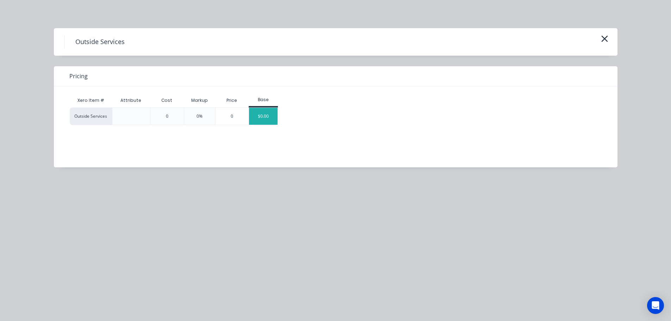
click at [270, 120] on div "$0.00" at bounding box center [263, 116] width 29 height 17
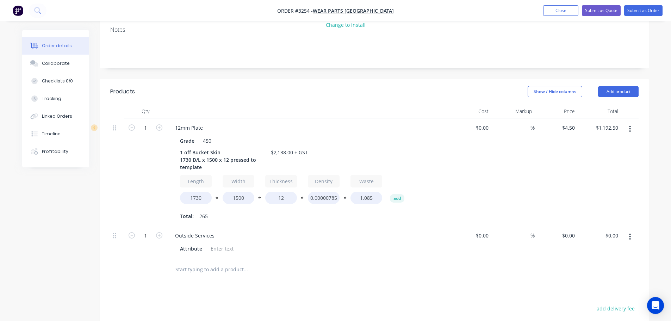
scroll to position [141, 0]
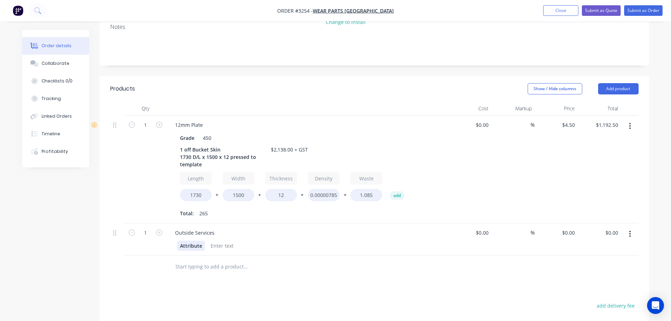
click at [191, 246] on div "Attribute" at bounding box center [191, 246] width 28 height 10
click at [567, 234] on div "0 $0.00" at bounding box center [568, 233] width 19 height 10
type input "$900.00"
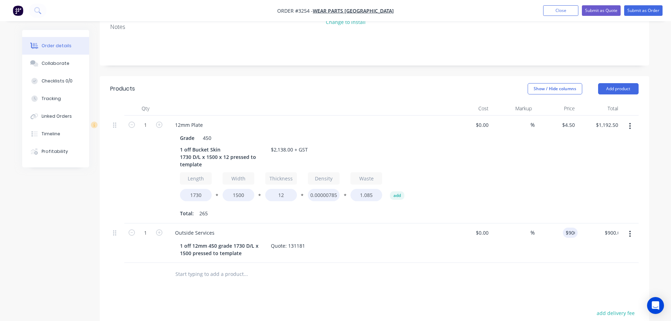
click at [532, 281] on div at bounding box center [374, 274] width 528 height 23
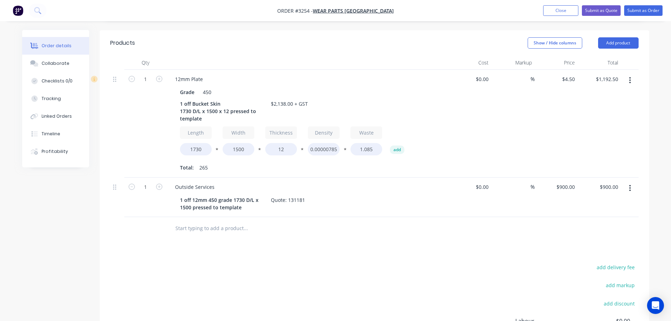
scroll to position [176, 0]
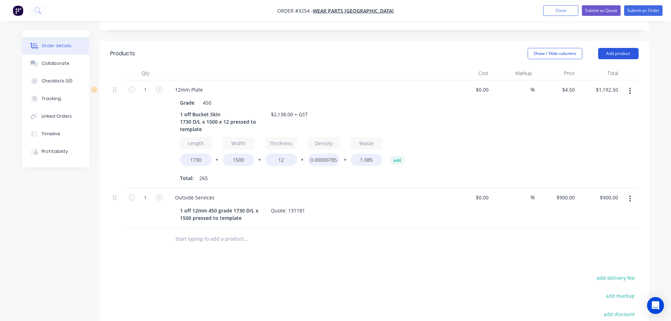
click at [604, 56] on button "Add product" at bounding box center [618, 53] width 41 height 11
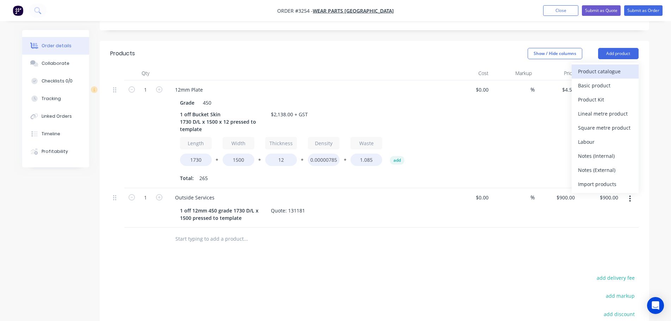
click at [592, 73] on div "Product catalogue" at bounding box center [605, 71] width 54 height 10
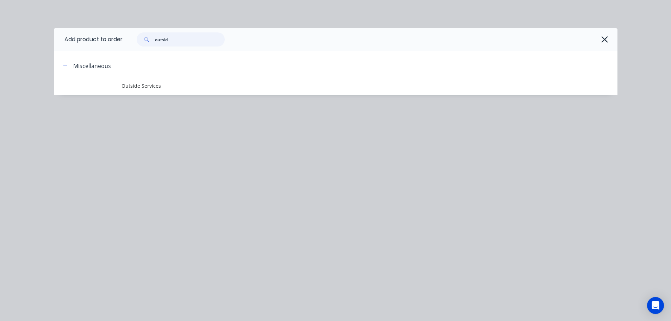
drag, startPoint x: 191, startPoint y: 37, endPoint x: 33, endPoint y: 38, distance: 157.4
click at [33, 38] on div "Add product to order outsid Miscellaneous Outside Services" at bounding box center [335, 160] width 671 height 321
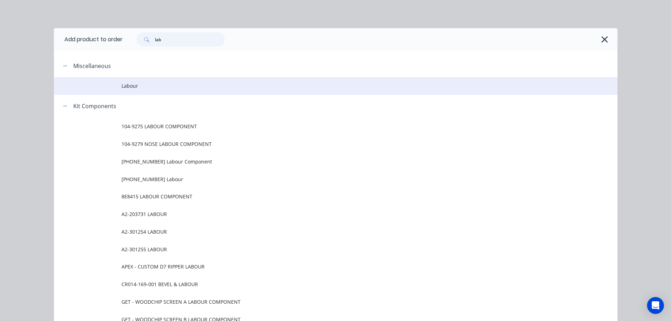
type input "lab"
click at [131, 85] on span "Labour" at bounding box center [320, 85] width 397 height 7
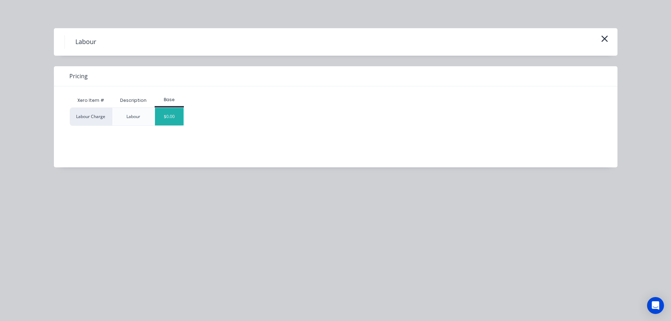
click at [177, 113] on div "$0.00" at bounding box center [169, 117] width 29 height 18
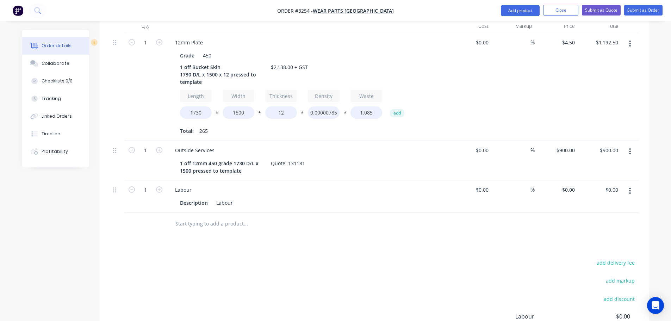
scroll to position [247, 0]
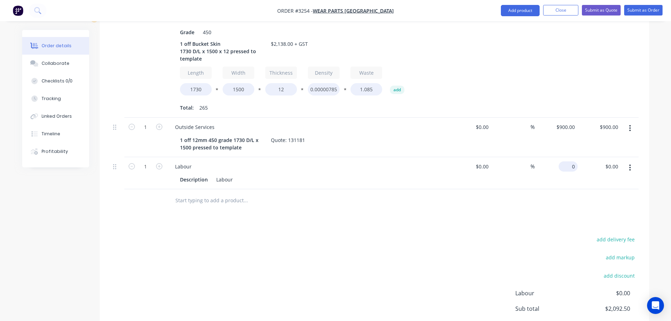
click at [571, 168] on input "0" at bounding box center [569, 166] width 16 height 10
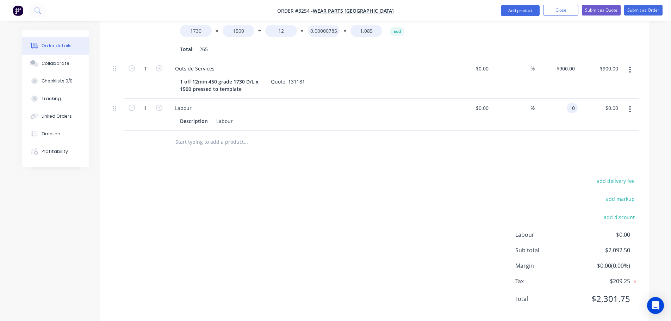
scroll to position [317, 0]
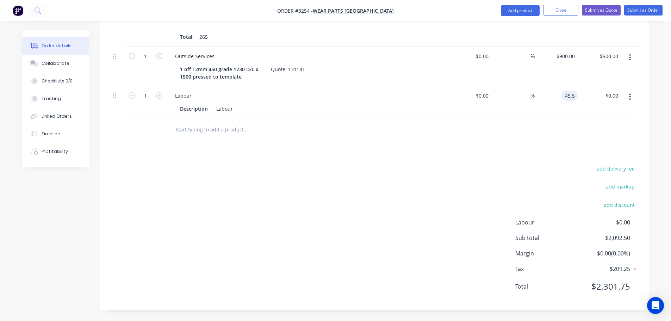
type input "$45.50"
click at [505, 149] on div "Products Show / Hide columns Add product Qty Cost Markup Price Total 1 12mm Pla…" at bounding box center [374, 105] width 549 height 411
click at [52, 53] on button "Order details" at bounding box center [55, 46] width 67 height 18
click at [54, 59] on button "Collaborate" at bounding box center [55, 64] width 67 height 18
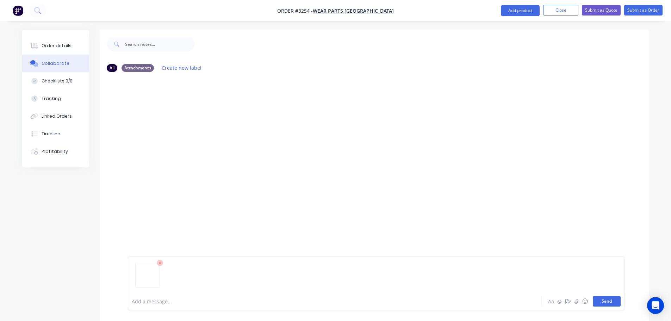
click at [611, 300] on button "Send" at bounding box center [607, 301] width 28 height 11
click at [600, 302] on button "Send" at bounding box center [607, 301] width 28 height 11
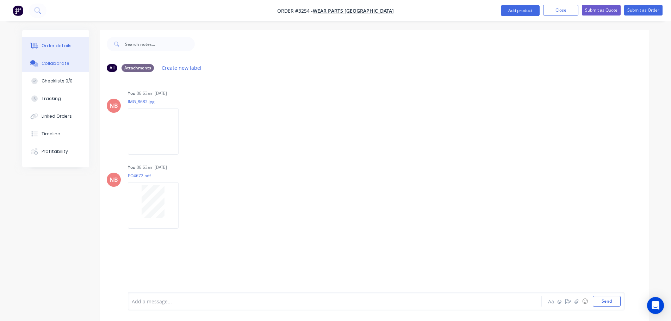
click at [79, 43] on button "Order details" at bounding box center [55, 46] width 67 height 18
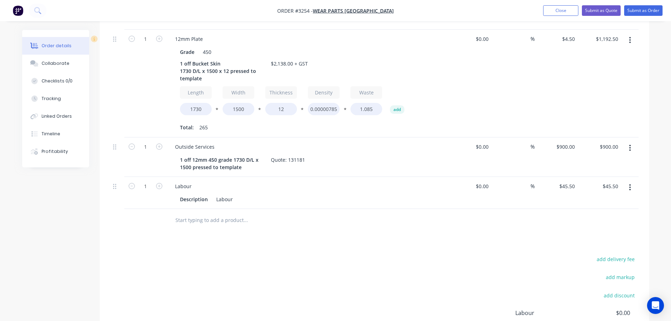
scroll to position [317, 0]
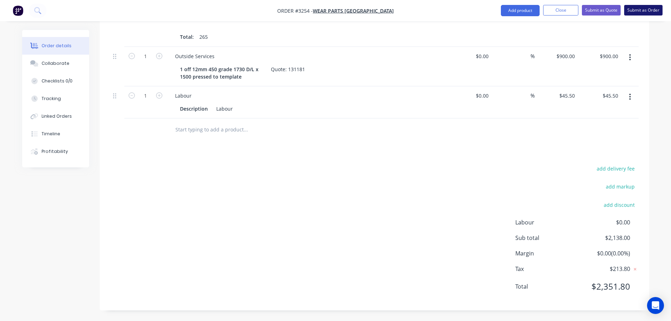
click at [632, 12] on button "Submit as Order" at bounding box center [643, 10] width 38 height 11
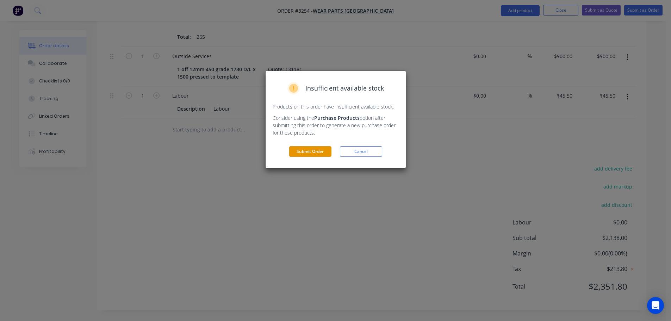
click at [318, 150] on button "Submit Order" at bounding box center [310, 151] width 42 height 11
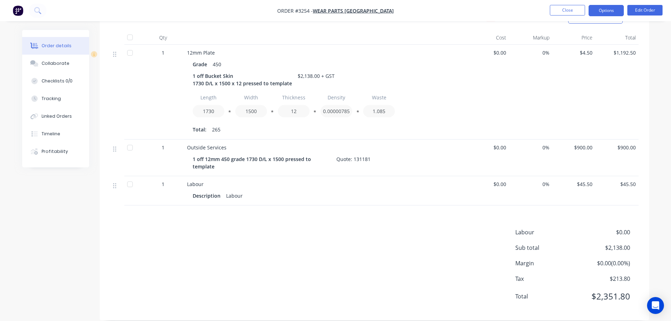
click at [597, 11] on button "Options" at bounding box center [606, 10] width 35 height 11
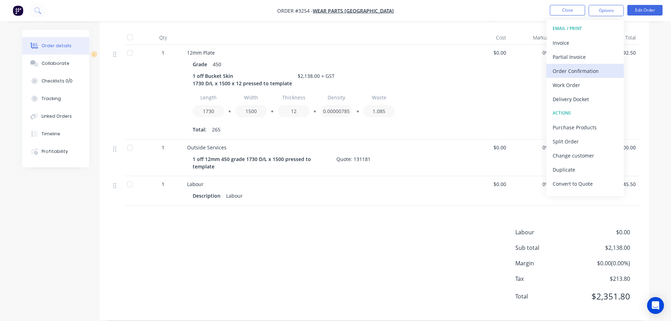
click at [572, 71] on div "Order Confirmation" at bounding box center [585, 71] width 65 height 10
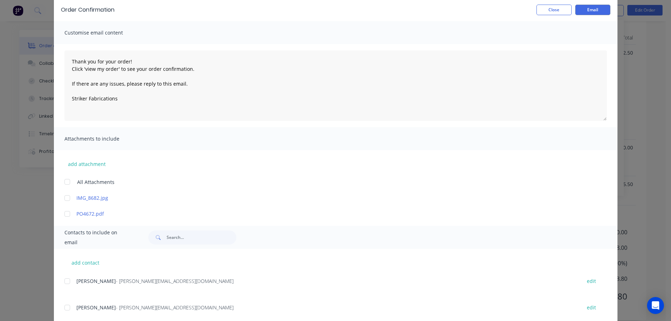
scroll to position [106, 0]
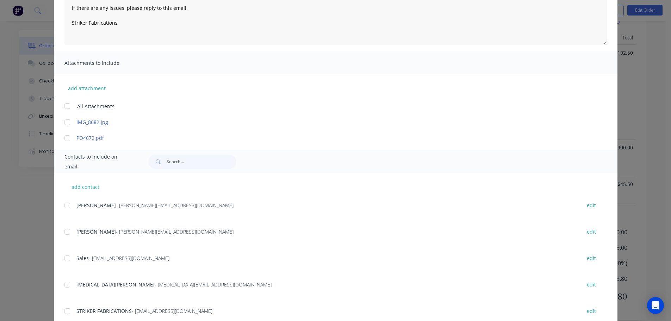
click at [65, 286] on div at bounding box center [67, 285] width 14 height 14
type textarea "Thank you for your order! Click 'view my order' to see your order confirmation.…"
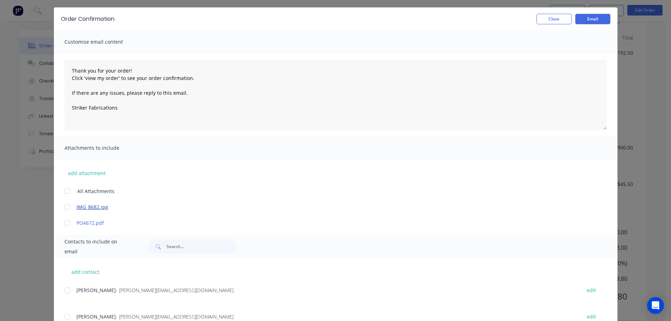
scroll to position [0, 0]
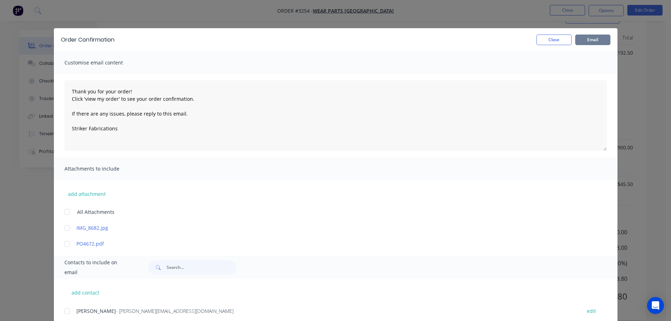
click at [590, 39] on button "Email" at bounding box center [592, 40] width 35 height 11
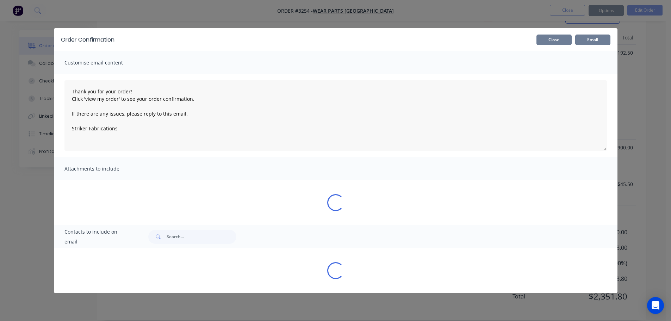
type textarea "Thank you for your order! Click 'view my order' to see your order confirmation.…"
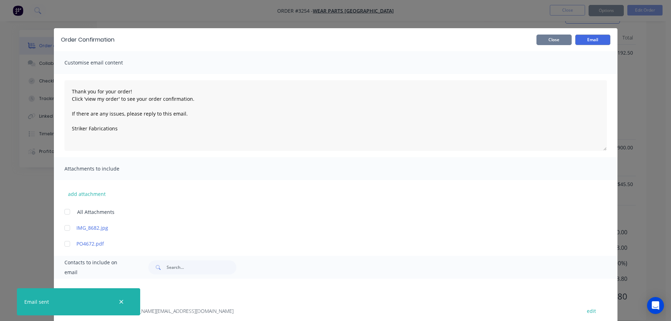
click at [558, 40] on button "Close" at bounding box center [553, 40] width 35 height 11
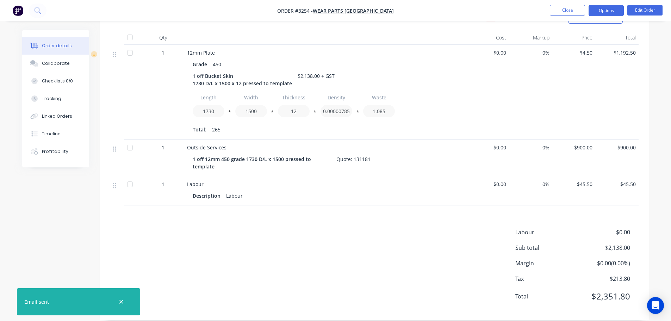
click at [600, 11] on button "Options" at bounding box center [606, 10] width 35 height 11
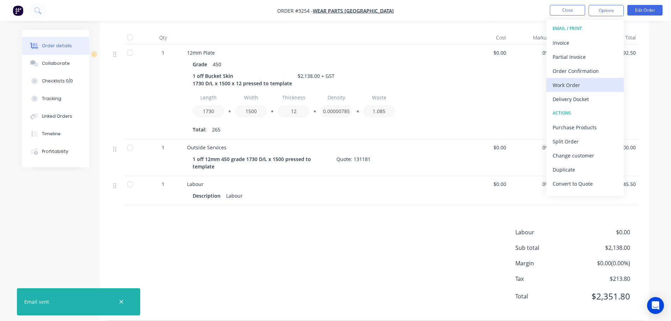
click at [574, 80] on div "Work Order" at bounding box center [585, 85] width 65 height 10
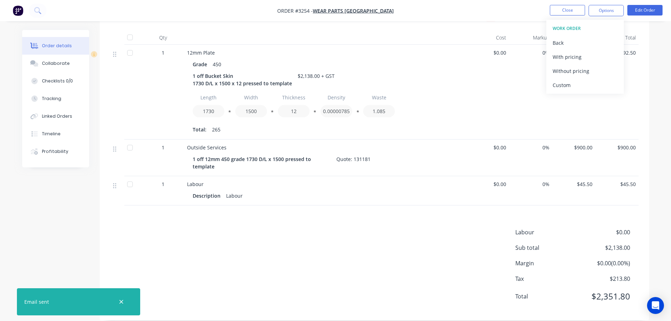
click at [574, 80] on div "Custom" at bounding box center [585, 85] width 65 height 10
click at [574, 71] on div "Without pricing" at bounding box center [585, 71] width 65 height 10
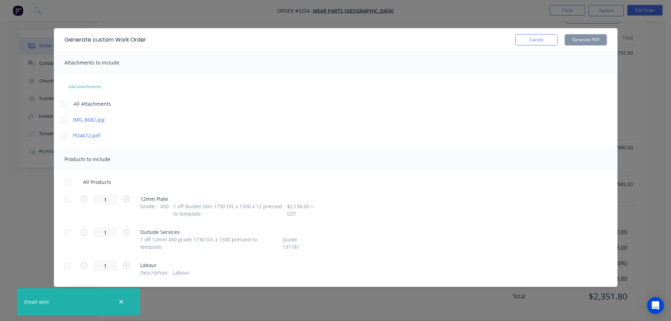
click at [69, 200] on div at bounding box center [67, 199] width 14 height 14
click at [571, 38] on button "Generate PDF" at bounding box center [586, 39] width 42 height 11
click at [529, 40] on button "Cancel" at bounding box center [536, 39] width 42 height 11
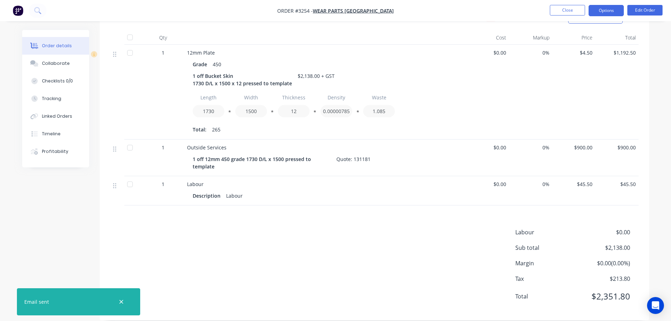
click at [598, 14] on button "Options" at bounding box center [606, 10] width 35 height 11
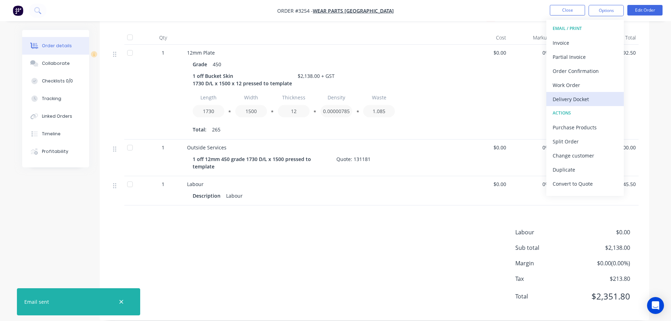
click at [575, 100] on div "Delivery Docket" at bounding box center [585, 99] width 65 height 10
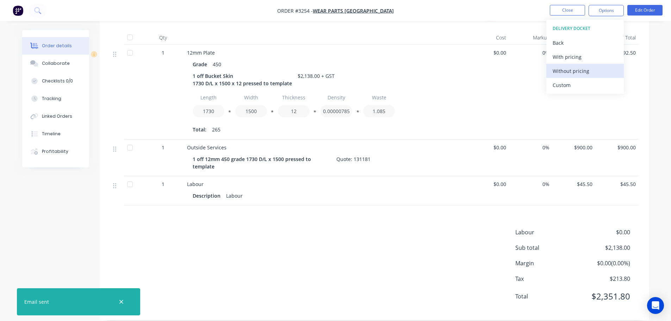
click at [568, 77] on button "Without pricing" at bounding box center [584, 71] width 77 height 14
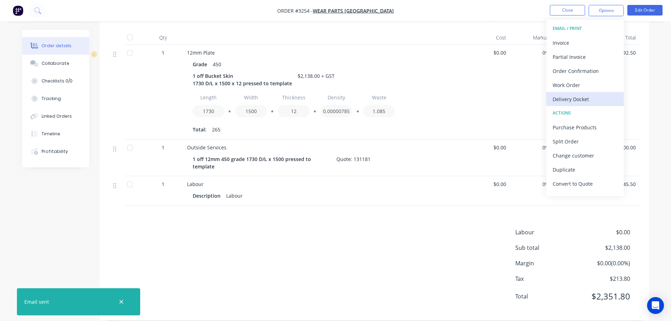
click at [564, 98] on div "Delivery Docket" at bounding box center [585, 99] width 65 height 10
click at [562, 84] on div "Custom" at bounding box center [585, 85] width 65 height 10
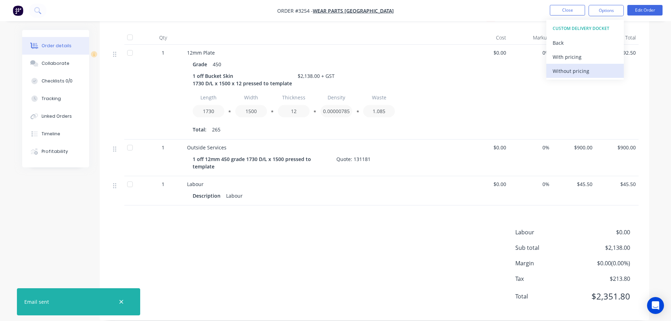
click at [562, 71] on div "Without pricing" at bounding box center [585, 71] width 65 height 10
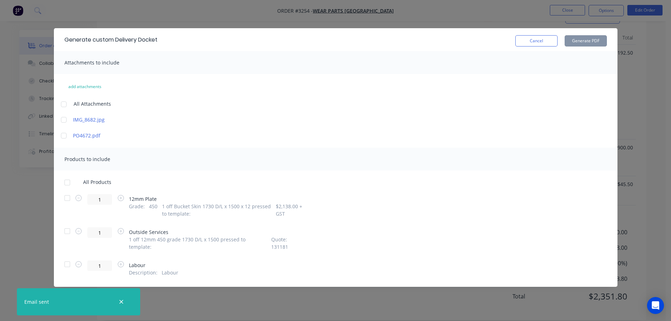
click at [64, 199] on div at bounding box center [67, 198] width 14 height 14
click at [585, 46] on button "Generate PDF" at bounding box center [586, 40] width 42 height 11
drag, startPoint x: 532, startPoint y: 41, endPoint x: 543, endPoint y: 33, distance: 13.8
click at [533, 40] on button "Cancel" at bounding box center [536, 40] width 42 height 11
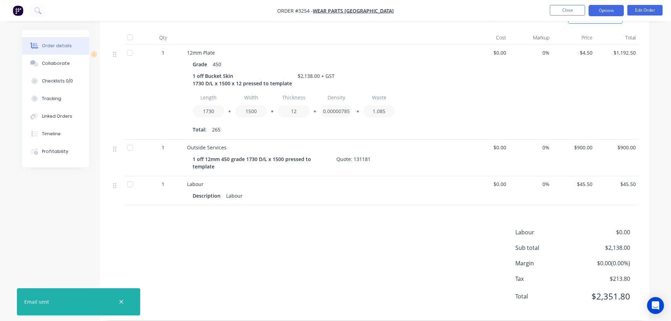
click at [599, 15] on button "Options" at bounding box center [606, 10] width 35 height 11
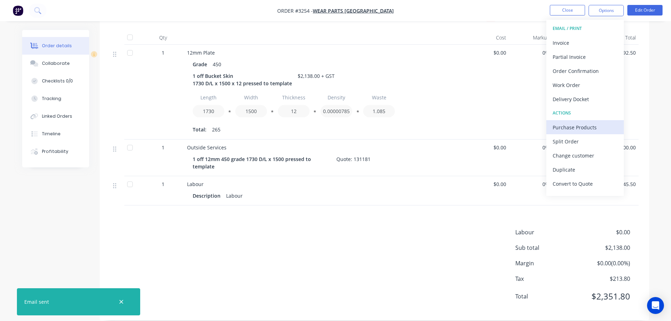
click at [574, 126] on div "Purchase Products" at bounding box center [585, 127] width 65 height 10
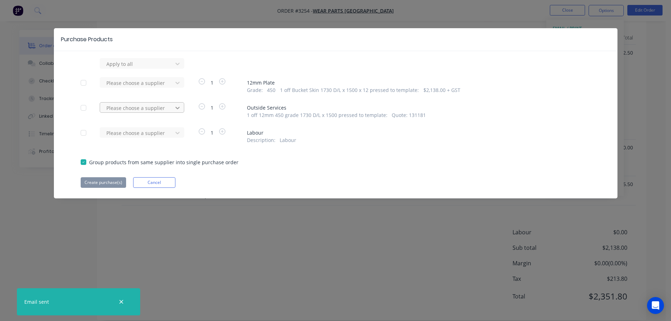
click at [174, 67] on icon at bounding box center [177, 63] width 7 height 7
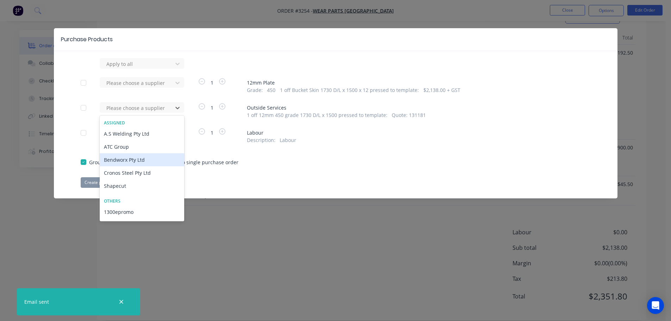
click at [141, 163] on div "Bendworx Pty Ltd" at bounding box center [142, 159] width 85 height 13
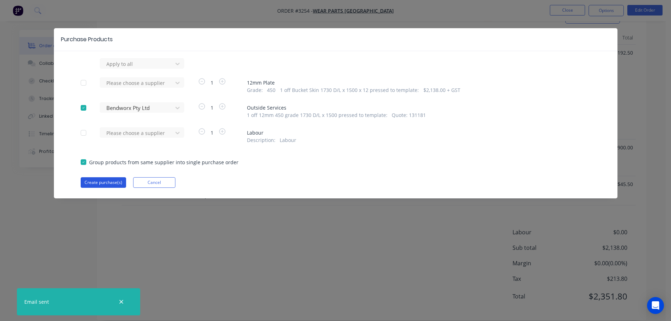
click at [107, 185] on button "Create purchase(s)" at bounding box center [103, 182] width 45 height 11
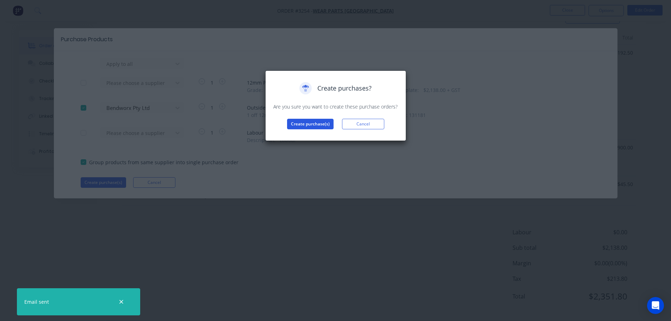
click at [311, 127] on button "Create purchase(s)" at bounding box center [310, 124] width 46 height 11
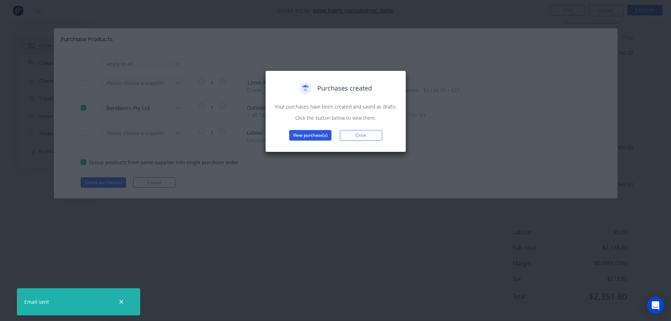
click at [318, 133] on button "View purchase(s)" at bounding box center [310, 135] width 42 height 11
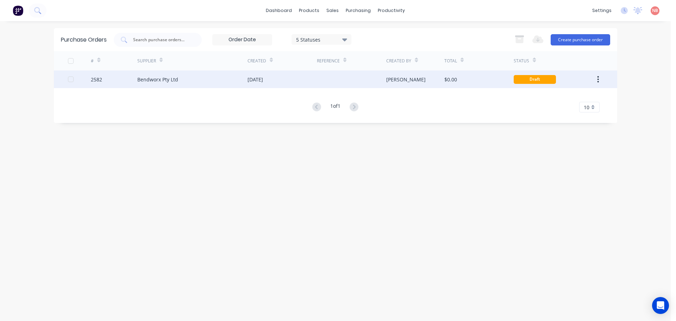
click at [300, 72] on div "[DATE]" at bounding box center [282, 79] width 69 height 18
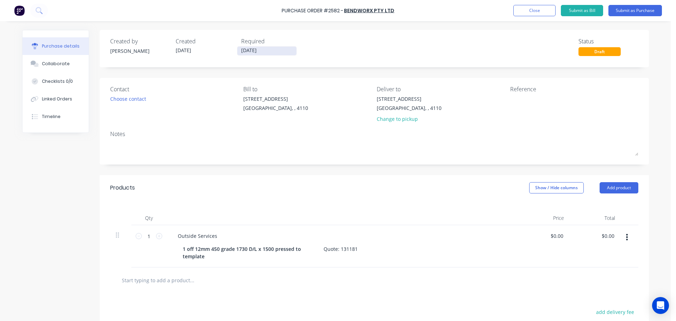
click at [258, 51] on input "[DATE]" at bounding box center [266, 50] width 59 height 9
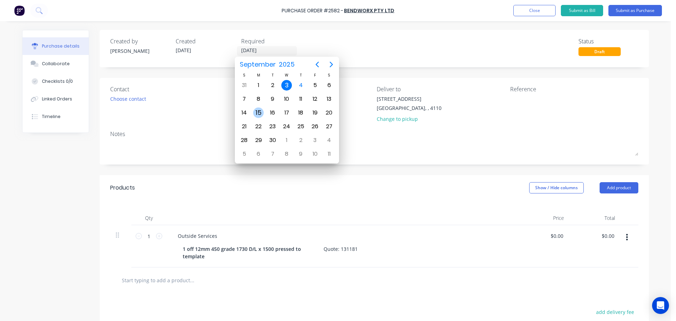
click at [263, 110] on div "15" at bounding box center [258, 112] width 14 height 13
type input "[DATE]"
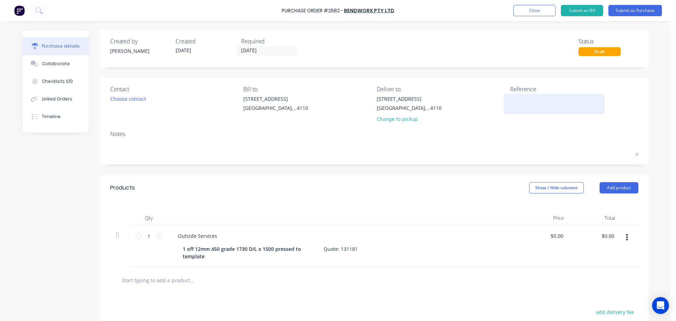
drag, startPoint x: 502, startPoint y: 96, endPoint x: 506, endPoint y: 95, distance: 3.9
click at [506, 95] on div "Contact Choose contact Bill to [STREET_ADDRESS] Deliver to [STREET_ADDRESS] Cha…" at bounding box center [374, 105] width 528 height 41
click at [510, 98] on textarea at bounding box center [554, 103] width 88 height 16
type textarea "12mm bucket"
type textarea "x"
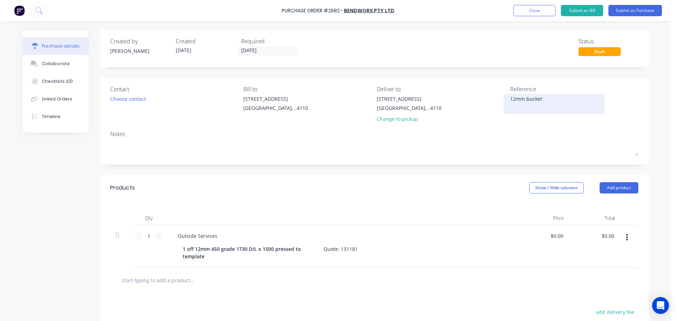
type textarea "12mm bucket s"
type textarea "x"
type textarea "12mm bucket sk"
type textarea "x"
type textarea "12mm bucket ski"
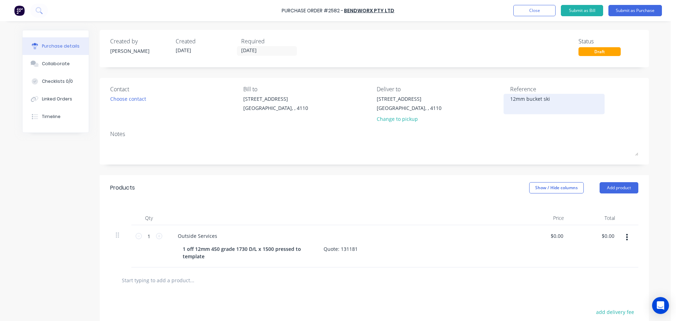
type textarea "x"
type textarea "12mm bucket skin"
type textarea "x"
type textarea "12mm bucket skins"
type textarea "x"
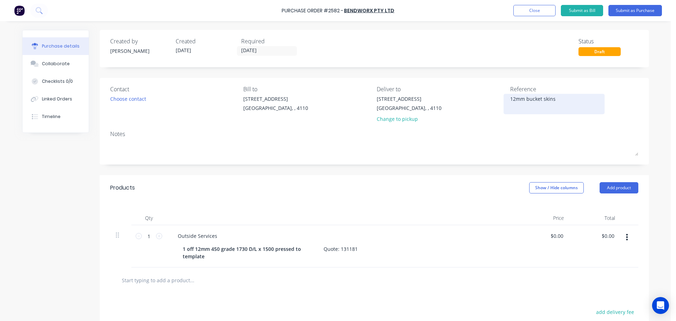
type textarea "12mm bucket skins"
type textarea "x"
type textarea "12mm bucket skins"
type textarea "x"
type textarea "12mm bucket skin"
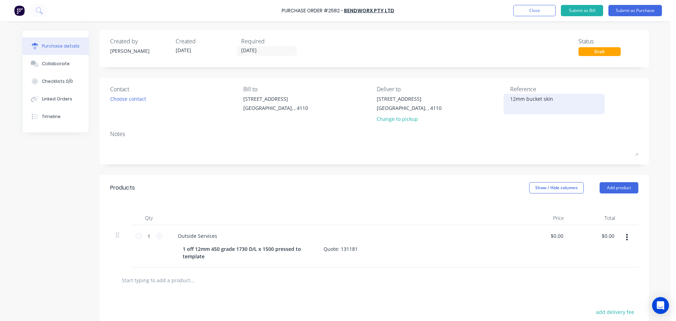
type textarea "x"
type textarea "12mm bucket skin"
type textarea "x"
type textarea "12mm bucket skin W"
type textarea "x"
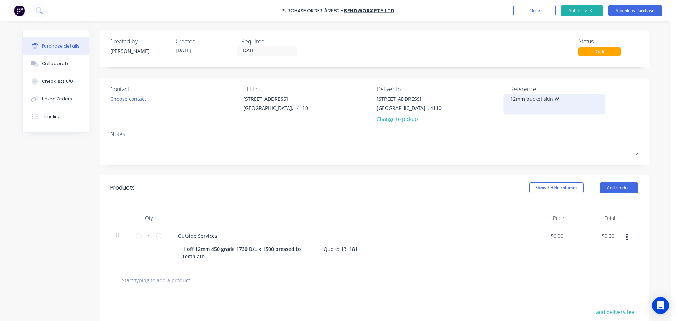
type textarea "12mm bucket skin WP"
type textarea "x"
type textarea "12mm bucket skin WPA"
type textarea "x"
type textarea "12mm bucket skin WPA"
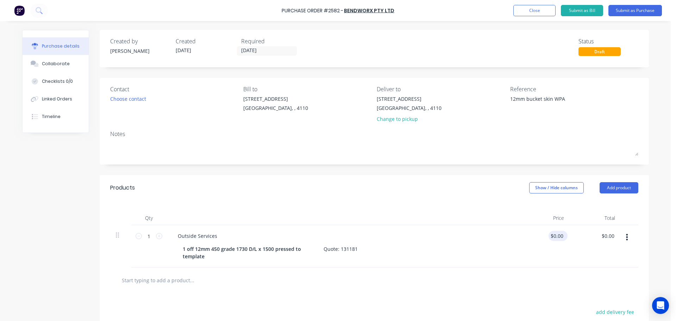
type input "0.0000"
click at [561, 237] on input "0.0000" at bounding box center [555, 236] width 19 height 10
click at [560, 236] on input "0.0000" at bounding box center [555, 236] width 19 height 10
type textarea "x"
click at [560, 236] on input "0.0000" at bounding box center [555, 236] width 19 height 10
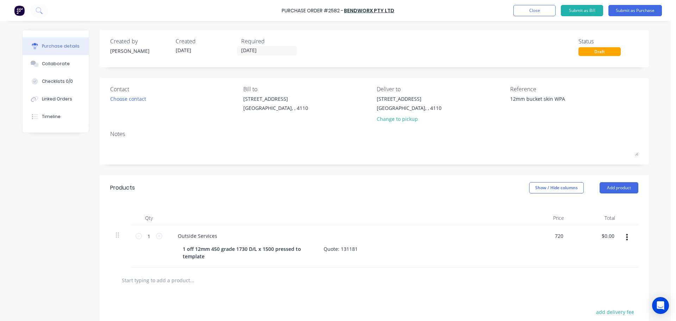
type input "720"
type textarea "x"
type input "$720.00"
click at [540, 249] on div "$720.00 720" at bounding box center [544, 246] width 51 height 42
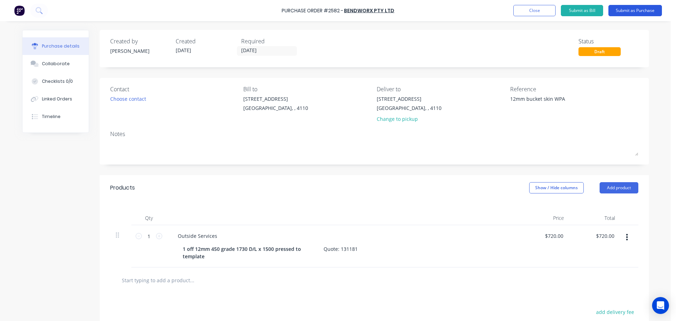
click at [625, 14] on button "Submit as Purchase" at bounding box center [636, 10] width 54 height 11
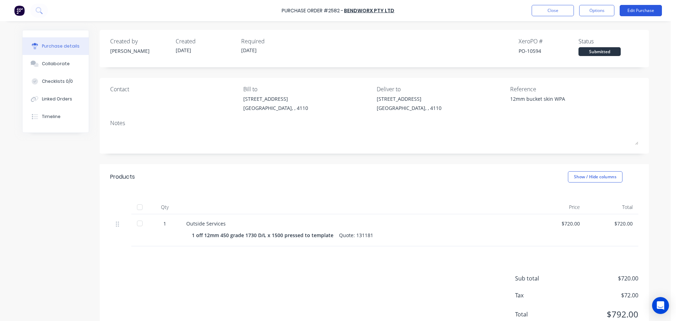
click at [634, 11] on button "Edit Purchase" at bounding box center [641, 10] width 42 height 11
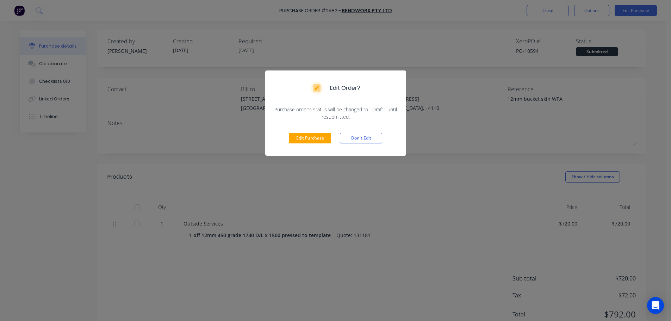
drag, startPoint x: 293, startPoint y: 135, endPoint x: 286, endPoint y: 138, distance: 7.7
click at [294, 136] on button "Edit Purchase" at bounding box center [310, 138] width 42 height 11
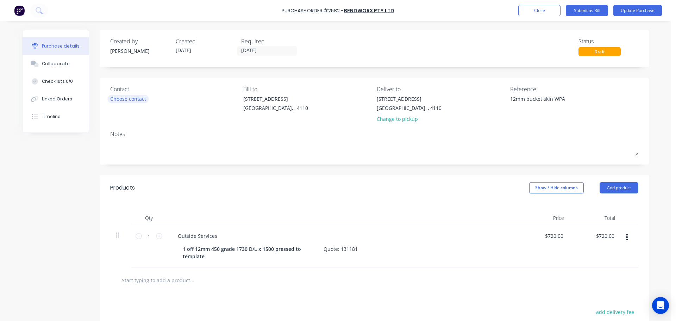
click at [129, 100] on div "Choose contact" at bounding box center [128, 98] width 36 height 7
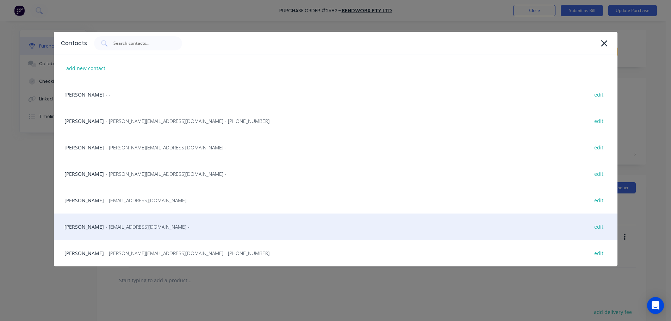
click at [88, 235] on div "[PERSON_NAME] - [EMAIL_ADDRESS][DOMAIN_NAME] - edit" at bounding box center [336, 226] width 564 height 26
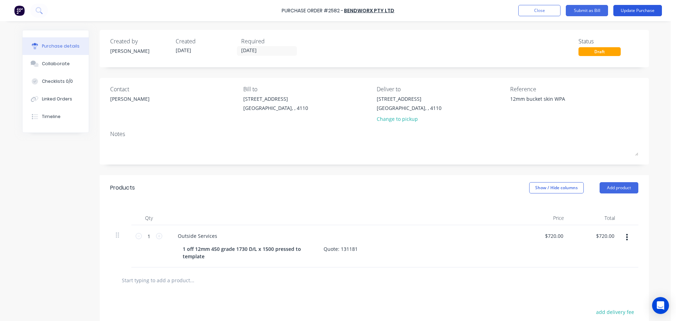
click at [641, 8] on button "Update Purchase" at bounding box center [638, 10] width 49 height 11
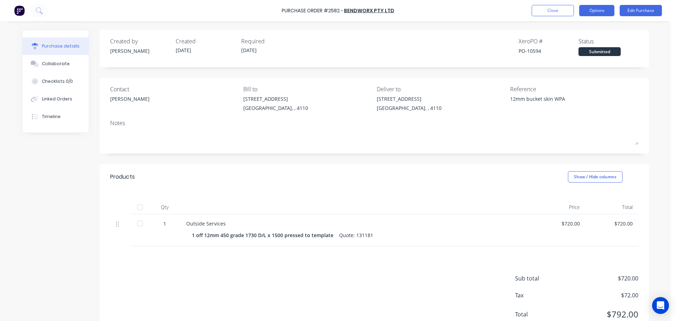
click at [581, 11] on button "Options" at bounding box center [596, 10] width 35 height 11
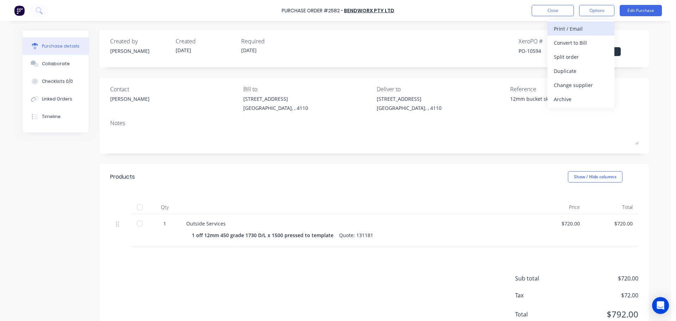
click at [578, 25] on div "Print / Email" at bounding box center [581, 29] width 54 height 10
click at [575, 38] on div "With pricing" at bounding box center [581, 43] width 54 height 10
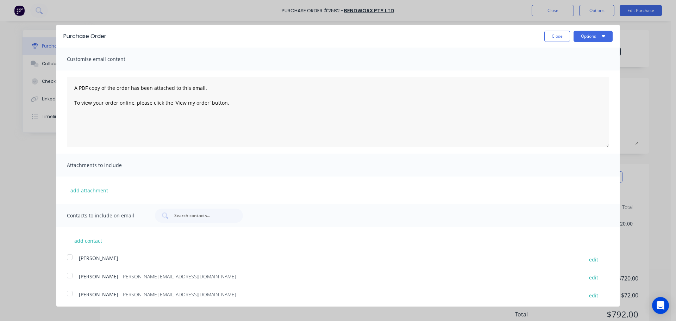
click at [71, 295] on div at bounding box center [70, 293] width 14 height 14
click at [590, 40] on button "Options" at bounding box center [593, 36] width 39 height 11
click at [583, 53] on div "Print" at bounding box center [579, 54] width 54 height 10
click at [559, 67] on div "Email" at bounding box center [579, 68] width 54 height 10
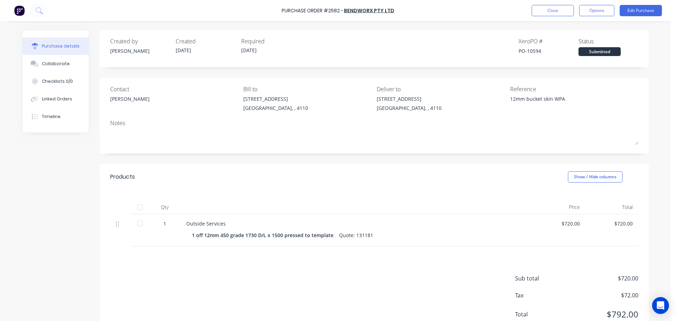
type textarea "x"
click at [556, 6] on button "Close" at bounding box center [553, 10] width 42 height 11
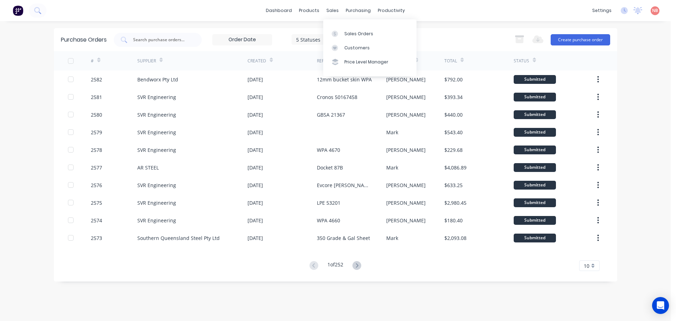
click at [339, 26] on div "Sales Orders Customers Price Level Manager" at bounding box center [369, 47] width 93 height 57
click at [341, 30] on link "Sales Orders" at bounding box center [369, 33] width 93 height 14
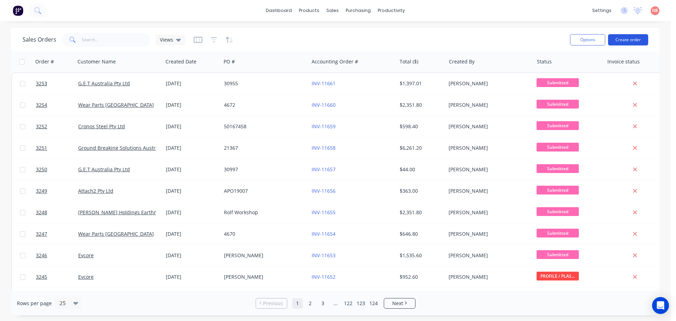
click at [616, 38] on button "Create order" at bounding box center [628, 39] width 40 height 11
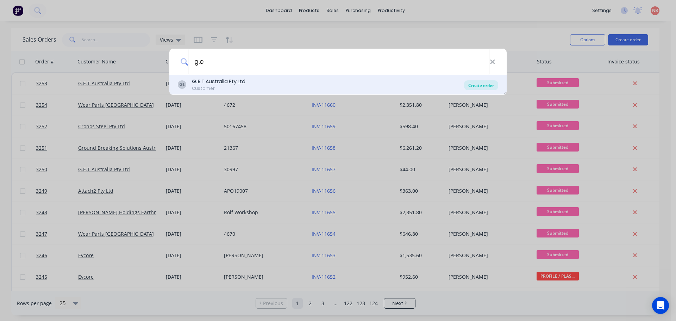
type input "g.e"
click at [484, 86] on div "Create order" at bounding box center [481, 85] width 34 height 10
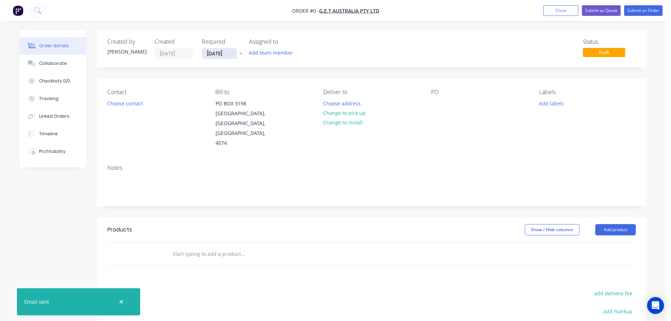
click at [219, 50] on input "[DATE]" at bounding box center [219, 53] width 35 height 11
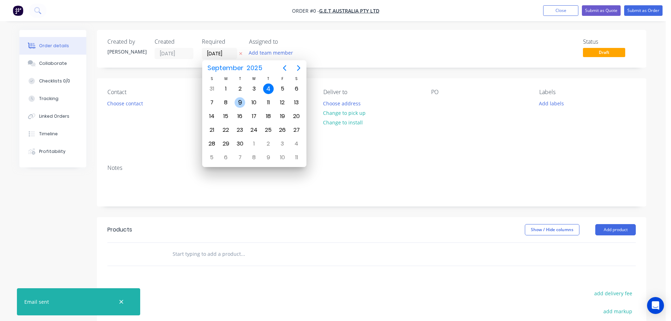
click at [236, 101] on div "9" at bounding box center [240, 102] width 11 height 11
type input "[DATE]"
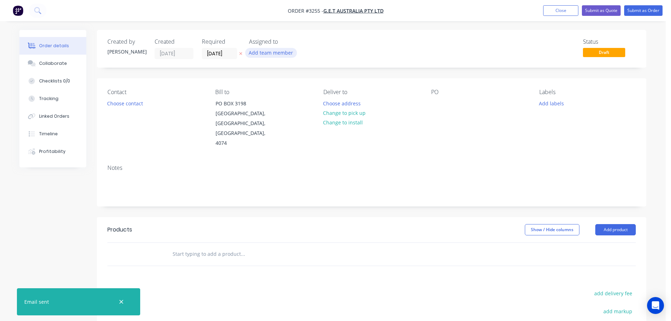
click at [260, 56] on button "Add team member" at bounding box center [271, 53] width 52 height 10
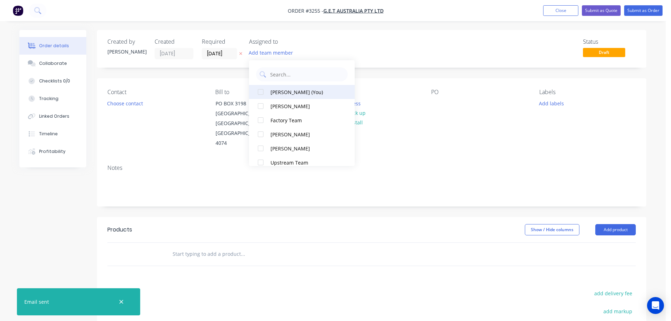
click at [280, 94] on div "[PERSON_NAME] (You)" at bounding box center [305, 91] width 70 height 7
click at [129, 104] on button "Choose contact" at bounding box center [125, 103] width 43 height 10
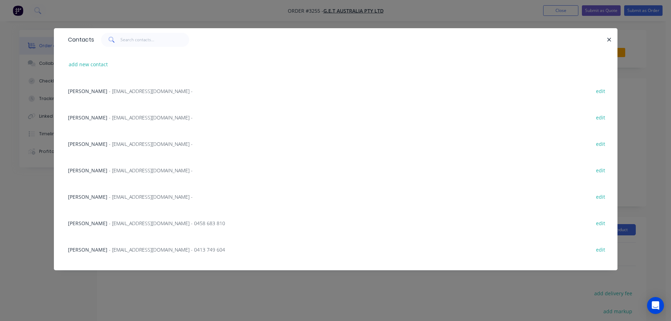
click at [109, 120] on span "- [EMAIL_ADDRESS][DOMAIN_NAME] -" at bounding box center [151, 117] width 84 height 7
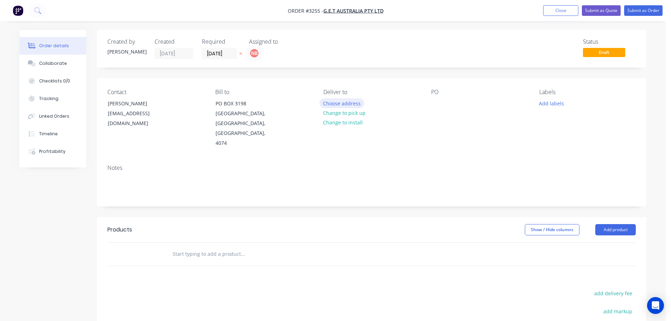
click at [340, 100] on button "Choose address" at bounding box center [341, 103] width 45 height 10
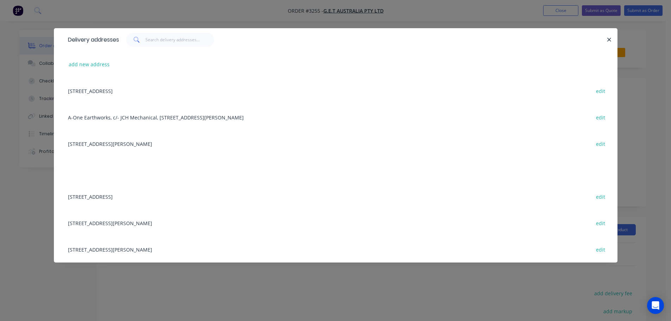
click at [110, 198] on div "[STREET_ADDRESS] edit" at bounding box center [335, 196] width 542 height 26
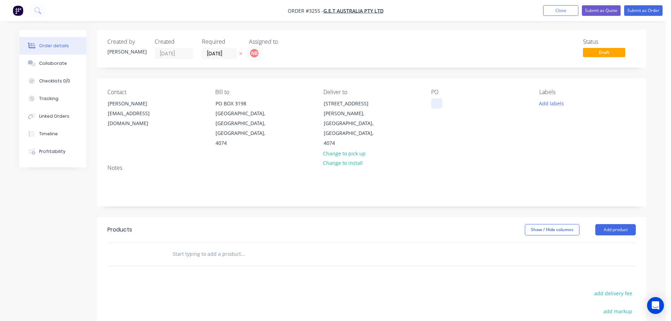
click at [437, 100] on div at bounding box center [436, 103] width 11 height 10
click at [543, 104] on button "Add labels" at bounding box center [551, 103] width 32 height 10
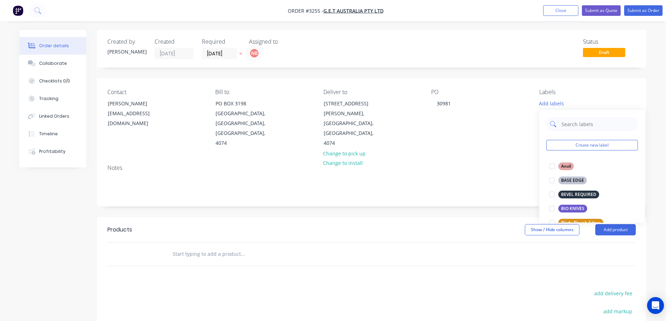
drag, startPoint x: 557, startPoint y: 115, endPoint x: 571, endPoint y: 127, distance: 18.0
click at [571, 127] on input "text" at bounding box center [598, 124] width 74 height 14
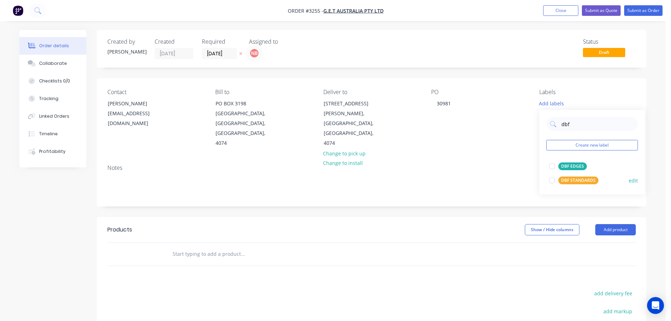
type input "dbf"
click at [572, 183] on div "DBF STANDARDS" at bounding box center [578, 180] width 40 height 8
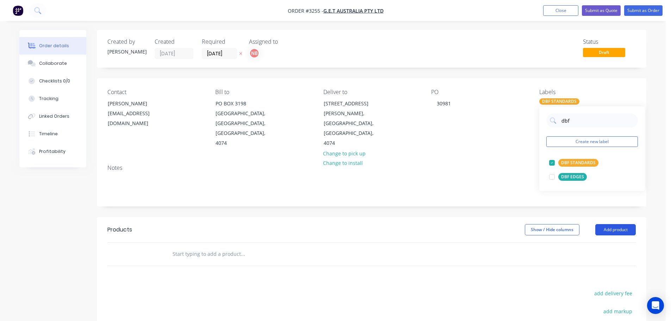
click at [603, 224] on button "Add product" at bounding box center [615, 229] width 41 height 11
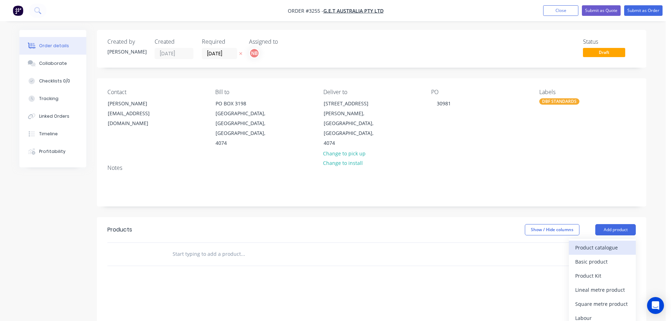
click at [602, 242] on div "Product catalogue" at bounding box center [602, 247] width 54 height 10
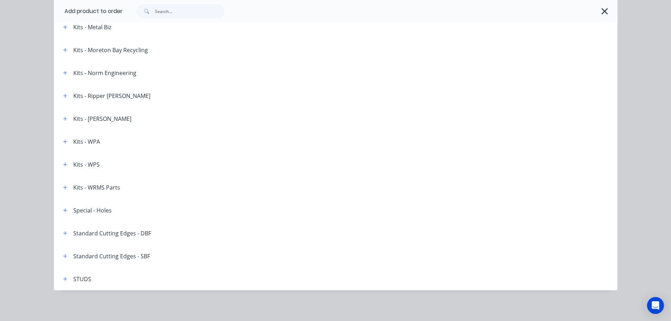
scroll to position [125, 0]
click at [66, 232] on button "button" at bounding box center [65, 232] width 9 height 9
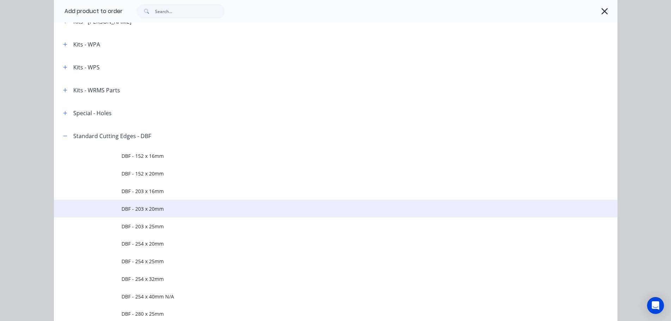
scroll to position [1129, 0]
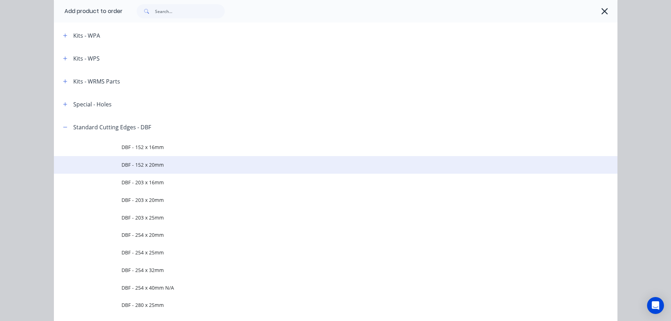
click at [160, 163] on span "DBF - 152 x 20mm" at bounding box center [320, 164] width 397 height 7
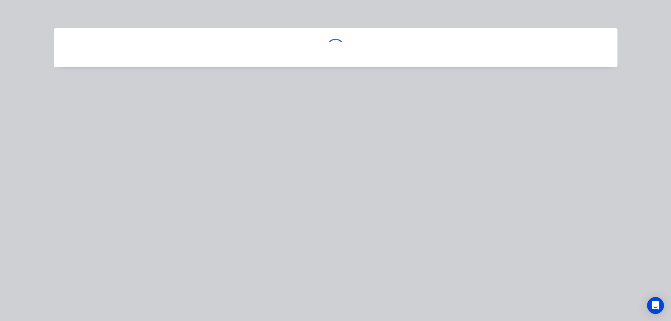
scroll to position [0, 0]
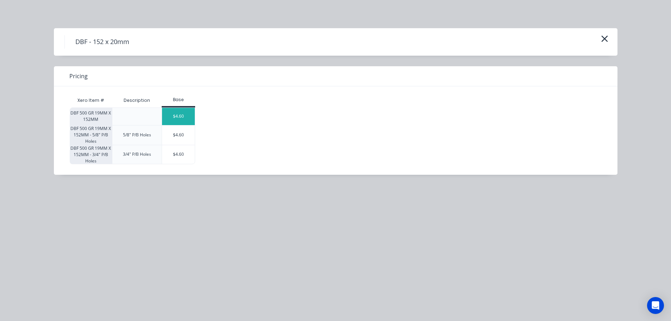
click at [173, 115] on div "$4.60" at bounding box center [178, 116] width 33 height 17
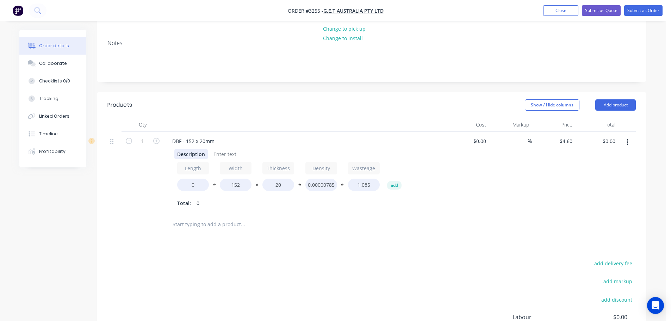
click at [184, 149] on div "Description" at bounding box center [190, 154] width 33 height 10
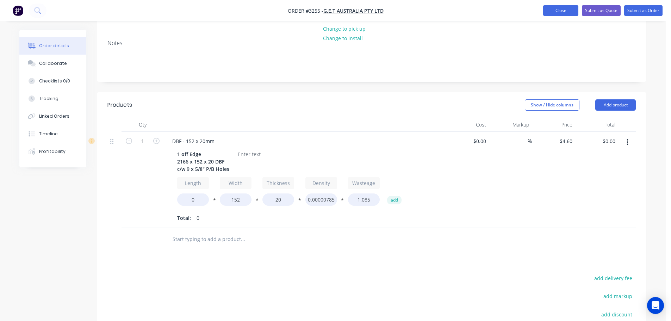
drag, startPoint x: 558, startPoint y: 13, endPoint x: 543, endPoint y: 14, distance: 14.1
click at [558, 13] on button "Close" at bounding box center [560, 10] width 35 height 11
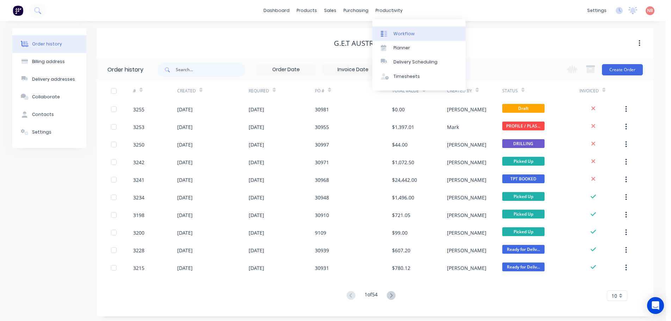
click at [394, 33] on div "Workflow" at bounding box center [403, 34] width 21 height 6
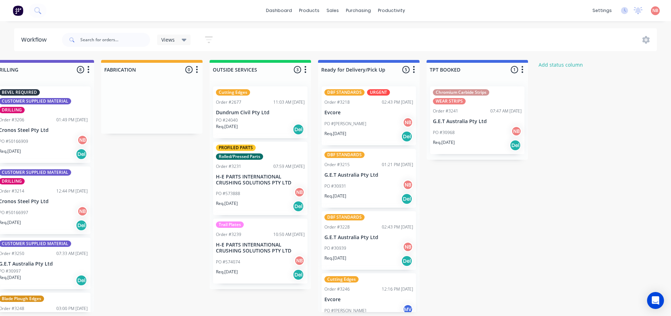
scroll to position [0, 459]
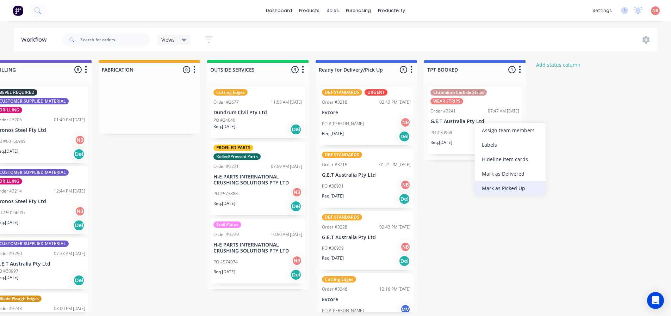
click at [490, 186] on div "Mark as Picked Up" at bounding box center [510, 188] width 71 height 14
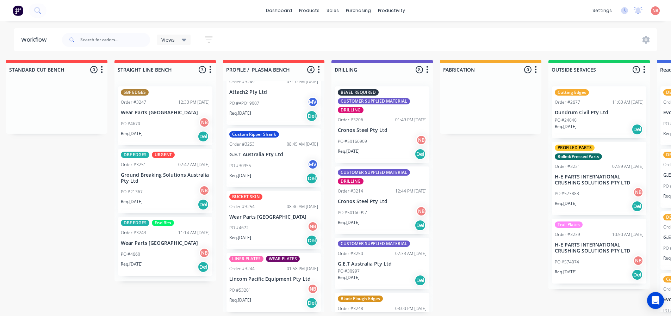
scroll to position [35, 0]
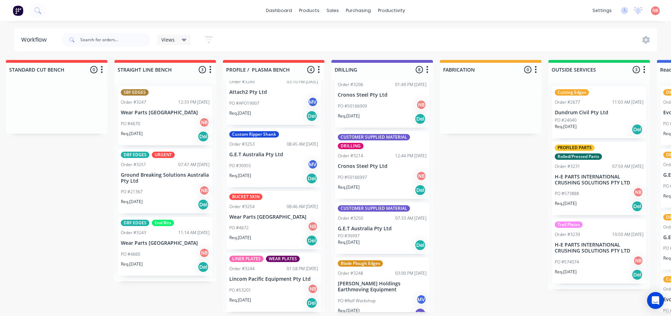
click at [361, 236] on div "PO #30997" at bounding box center [382, 235] width 89 height 6
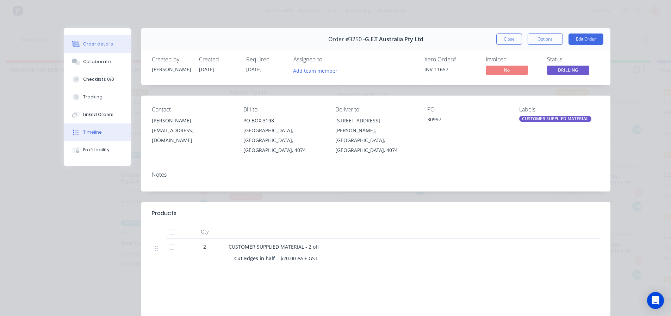
click at [83, 131] on div "Timeline" at bounding box center [92, 132] width 19 height 6
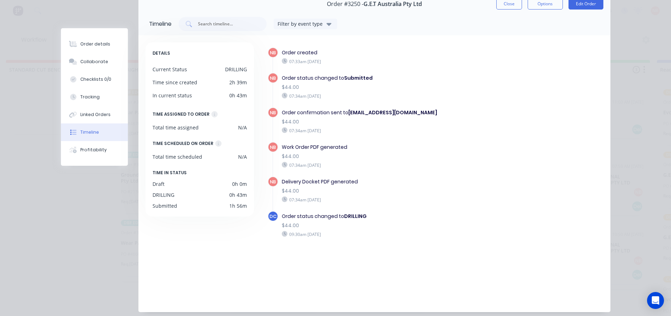
scroll to position [0, 0]
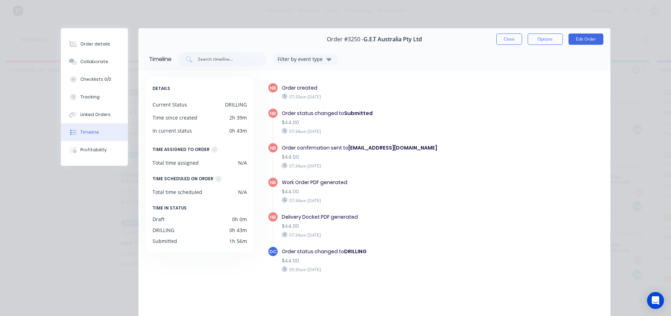
click at [508, 36] on button "Close" at bounding box center [509, 38] width 26 height 11
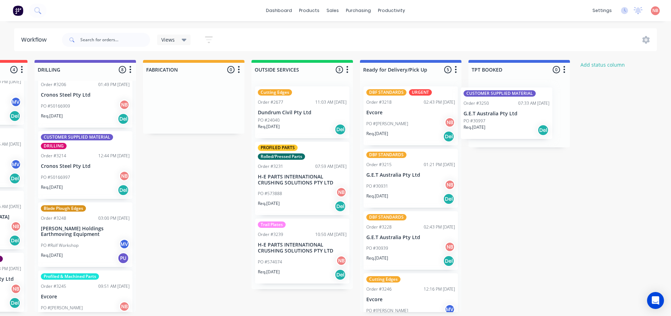
scroll to position [0, 417]
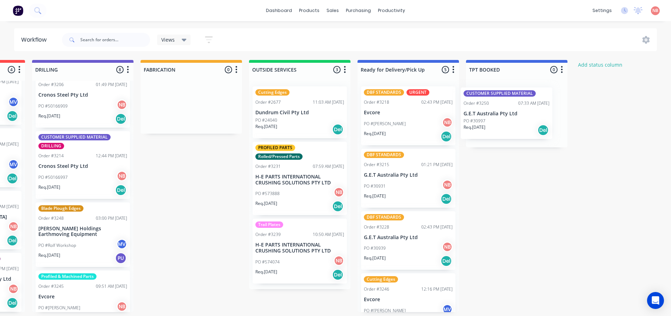
drag, startPoint x: 362, startPoint y: 236, endPoint x: 494, endPoint y: 118, distance: 177.1
click at [493, 119] on div "Submitted 0 Status colour #FF69B4 hex #FF69B4 Save Cancel Summaries Total order…" at bounding box center [165, 186] width 1175 height 252
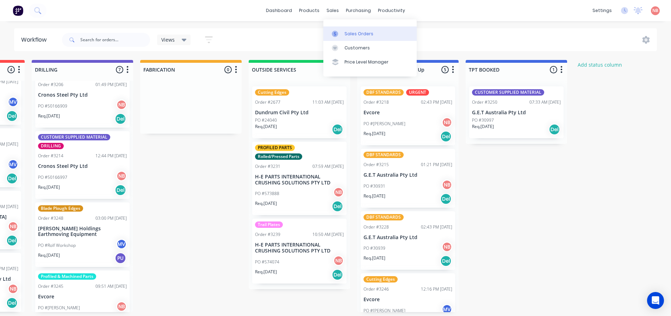
click at [340, 35] on div at bounding box center [337, 34] width 11 height 6
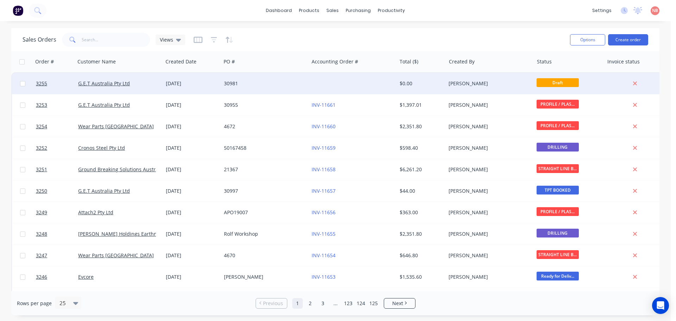
click at [335, 81] on div at bounding box center [353, 83] width 88 height 21
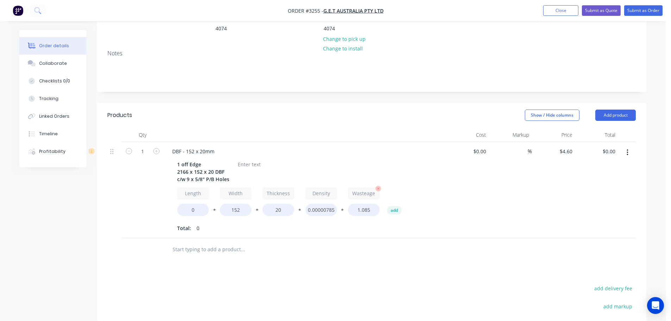
scroll to position [141, 0]
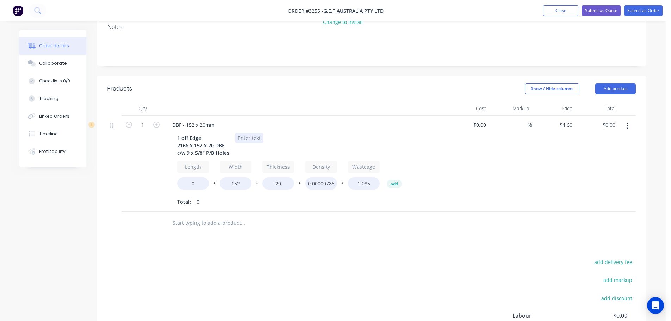
click at [239, 133] on div at bounding box center [249, 138] width 29 height 10
click at [183, 177] on input "0" at bounding box center [193, 183] width 32 height 12
type input "1"
type input "2166"
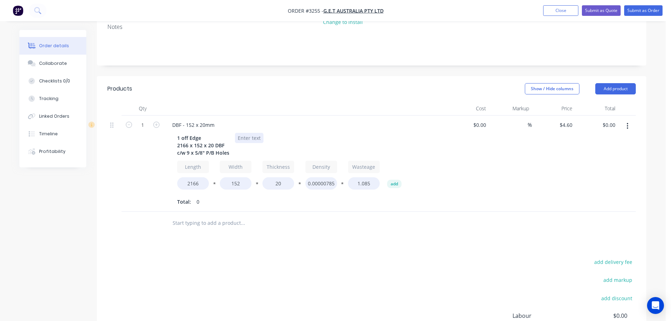
type input "$257.60"
click at [256, 133] on div at bounding box center [249, 138] width 29 height 10
click at [252, 133] on div at bounding box center [249, 138] width 29 height 10
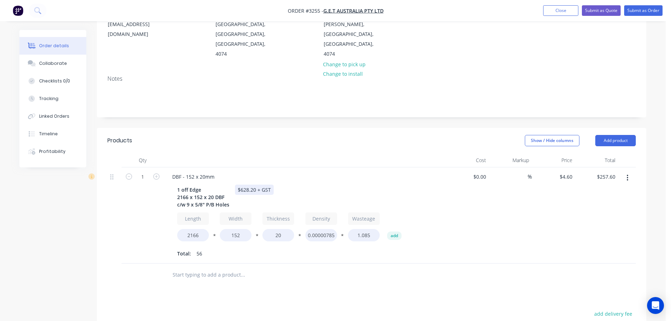
scroll to position [35, 0]
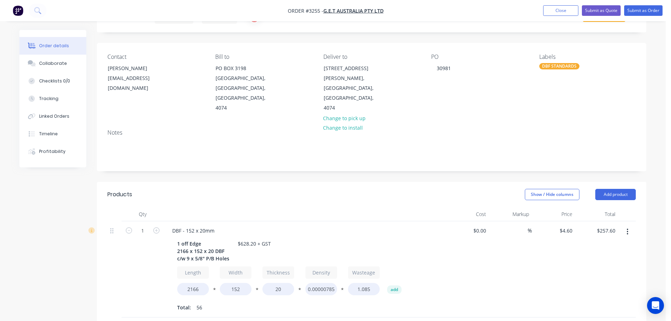
click at [548, 70] on div "Labels DBF STANDARDS" at bounding box center [587, 84] width 97 height 60
click at [560, 70] on div "Labels DBF STANDARDS" at bounding box center [587, 84] width 97 height 60
click at [563, 68] on div "DBF STANDARDS" at bounding box center [559, 66] width 40 height 6
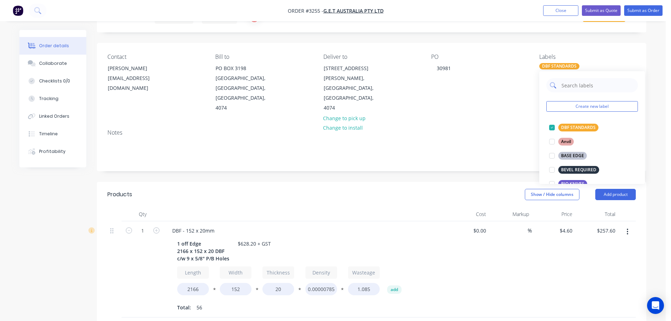
click at [568, 89] on input "text" at bounding box center [598, 85] width 74 height 14
type input "urg"
drag, startPoint x: 568, startPoint y: 126, endPoint x: 540, endPoint y: 153, distance: 38.9
click at [568, 126] on div "URGENT" at bounding box center [569, 128] width 23 height 8
click at [531, 157] on div "Notes" at bounding box center [371, 147] width 549 height 47
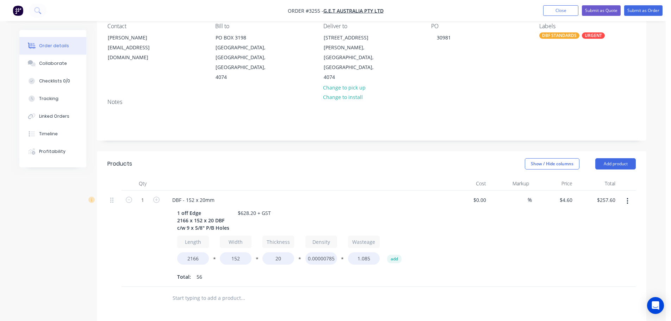
scroll to position [141, 0]
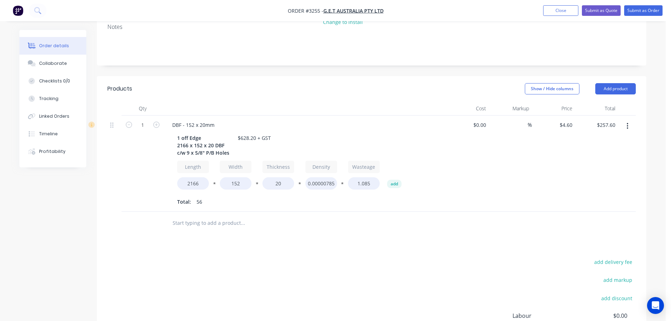
click at [623, 76] on header "Products Show / Hide columns Add product" at bounding box center [371, 88] width 549 height 25
click at [621, 83] on button "Add product" at bounding box center [615, 88] width 41 height 11
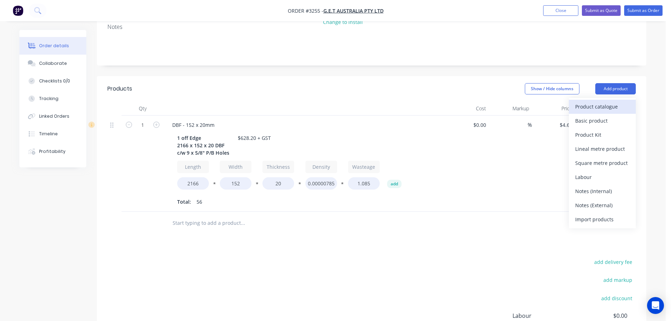
click at [600, 101] on div "Product catalogue" at bounding box center [602, 106] width 54 height 10
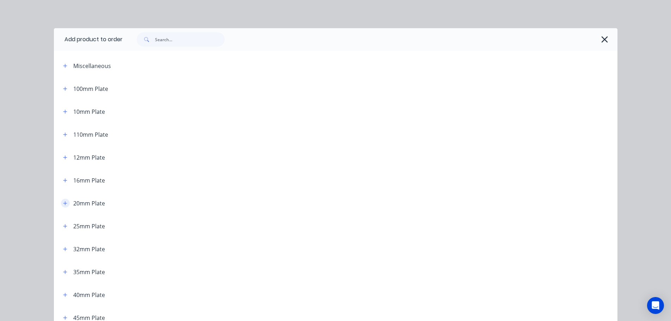
click at [63, 204] on icon "button" at bounding box center [65, 203] width 4 height 5
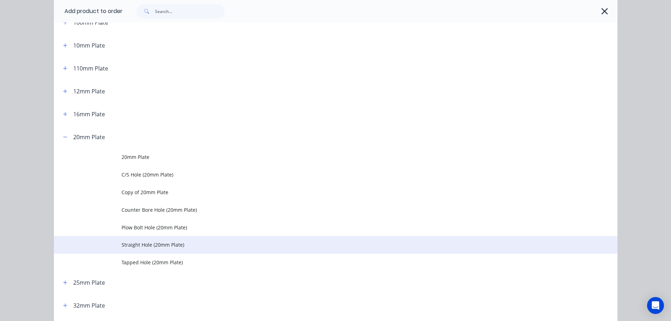
scroll to position [70, 0]
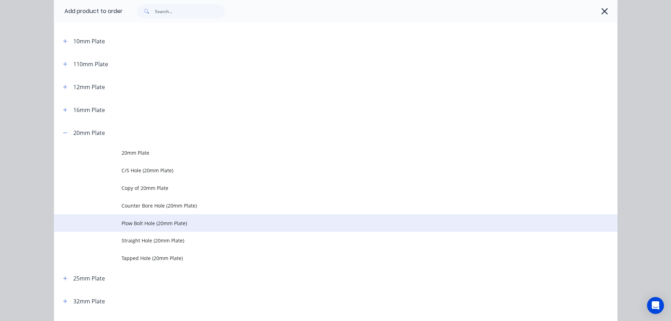
click at [140, 224] on span "Plow Bolt Hole (20mm Plate)" at bounding box center [320, 222] width 397 height 7
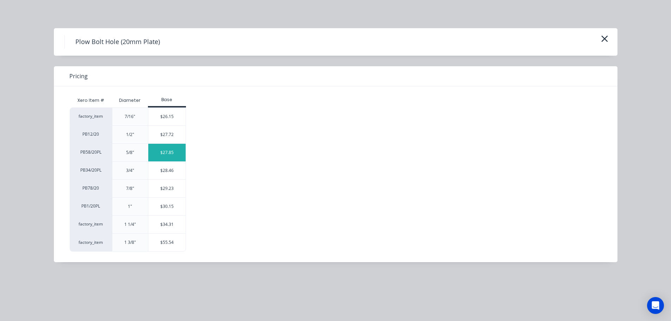
click at [164, 150] on div "$27.85" at bounding box center [167, 153] width 38 height 18
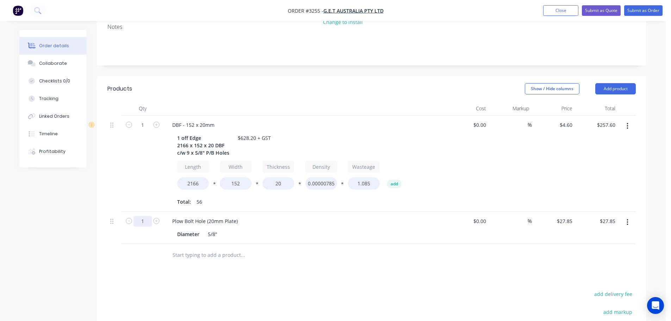
click at [143, 130] on input "1" at bounding box center [142, 125] width 18 height 11
type input "9"
type input "$250.65"
click at [147, 162] on div "1" at bounding box center [143, 164] width 42 height 96
click at [607, 83] on button "Add product" at bounding box center [615, 88] width 41 height 11
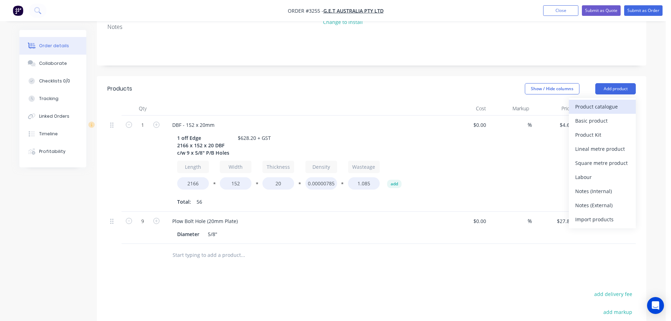
click at [606, 101] on div "Product catalogue" at bounding box center [602, 106] width 54 height 10
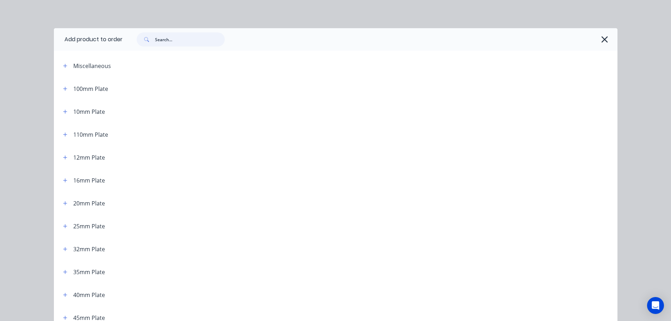
click at [196, 38] on input "text" at bounding box center [190, 39] width 70 height 14
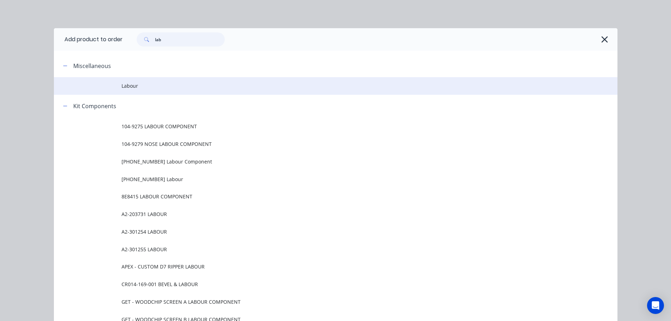
type input "lab"
click at [169, 89] on span "Labour" at bounding box center [320, 85] width 397 height 7
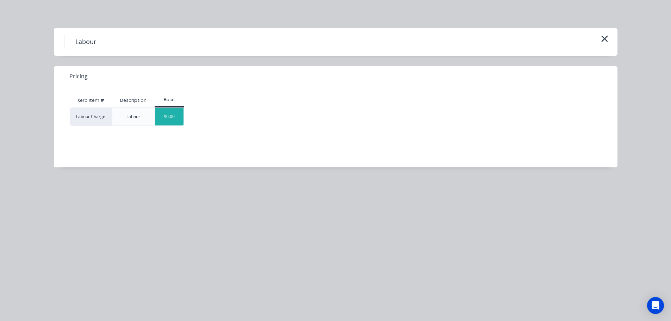
click at [176, 114] on div "$0.00" at bounding box center [169, 117] width 29 height 18
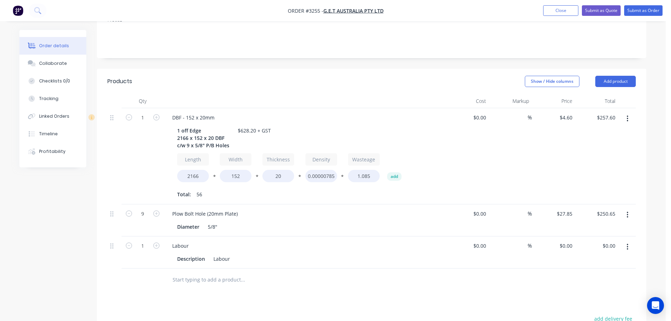
scroll to position [288, 0]
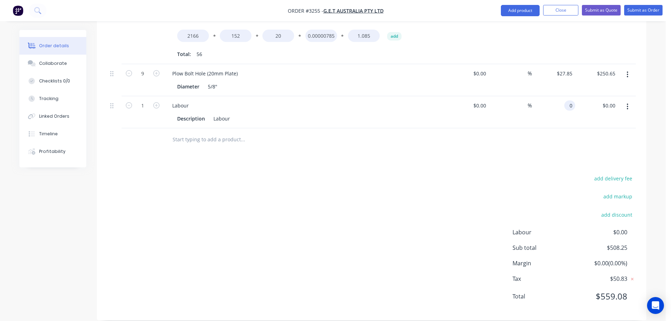
click at [562, 96] on div "0 0" at bounding box center [553, 112] width 43 height 32
type input "$199.95"
click at [511, 158] on div "Products Show / Hide columns Add product Qty Cost Markup Price Total 1 DBF - 15…" at bounding box center [371, 125] width 549 height 392
click at [566, 100] on input "199.95" at bounding box center [564, 105] width 22 height 10
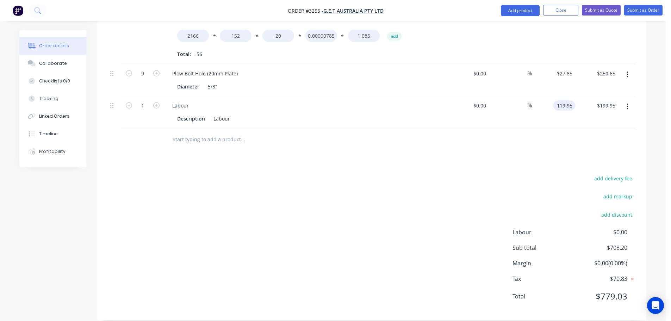
type input "$119.95"
click at [497, 196] on div "add delivery fee add markup add discount Labour $0.00 Sub total $628.20 Margin …" at bounding box center [371, 242] width 528 height 136
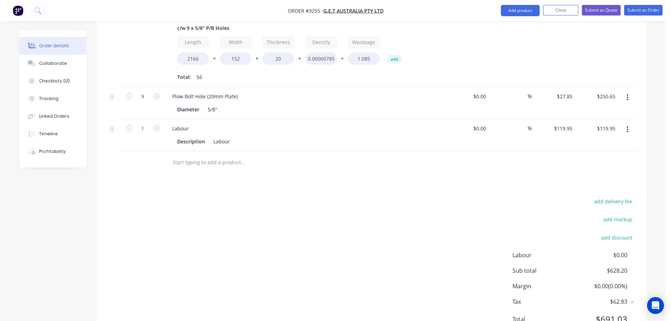
scroll to position [253, 0]
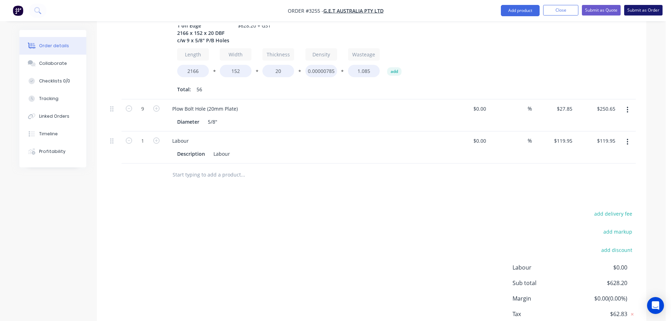
click at [637, 7] on button "Submit as Order" at bounding box center [643, 10] width 38 height 11
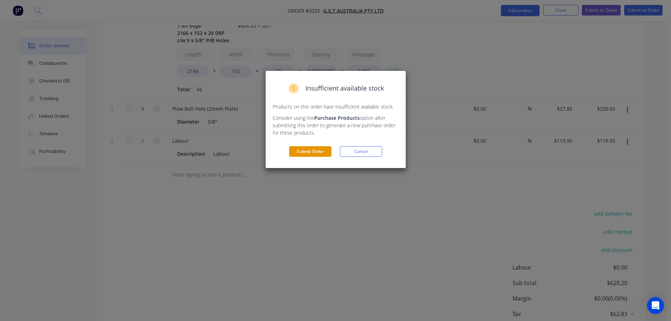
click at [306, 153] on button "Submit Order" at bounding box center [310, 151] width 42 height 11
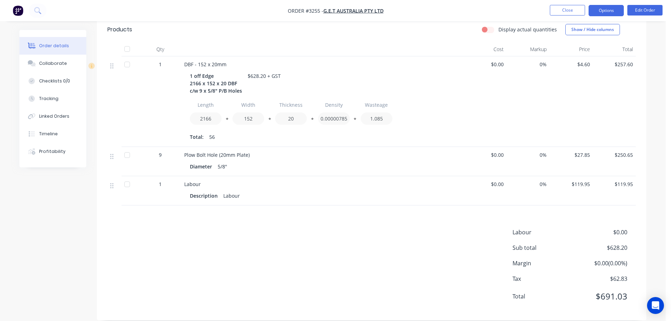
click at [606, 5] on button "Options" at bounding box center [606, 10] width 35 height 11
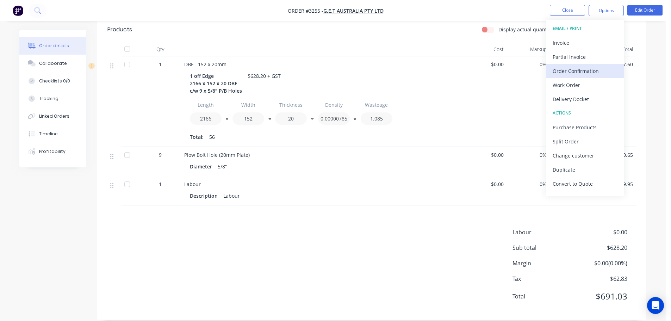
click at [568, 67] on div "Order Confirmation" at bounding box center [585, 71] width 65 height 10
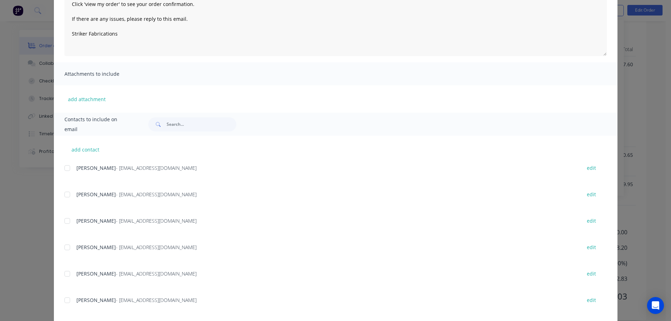
scroll to position [107, 0]
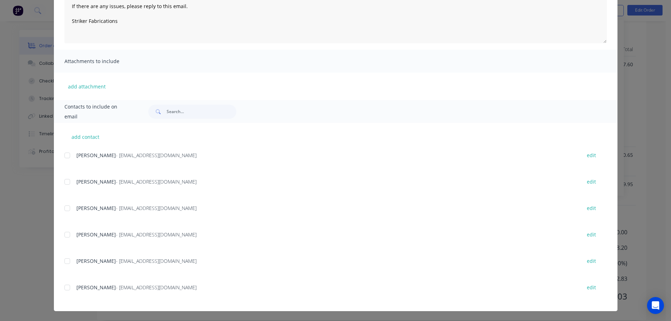
click at [65, 185] on div at bounding box center [67, 182] width 14 height 14
type textarea "Thank you for your order! Click 'view my order' to see your order confirmation.…"
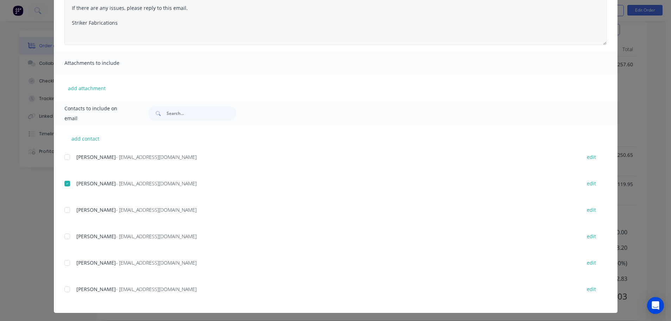
scroll to position [35, 0]
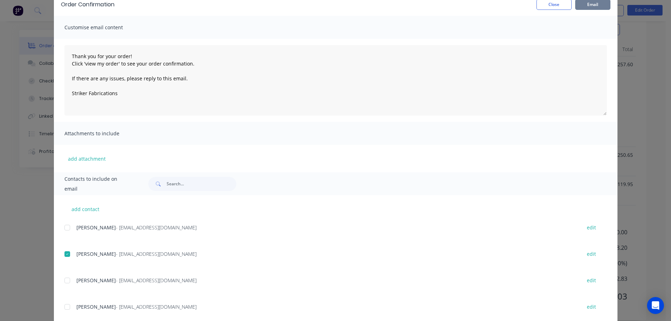
click at [593, 4] on button "Email" at bounding box center [592, 4] width 35 height 11
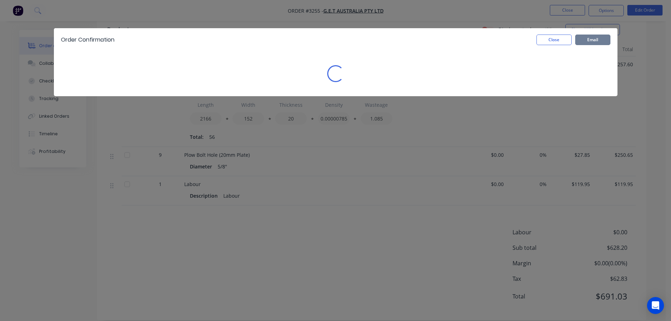
scroll to position [0, 0]
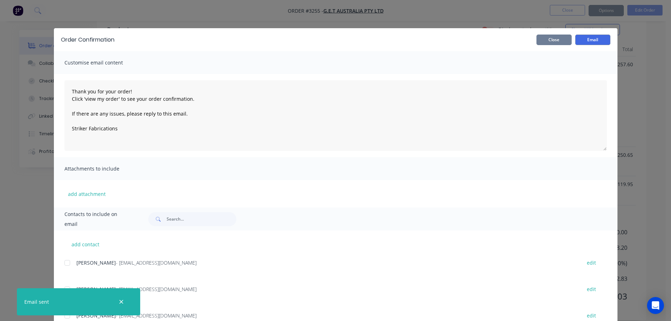
type textarea "Thank you for your order! Click 'view my order' to see your order confirmation.…"
click at [550, 37] on button "Close" at bounding box center [553, 40] width 35 height 11
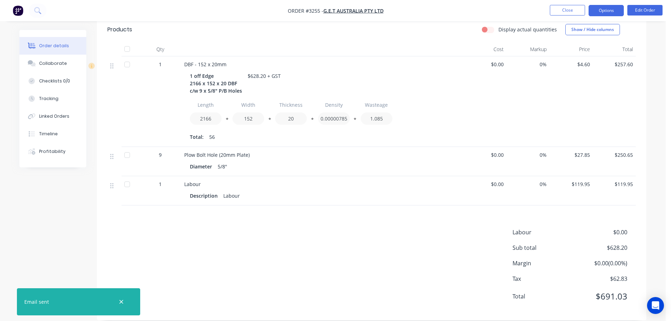
click at [608, 8] on button "Options" at bounding box center [606, 10] width 35 height 11
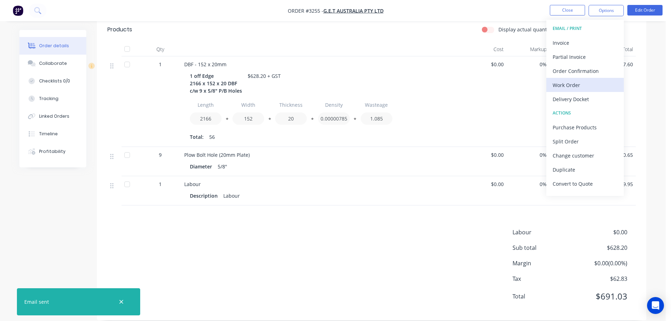
click at [572, 84] on div "Work Order" at bounding box center [585, 85] width 65 height 10
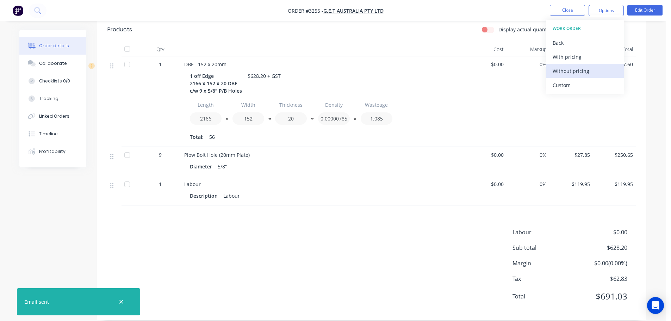
drag, startPoint x: 572, startPoint y: 84, endPoint x: 571, endPoint y: 72, distance: 12.1
click at [572, 84] on div "Custom" at bounding box center [585, 85] width 65 height 10
click at [571, 70] on div "Without pricing" at bounding box center [585, 71] width 65 height 10
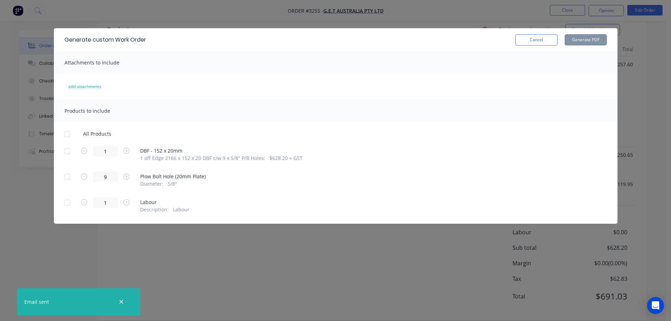
click at [65, 145] on div at bounding box center [67, 151] width 14 height 14
click at [573, 37] on button "Generate PDF" at bounding box center [586, 39] width 42 height 11
click at [534, 41] on button "Cancel" at bounding box center [536, 39] width 42 height 11
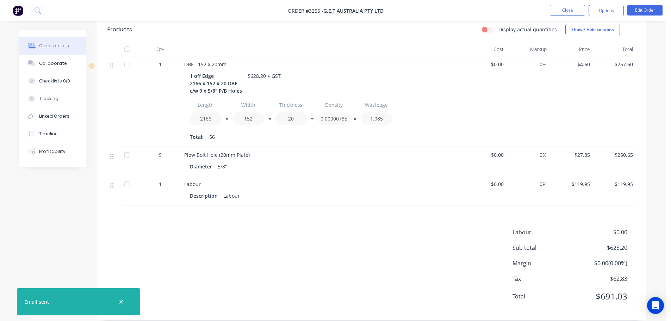
click at [586, 14] on ul "Close Options Edit Order" at bounding box center [606, 10] width 130 height 11
click at [590, 14] on button "Options" at bounding box center [606, 10] width 35 height 11
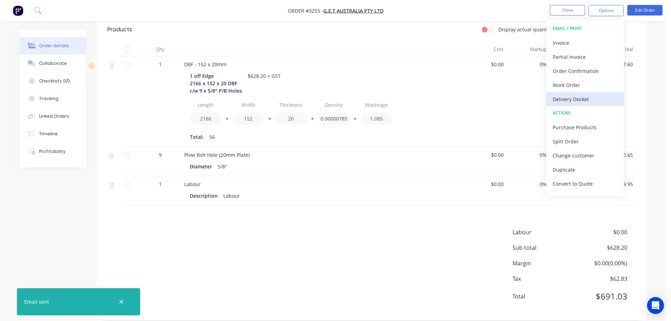
click at [565, 97] on div "Delivery Docket" at bounding box center [585, 99] width 65 height 10
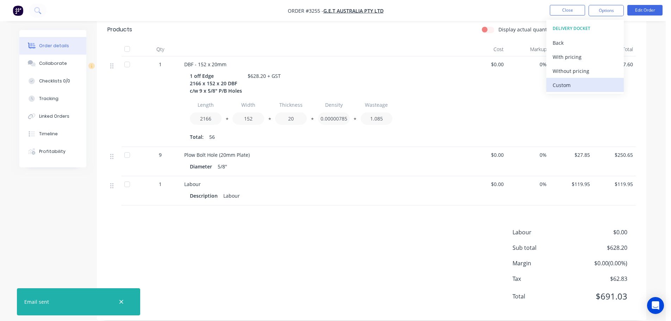
drag, startPoint x: 562, startPoint y: 82, endPoint x: 562, endPoint y: 69, distance: 12.7
click at [562, 82] on div "Custom" at bounding box center [585, 85] width 65 height 10
click at [563, 69] on div "Without pricing" at bounding box center [585, 71] width 65 height 10
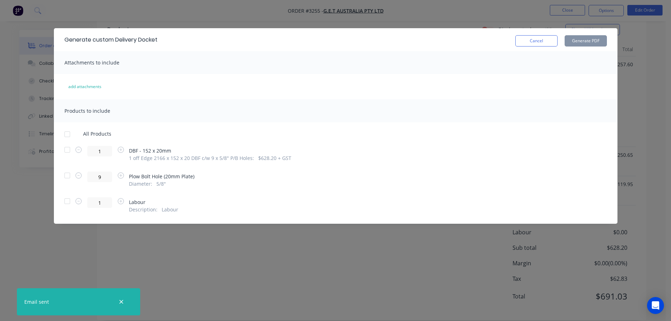
click at [68, 149] on div at bounding box center [67, 150] width 14 height 14
click at [584, 40] on button "Generate PDF" at bounding box center [586, 40] width 42 height 11
click at [541, 43] on button "Cancel" at bounding box center [536, 40] width 42 height 11
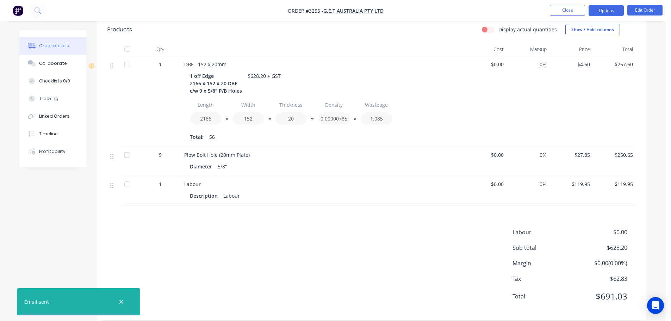
click at [606, 7] on button "Options" at bounding box center [606, 10] width 35 height 11
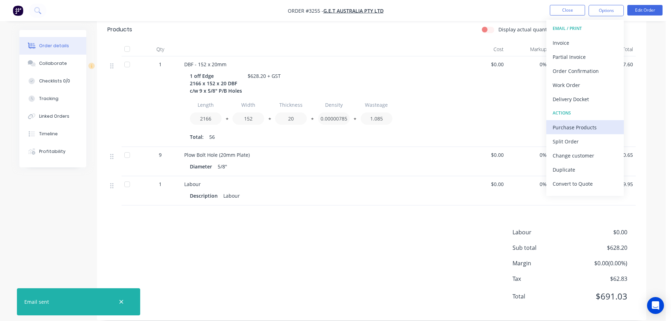
click at [580, 124] on div "Purchase Products" at bounding box center [585, 127] width 65 height 10
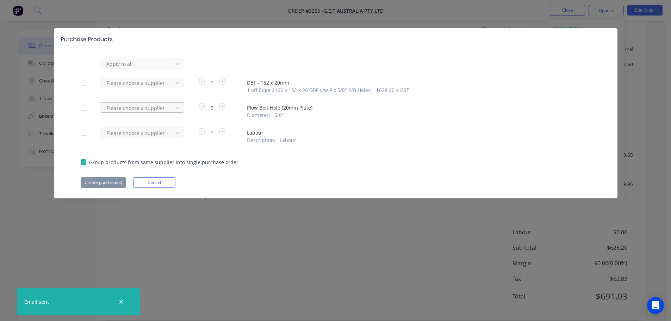
click at [162, 68] on div at bounding box center [137, 64] width 63 height 9
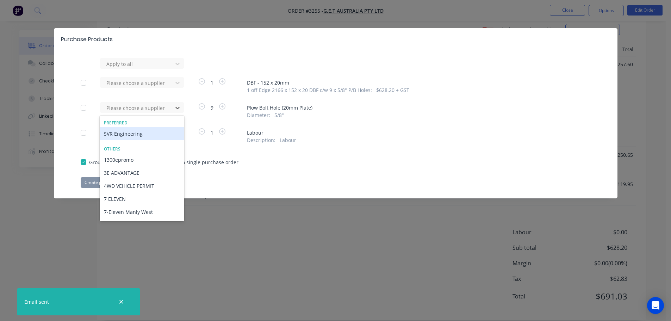
click at [151, 133] on div "SVR Engineering" at bounding box center [142, 133] width 85 height 13
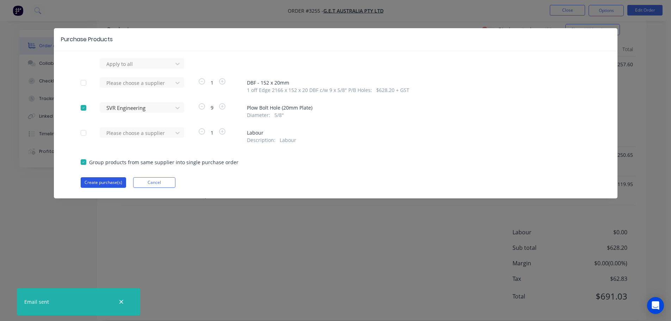
click at [106, 186] on button "Create purchase(s)" at bounding box center [103, 182] width 45 height 11
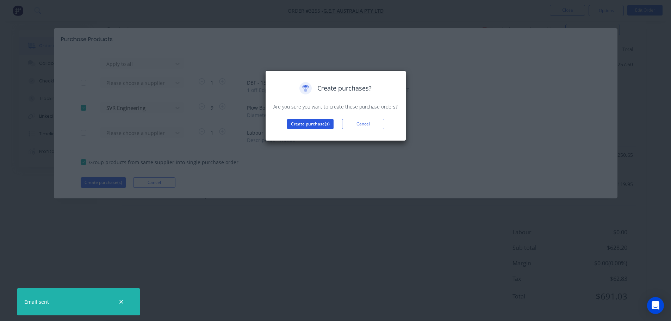
click at [319, 125] on button "Create purchase(s)" at bounding box center [310, 124] width 46 height 11
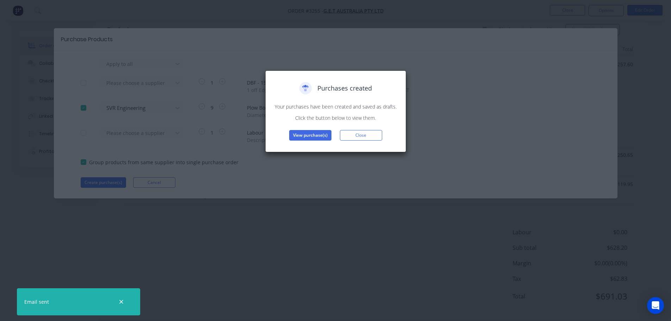
click at [319, 134] on button "View purchase(s)" at bounding box center [310, 135] width 42 height 11
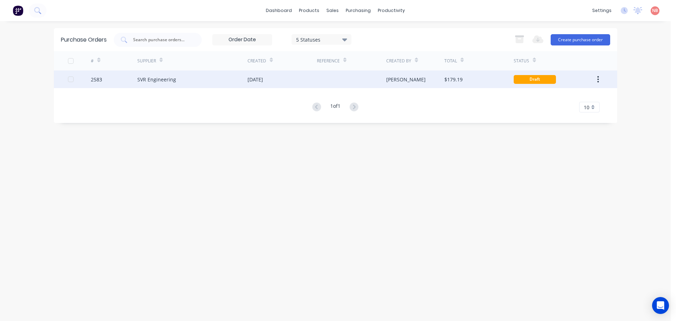
click at [326, 78] on div at bounding box center [351, 79] width 69 height 18
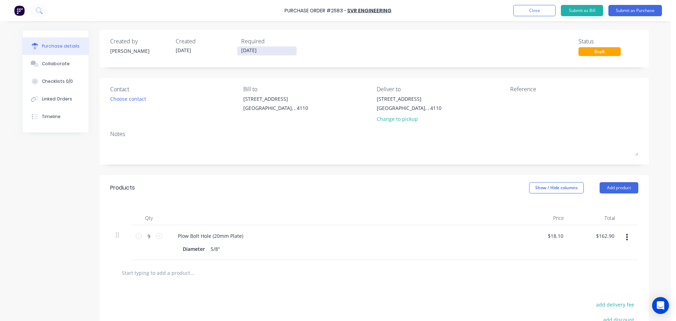
click at [266, 55] on label "[DATE]" at bounding box center [267, 51] width 60 height 10
click at [266, 55] on input "[DATE]" at bounding box center [266, 50] width 59 height 9
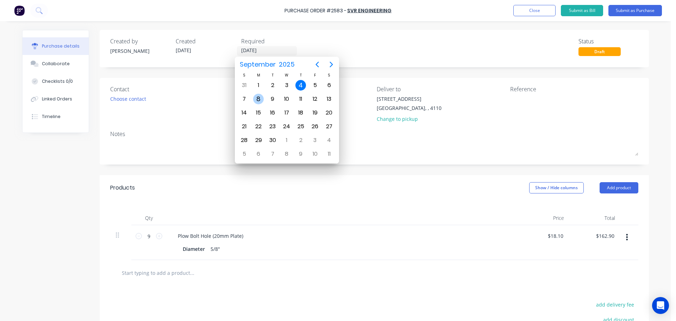
click at [264, 101] on div "8" at bounding box center [258, 98] width 14 height 13
type input "[DATE]"
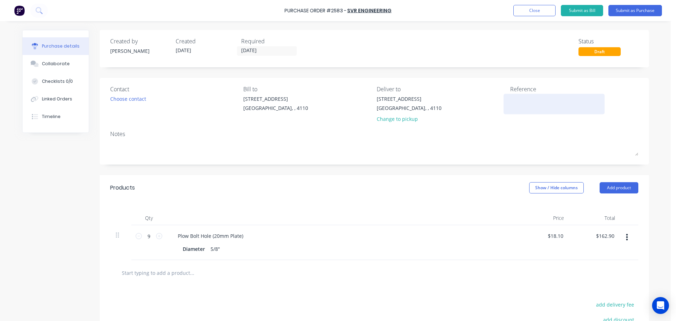
click at [522, 95] on div at bounding box center [554, 104] width 88 height 18
click at [522, 98] on textarea at bounding box center [554, 103] width 88 height 16
type textarea "GET 30981"
type textarea "x"
type textarea "GET 30981"
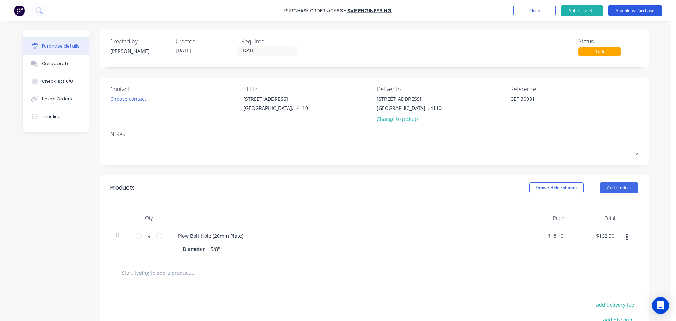
click at [635, 10] on button "Submit as Purchase" at bounding box center [636, 10] width 54 height 11
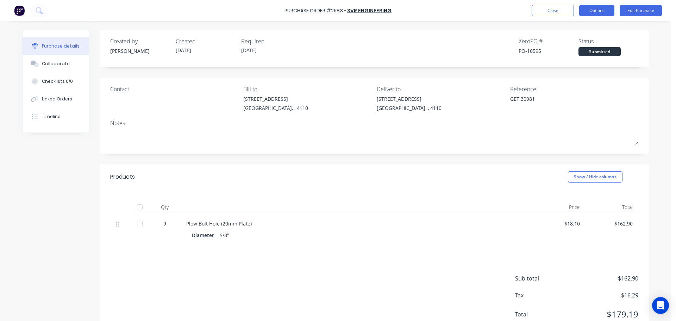
click at [610, 8] on button "Options" at bounding box center [596, 10] width 35 height 11
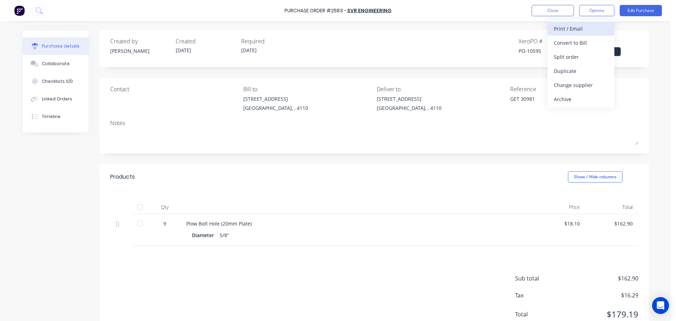
click at [589, 29] on div "Print / Email" at bounding box center [581, 29] width 54 height 10
click at [579, 48] on button "With pricing" at bounding box center [581, 43] width 67 height 14
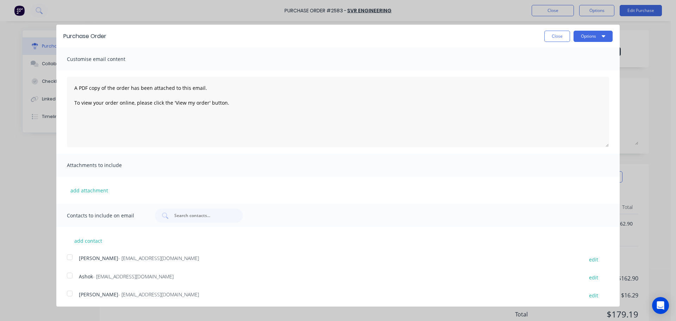
click at [65, 278] on div at bounding box center [70, 275] width 14 height 14
click at [583, 37] on button "Options" at bounding box center [593, 36] width 39 height 11
click at [570, 53] on div "Print" at bounding box center [579, 54] width 54 height 10
click at [583, 63] on div "Email" at bounding box center [579, 68] width 54 height 10
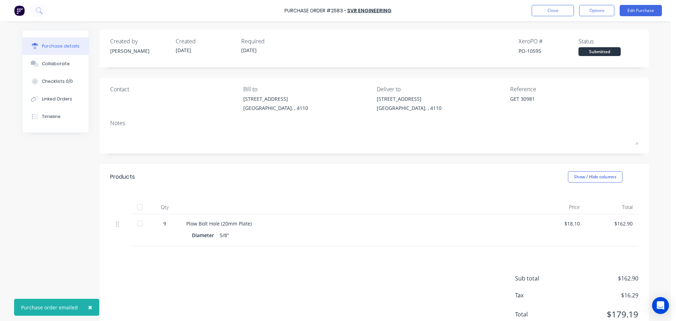
type textarea "x"
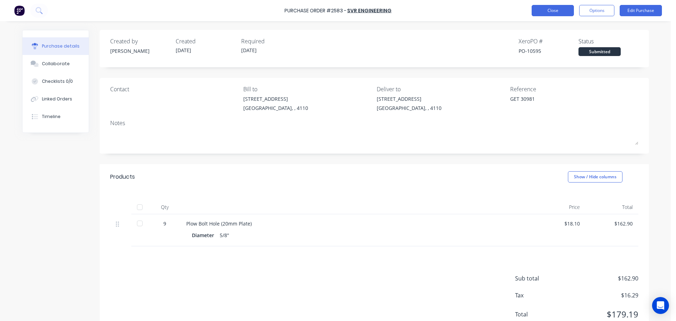
click at [545, 10] on button "Close" at bounding box center [553, 10] width 42 height 11
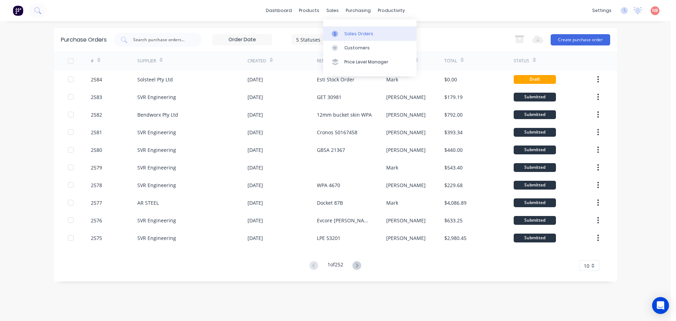
click at [344, 29] on link "Sales Orders" at bounding box center [369, 33] width 93 height 14
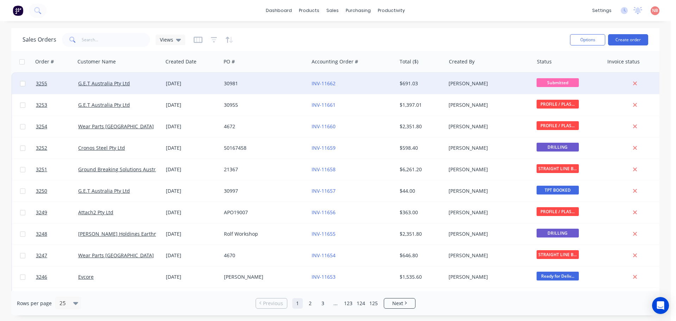
click at [276, 83] on div "30981" at bounding box center [263, 83] width 78 height 7
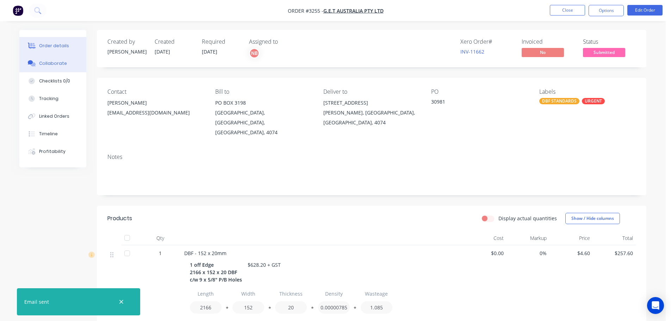
click at [61, 59] on button "Collaborate" at bounding box center [52, 64] width 67 height 18
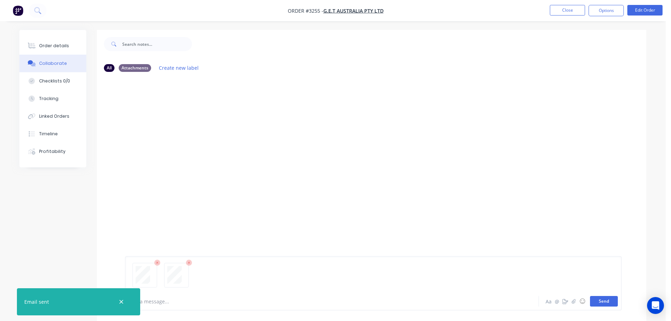
click at [605, 297] on button "Send" at bounding box center [604, 301] width 28 height 11
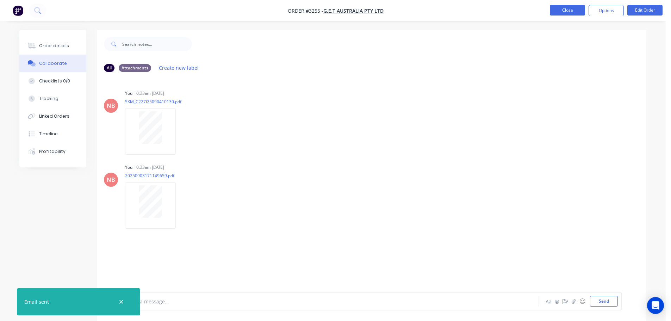
click at [558, 10] on button "Close" at bounding box center [567, 10] width 35 height 11
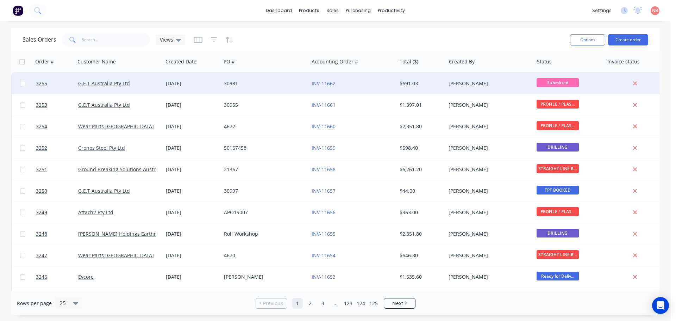
click at [269, 81] on div "30981" at bounding box center [263, 83] width 78 height 7
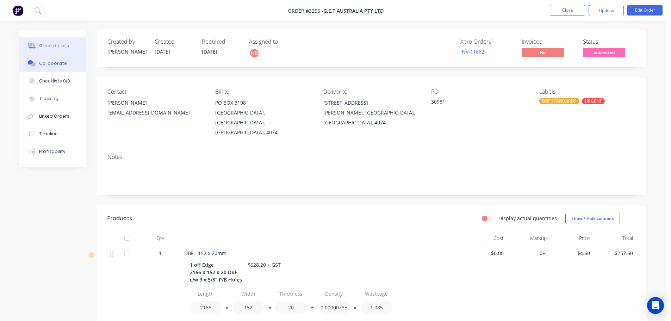
click at [44, 61] on div "Collaborate" at bounding box center [53, 63] width 28 height 6
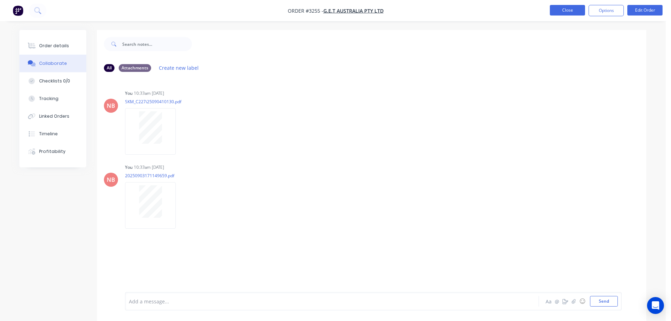
click at [581, 12] on button "Close" at bounding box center [567, 10] width 35 height 11
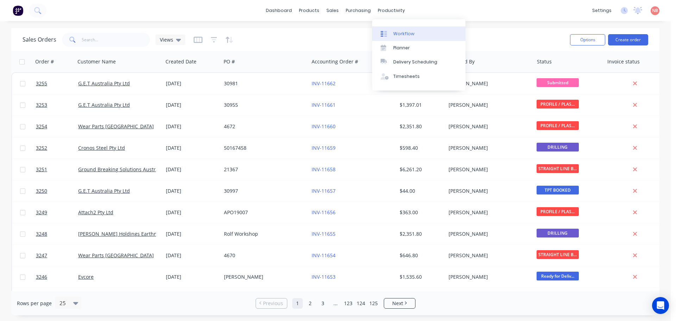
click at [391, 31] on div at bounding box center [386, 34] width 11 height 6
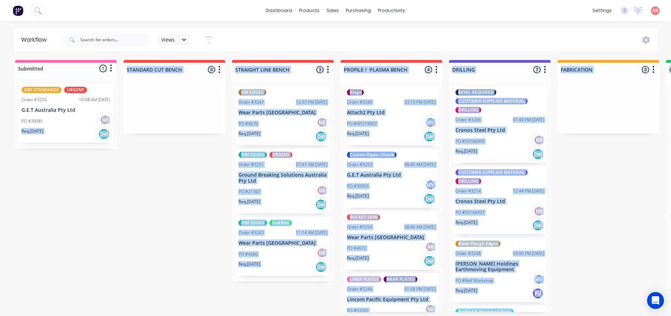
drag, startPoint x: 55, startPoint y: 106, endPoint x: 98, endPoint y: 124, distance: 46.5
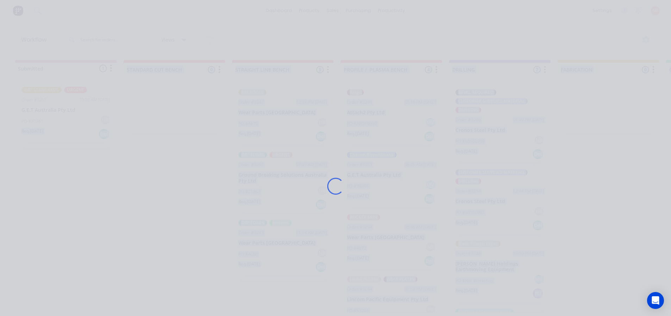
click at [73, 199] on div "Loading..." at bounding box center [336, 186] width 564 height 316
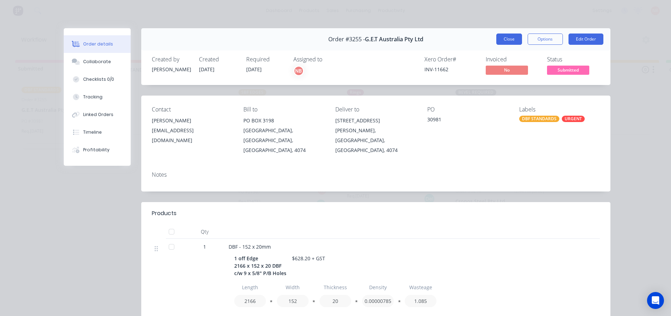
click at [510, 37] on button "Close" at bounding box center [509, 38] width 26 height 11
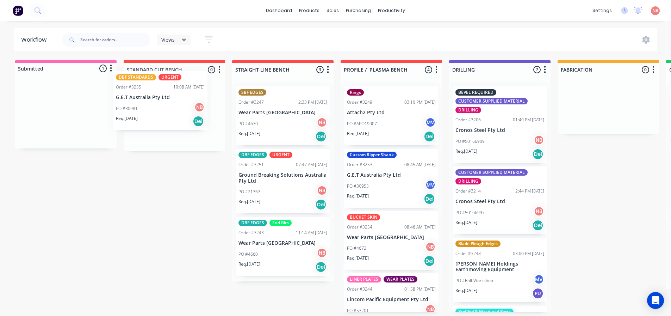
drag, startPoint x: 72, startPoint y: 115, endPoint x: 172, endPoint y: 101, distance: 101.0
click at [172, 101] on div "Submitted 1 Status colour #FF69B4 hex #FF69B4 Save Cancel Summaries Total order…" at bounding box center [582, 186] width 1175 height 252
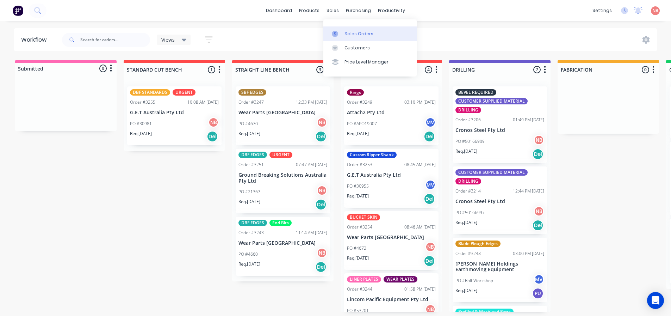
click at [353, 37] on link "Sales Orders" at bounding box center [369, 33] width 93 height 14
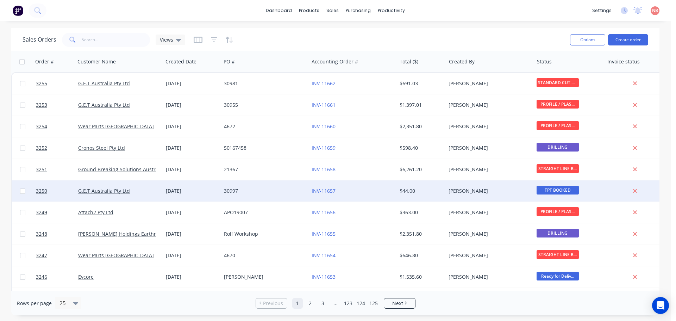
click at [248, 192] on div "30997" at bounding box center [263, 190] width 78 height 7
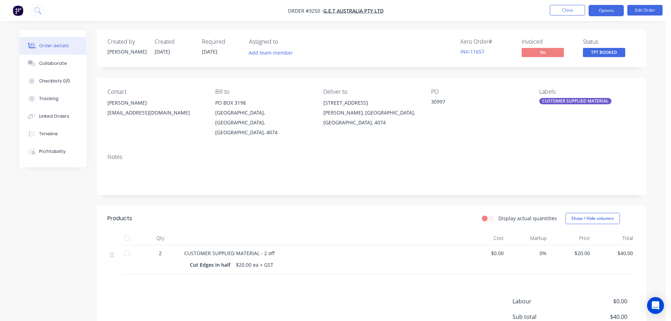
click at [612, 11] on button "Options" at bounding box center [606, 10] width 35 height 11
click at [634, 13] on button "Edit Order" at bounding box center [644, 10] width 35 height 11
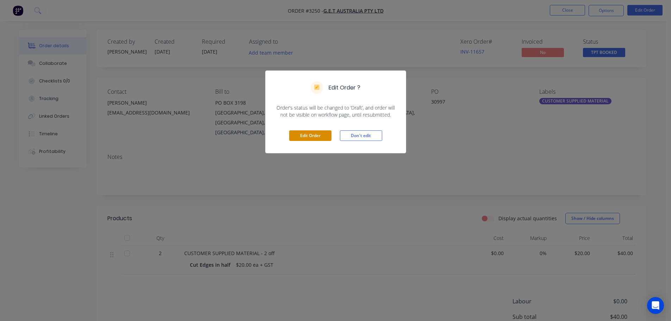
click at [309, 135] on button "Edit Order" at bounding box center [310, 135] width 42 height 11
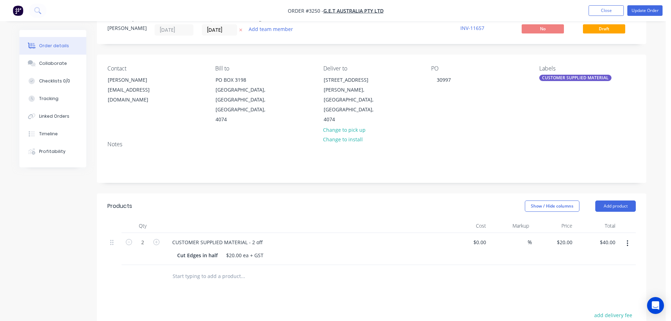
scroll to position [35, 0]
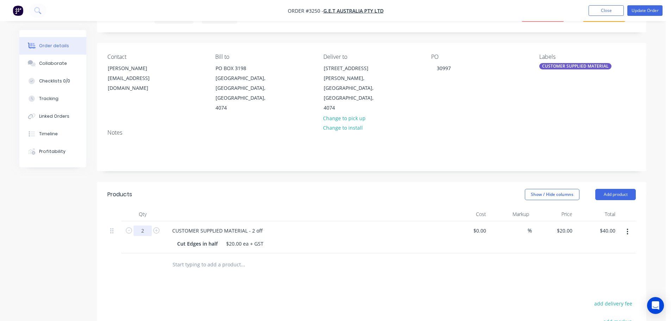
click at [140, 225] on input "2" at bounding box center [142, 230] width 18 height 11
type input "5"
type input "$100.00"
click at [210, 182] on header "Products Show / Hide columns Add product" at bounding box center [371, 194] width 549 height 25
drag, startPoint x: 255, startPoint y: 224, endPoint x: 250, endPoint y: 223, distance: 4.9
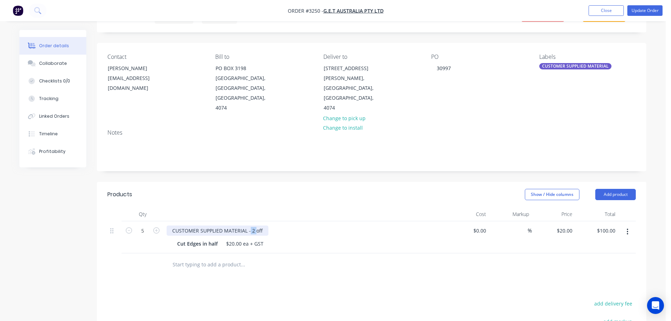
click at [250, 225] on div "CUSTOMER SUPPLIED MATERIAL - 2 off" at bounding box center [218, 230] width 102 height 10
drag, startPoint x: 249, startPoint y: 221, endPoint x: 263, endPoint y: 220, distance: 14.1
click at [263, 225] on div "CUSTOMER SUPPLIED MATERIAL -5 off" at bounding box center [217, 230] width 100 height 10
click at [310, 269] on div "Products Show / Hide columns Add product Qty Cost Markup Price Total 5 CUSTOMER…" at bounding box center [371, 313] width 549 height 263
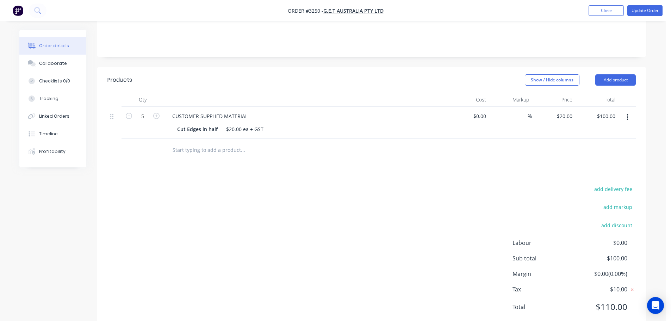
scroll to position [160, 0]
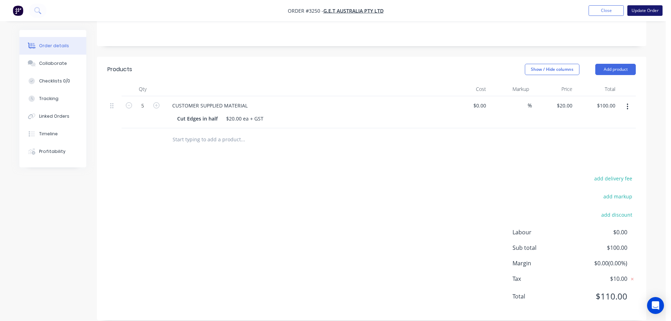
click at [637, 8] on button "Update Order" at bounding box center [644, 10] width 35 height 11
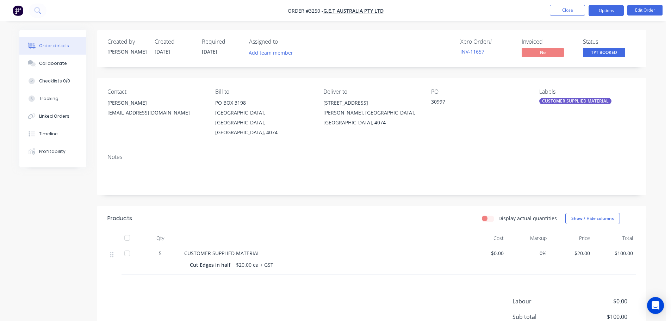
click at [595, 15] on button "Options" at bounding box center [606, 10] width 35 height 11
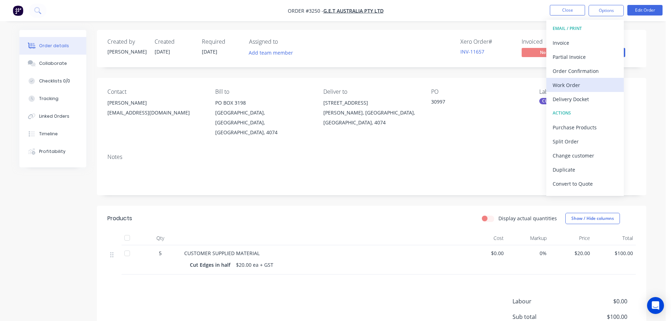
click at [589, 78] on button "Work Order" at bounding box center [584, 85] width 77 height 14
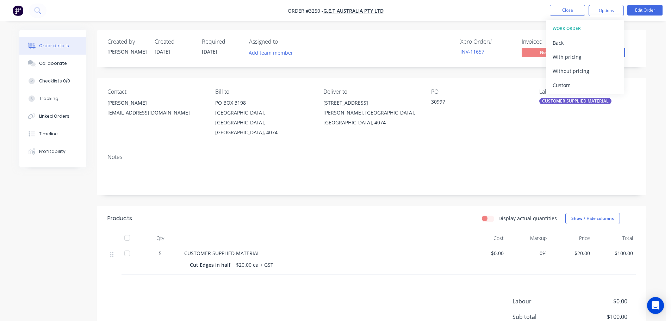
click at [585, 79] on button "Custom" at bounding box center [584, 85] width 77 height 14
click at [585, 73] on div "Without pricing" at bounding box center [585, 71] width 65 height 10
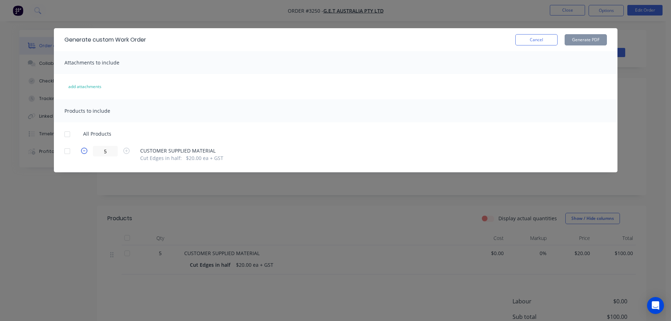
click at [85, 150] on icon "button" at bounding box center [84, 151] width 6 height 6
type input "3"
click at [64, 152] on div at bounding box center [67, 151] width 14 height 14
click at [574, 36] on button "Generate PDF" at bounding box center [586, 39] width 42 height 11
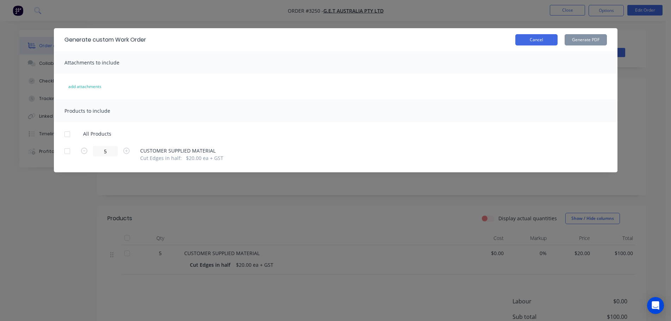
click at [544, 35] on button "Cancel" at bounding box center [536, 39] width 42 height 11
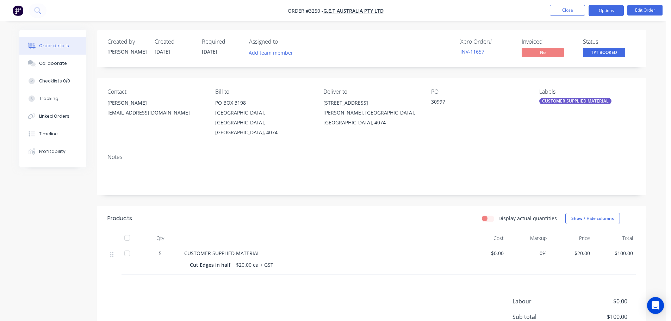
click at [600, 10] on button "Options" at bounding box center [606, 10] width 35 height 11
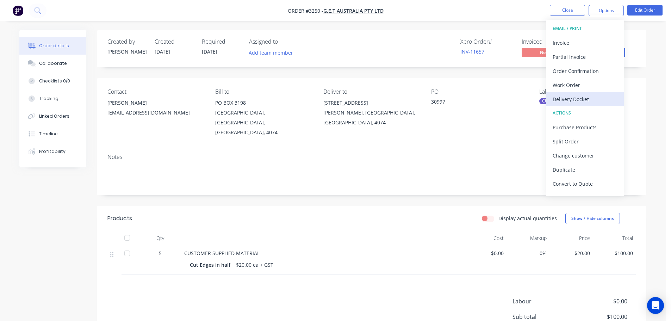
click at [584, 96] on div "Delivery Docket" at bounding box center [585, 99] width 65 height 10
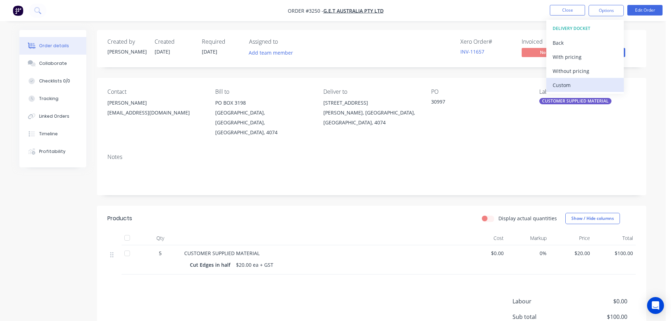
click at [579, 88] on div "Custom" at bounding box center [585, 85] width 65 height 10
click at [574, 73] on div "Without pricing" at bounding box center [585, 71] width 65 height 10
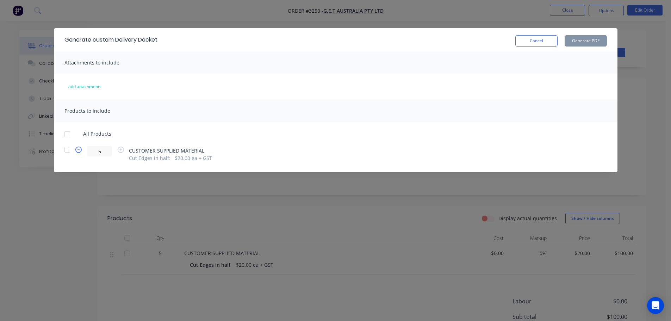
click at [79, 152] on icon "button" at bounding box center [78, 150] width 6 height 6
type input "3"
click at [70, 149] on div at bounding box center [67, 150] width 14 height 14
click at [597, 39] on button "Generate PDF" at bounding box center [586, 40] width 42 height 11
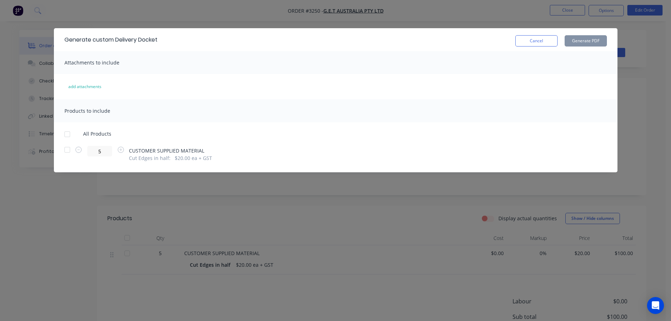
drag, startPoint x: 531, startPoint y: 39, endPoint x: 538, endPoint y: 33, distance: 9.5
click at [531, 38] on button "Cancel" at bounding box center [536, 40] width 42 height 11
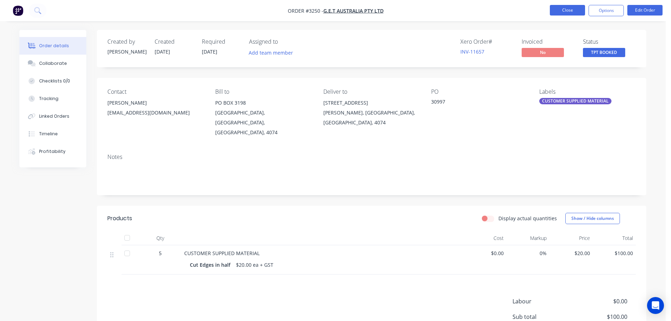
click at [576, 10] on button "Close" at bounding box center [567, 10] width 35 height 11
